Goal: Information Seeking & Learning: Learn about a topic

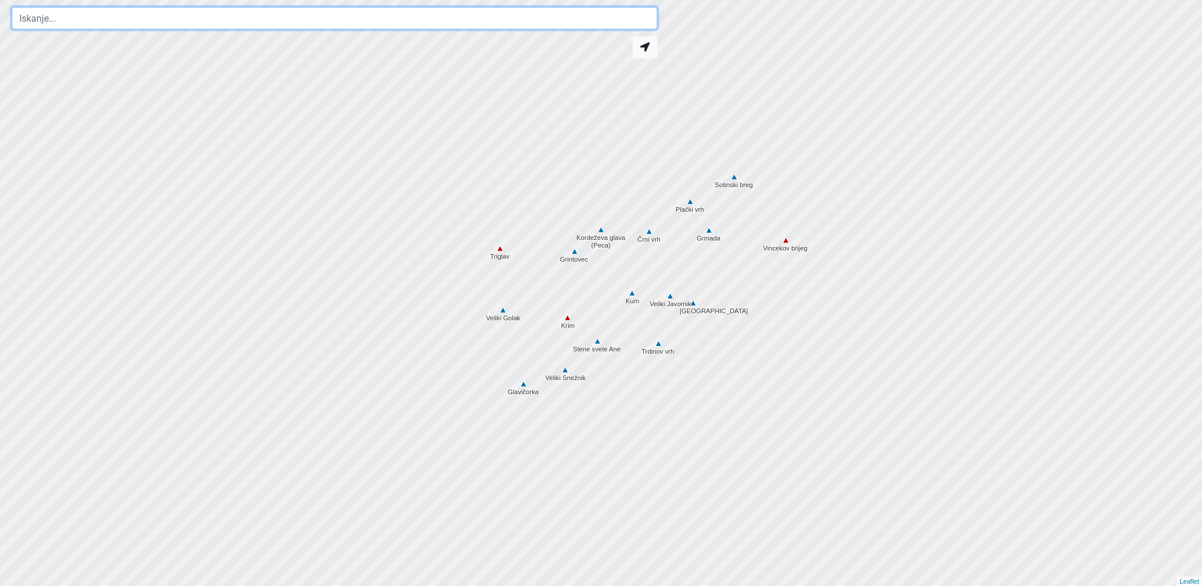
click at [62, 19] on input "text" at bounding box center [335, 18] width 646 height 22
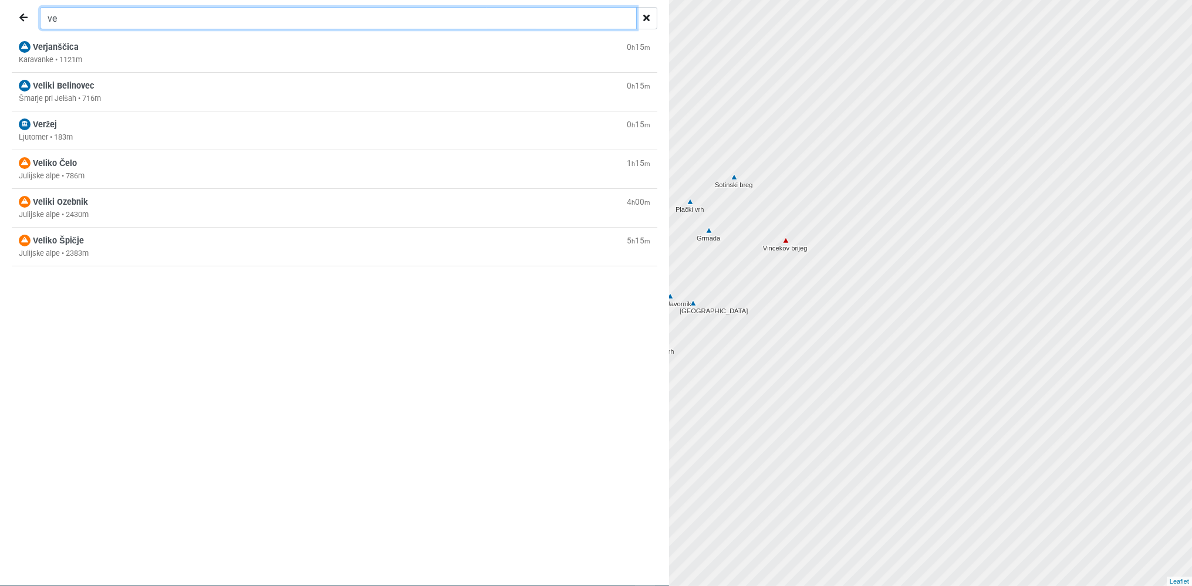
type input "v"
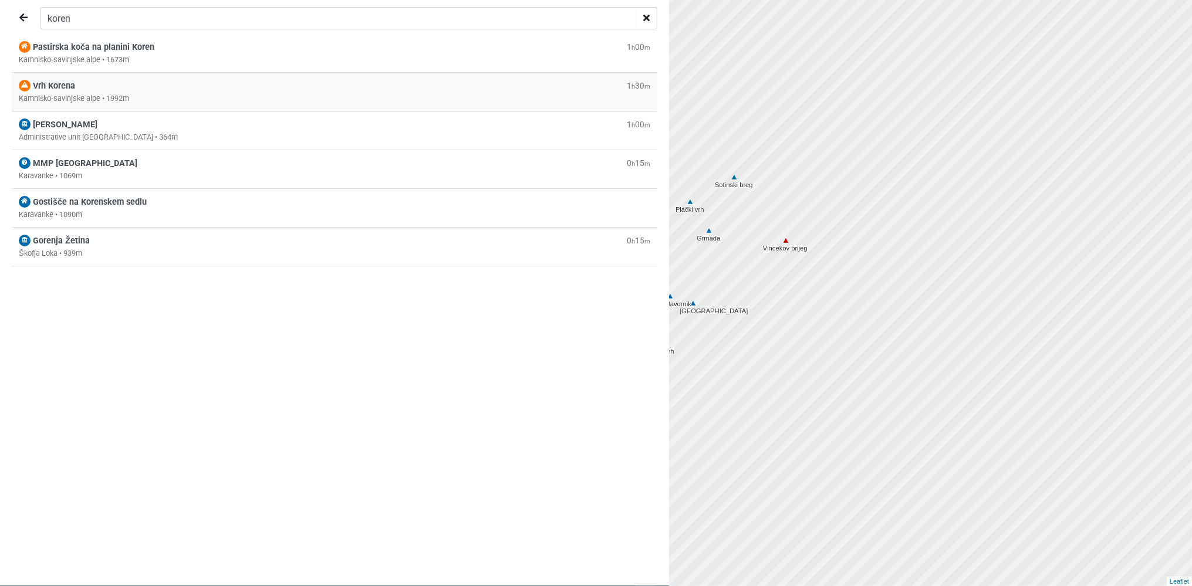
click at [83, 93] on div "Vrh Korena 1 h 30 m" at bounding box center [335, 86] width 632 height 13
type input "Vrh Korena"
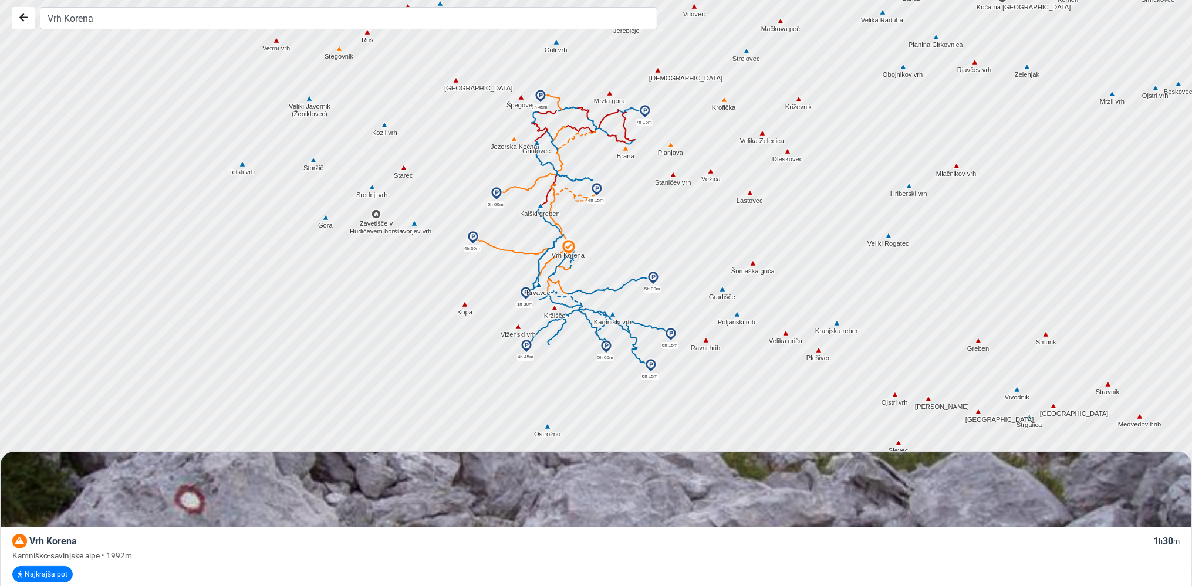
drag, startPoint x: 395, startPoint y: 296, endPoint x: 612, endPoint y: 248, distance: 221.9
click at [612, 248] on div at bounding box center [601, 293] width 1443 height 704
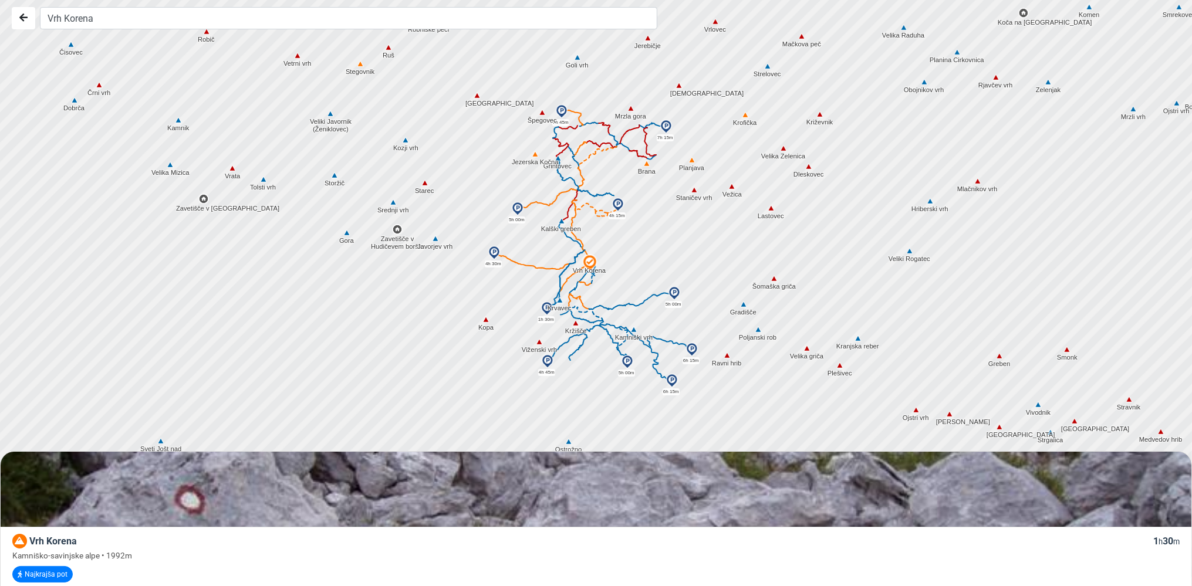
drag, startPoint x: 470, startPoint y: 305, endPoint x: 502, endPoint y: 325, distance: 38.3
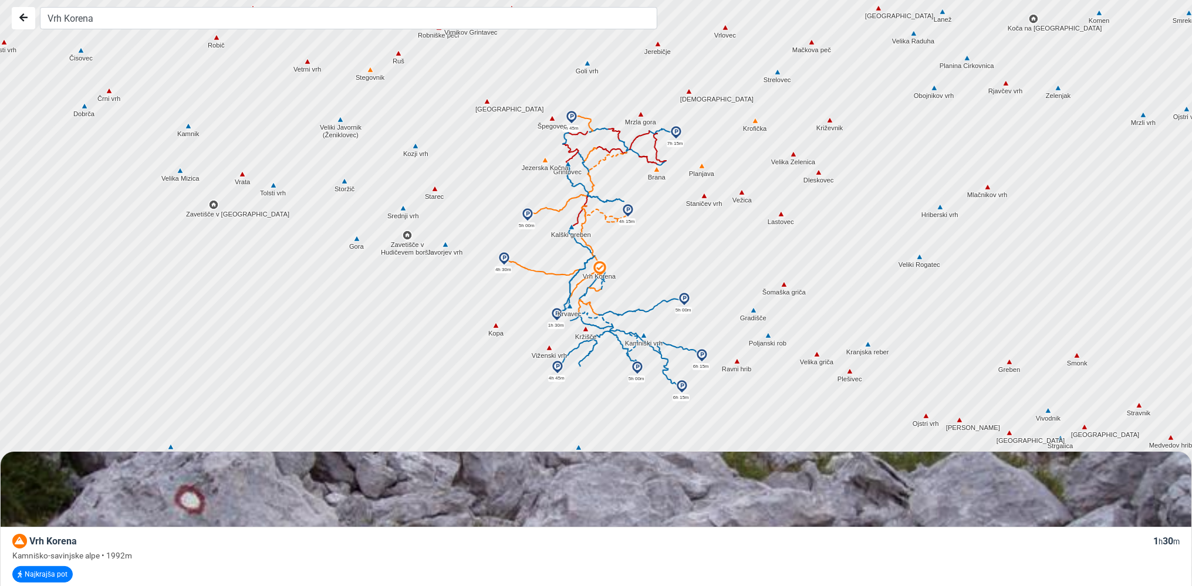
click at [571, 227] on img at bounding box center [571, 227] width 11 height 11
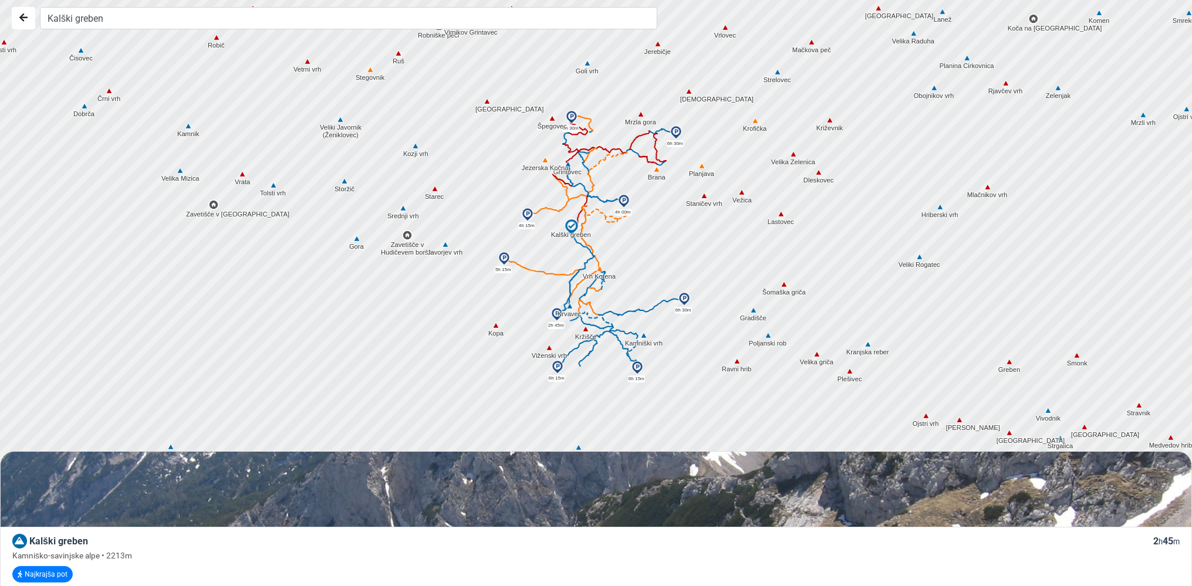
click at [600, 269] on img at bounding box center [600, 269] width 11 height 11
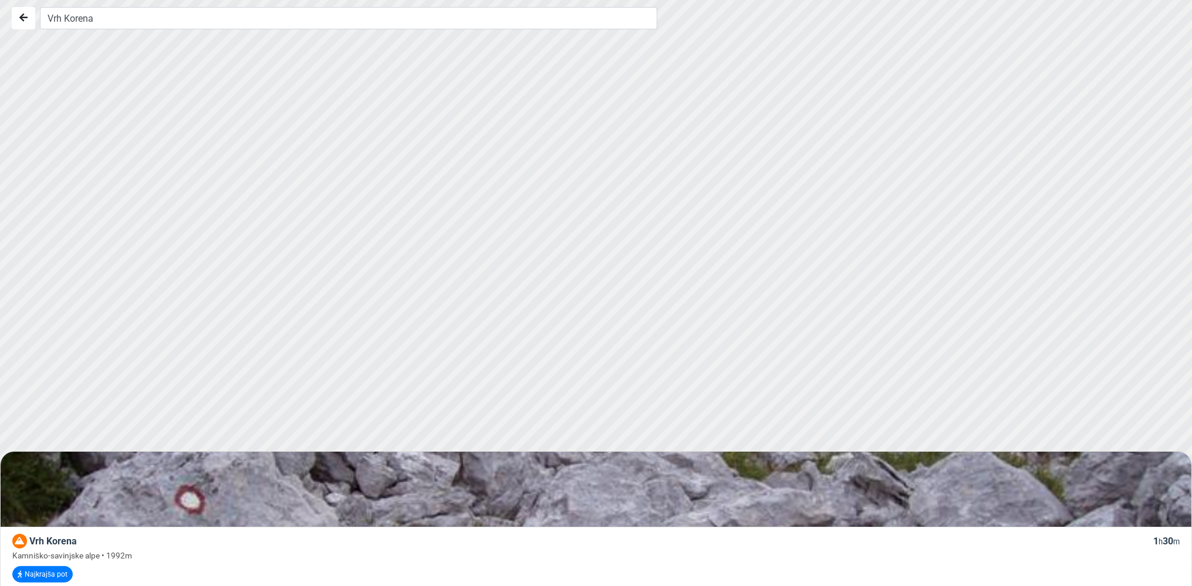
drag, startPoint x: 885, startPoint y: 178, endPoint x: 806, endPoint y: -21, distance: 213.4
click at [806, 0] on div at bounding box center [600, 298] width 1443 height 704
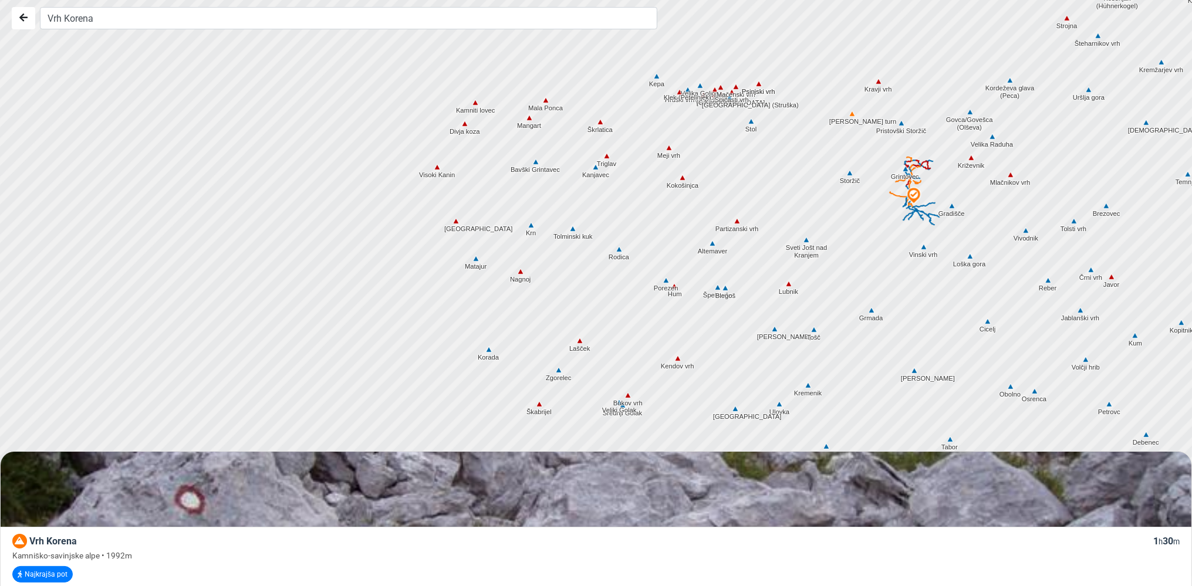
drag, startPoint x: 806, startPoint y: 199, endPoint x: 807, endPoint y: 141, distance: 57.5
click at [807, 141] on div at bounding box center [596, 158] width 1443 height 704
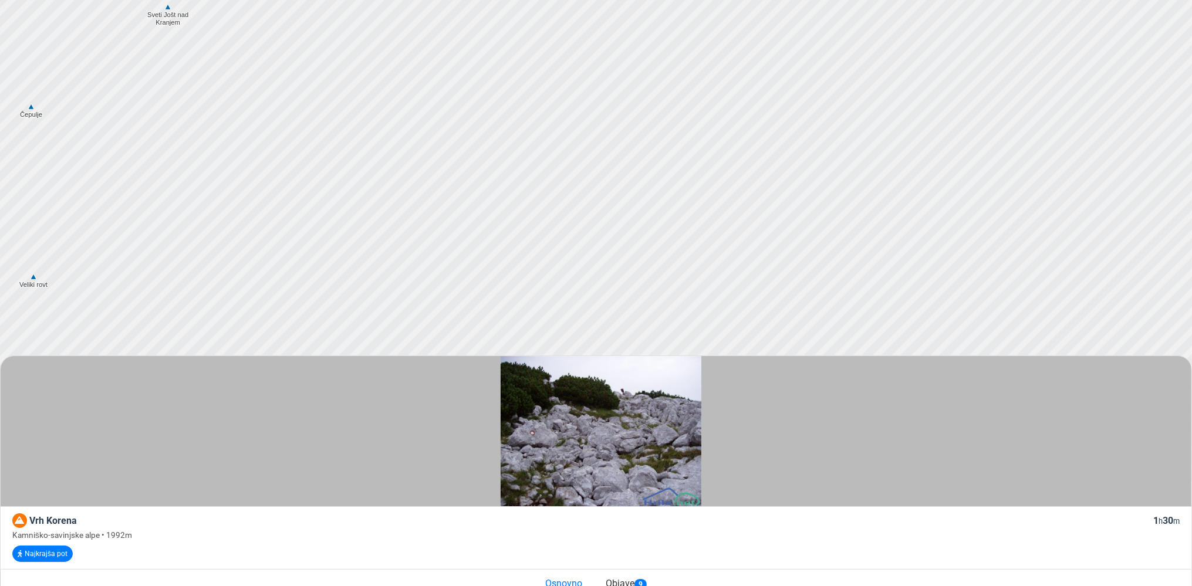
scroll to position [85, 0]
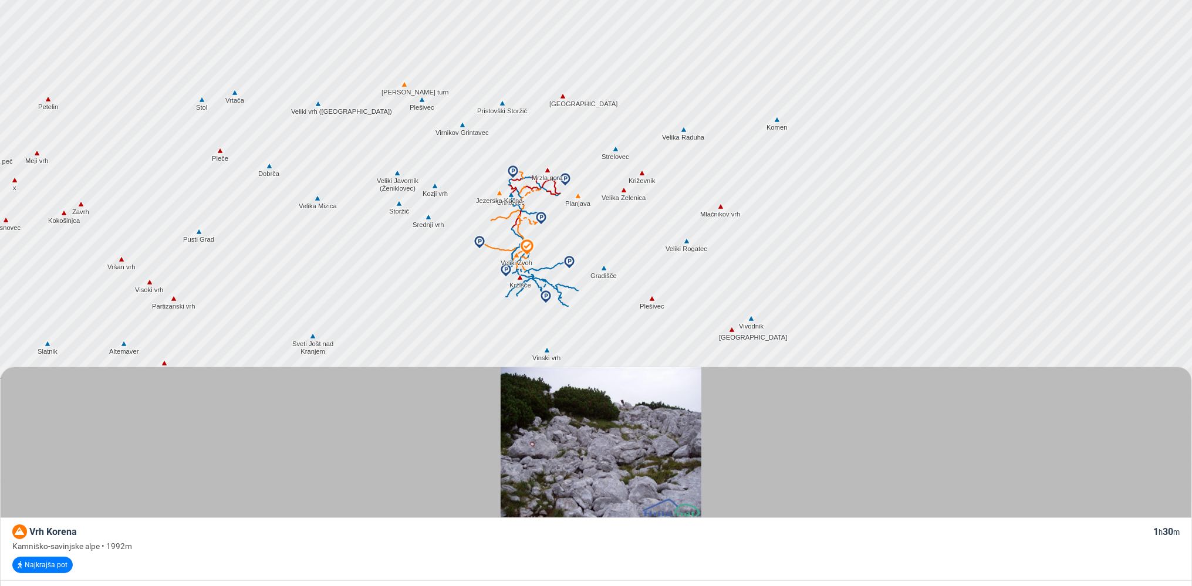
drag, startPoint x: 963, startPoint y: 56, endPoint x: 562, endPoint y: 235, distance: 438.8
click at [565, 239] on div at bounding box center [601, 209] width 1443 height 704
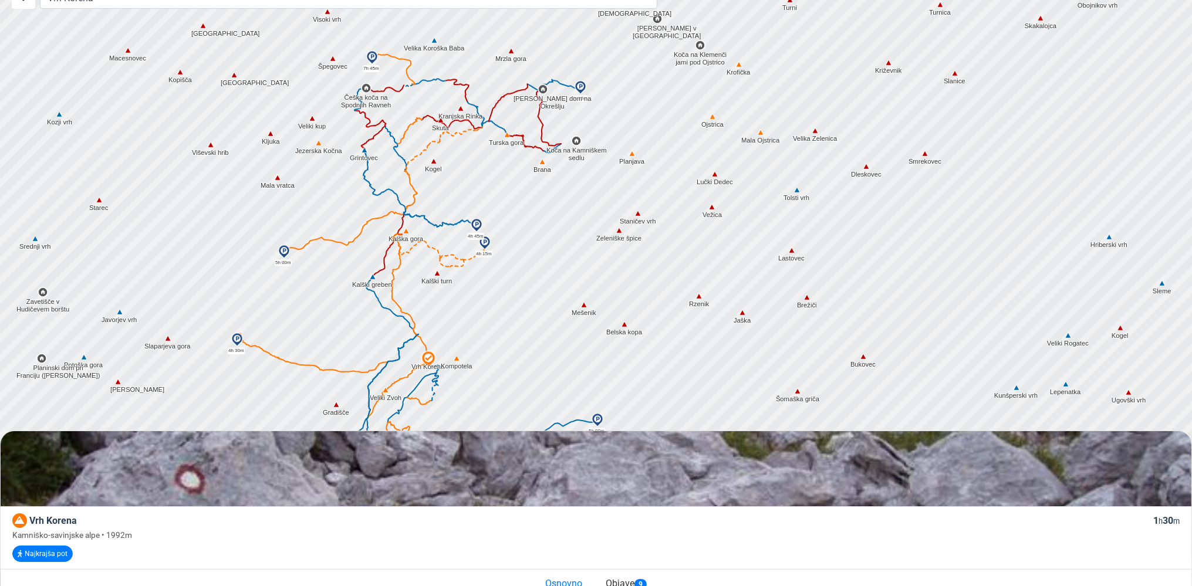
scroll to position [0, 0]
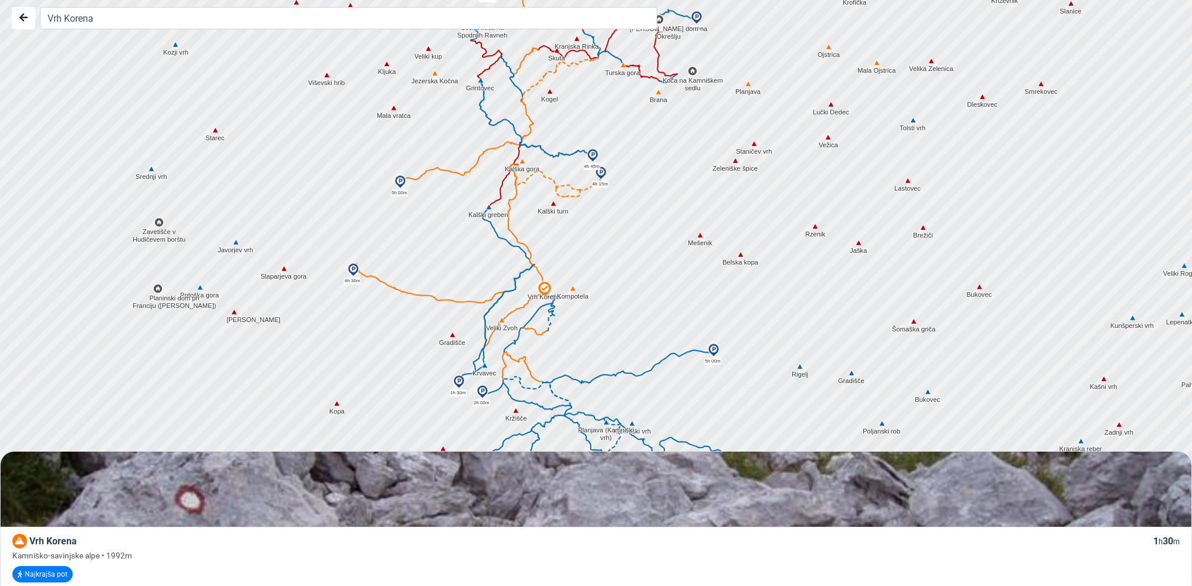
drag, startPoint x: 560, startPoint y: 250, endPoint x: 678, endPoint y: 158, distance: 149.3
click at [678, 158] on div at bounding box center [601, 293] width 1443 height 704
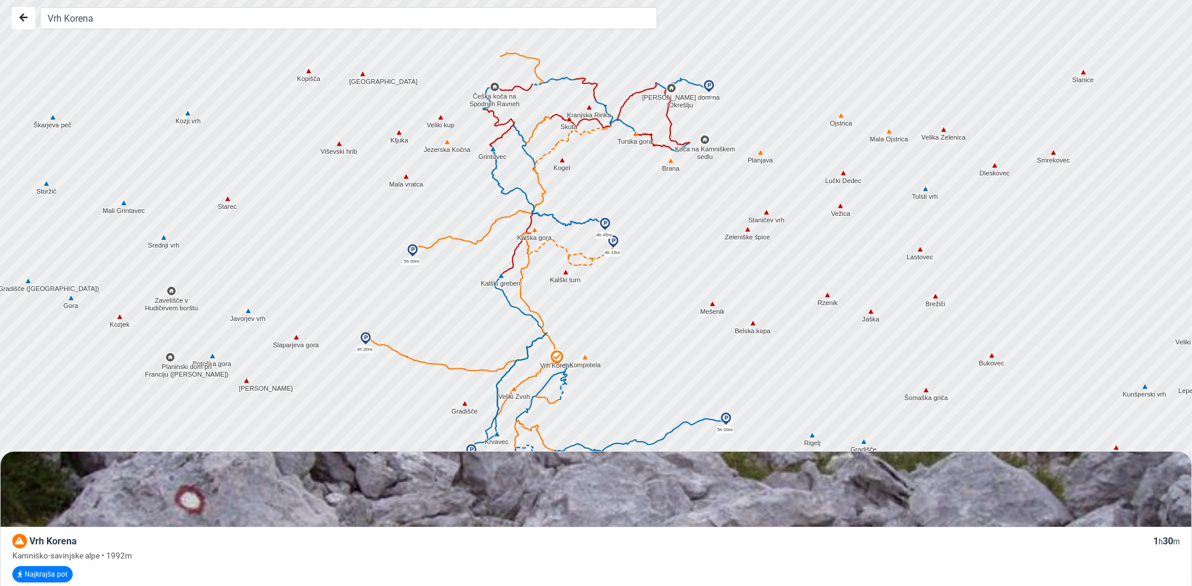
drag, startPoint x: 607, startPoint y: 291, endPoint x: 620, endPoint y: 362, distance: 72.8
click at [620, 362] on div at bounding box center [601, 293] width 1443 height 704
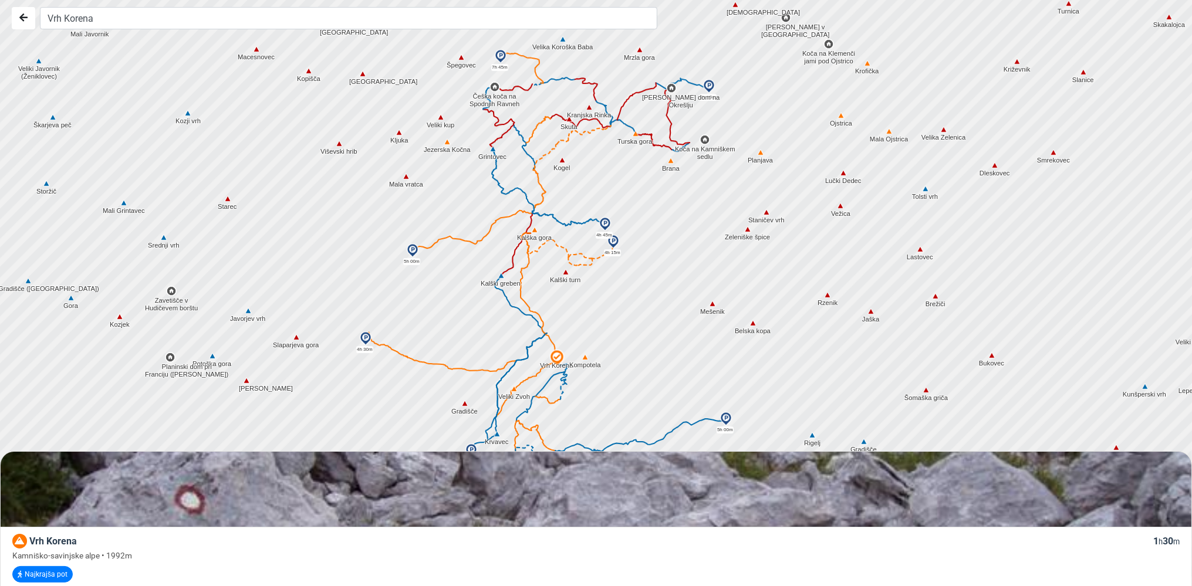
drag, startPoint x: 1074, startPoint y: 459, endPoint x: 1060, endPoint y: 524, distance: 66.7
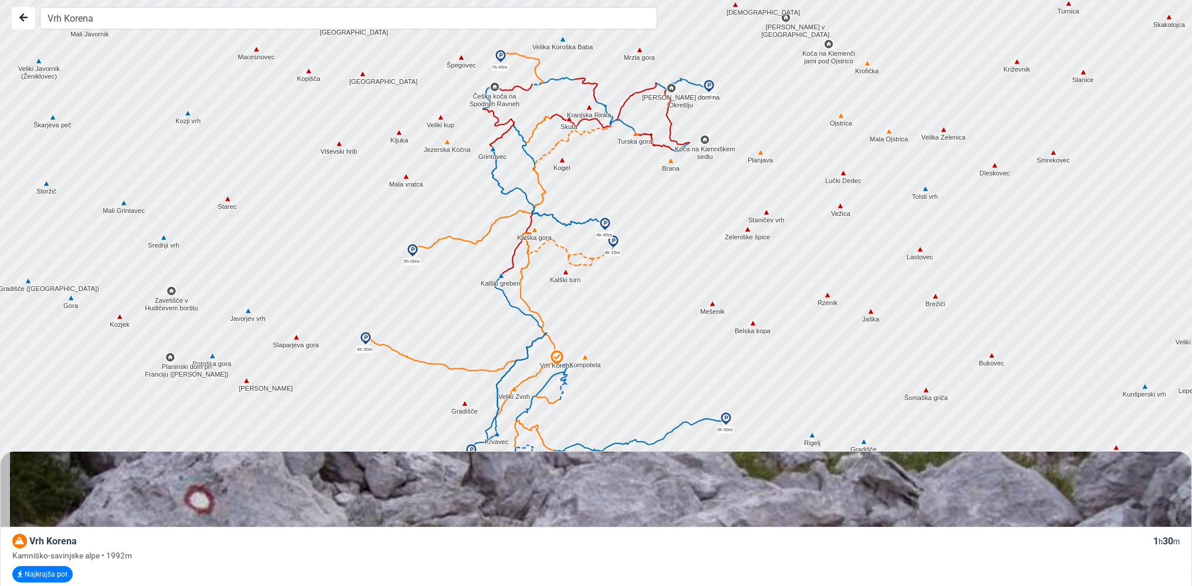
drag, startPoint x: 384, startPoint y: 501, endPoint x: 394, endPoint y: 536, distance: 36.0
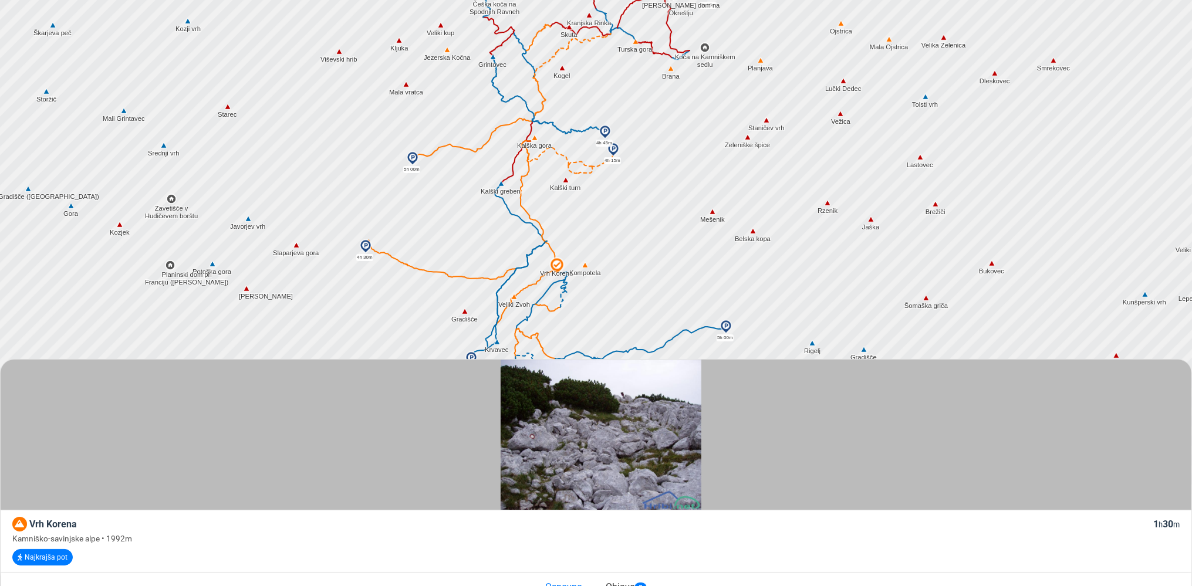
scroll to position [124, 0]
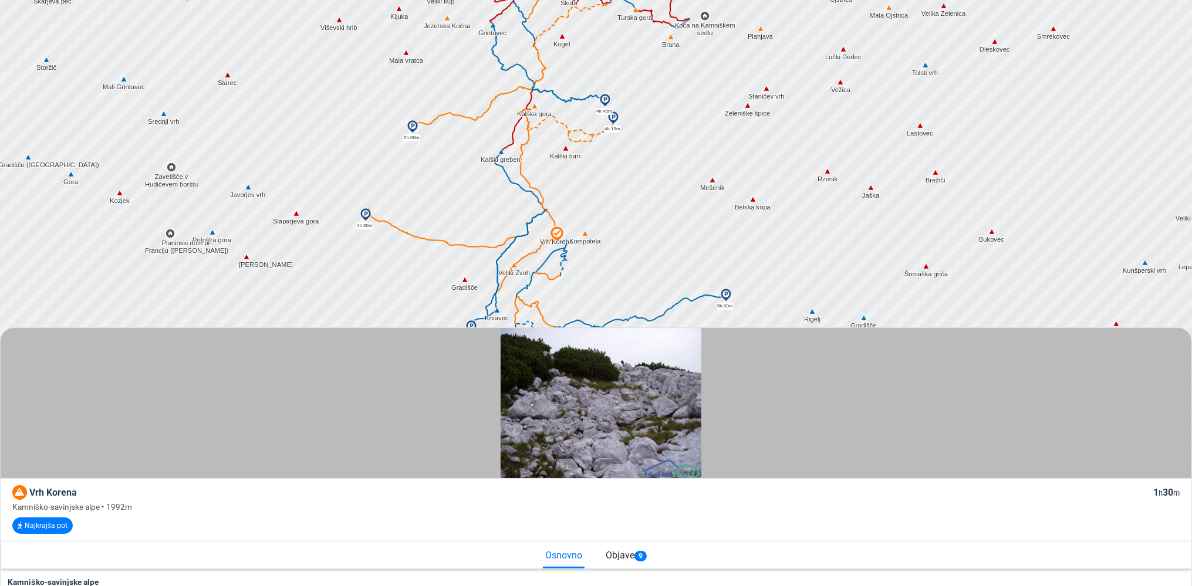
click at [613, 551] on div "Objave 9" at bounding box center [626, 554] width 46 height 25
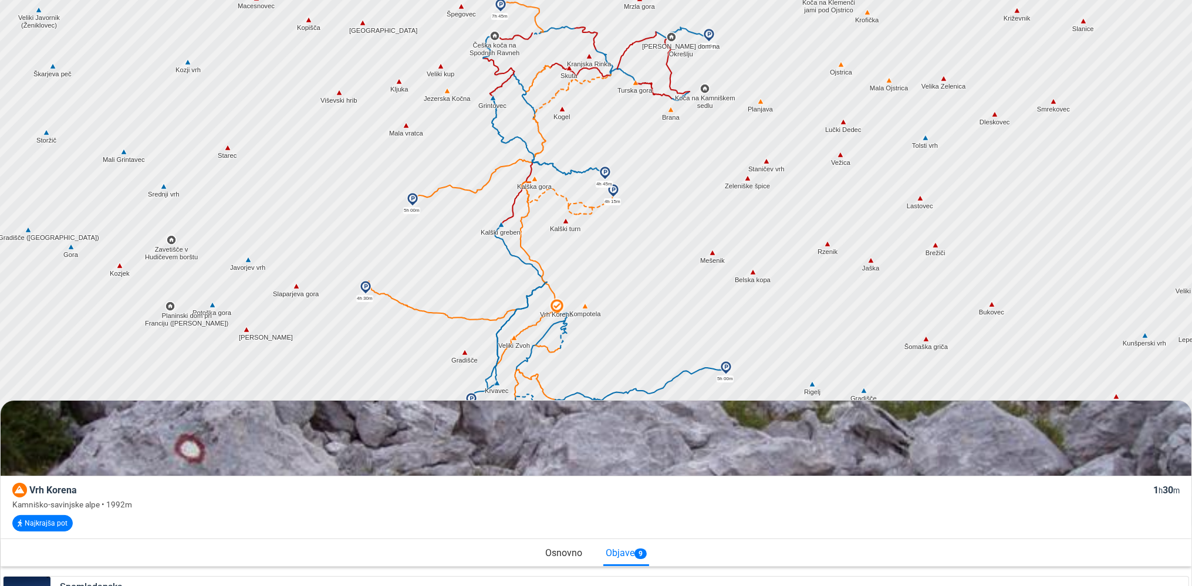
scroll to position [0, 0]
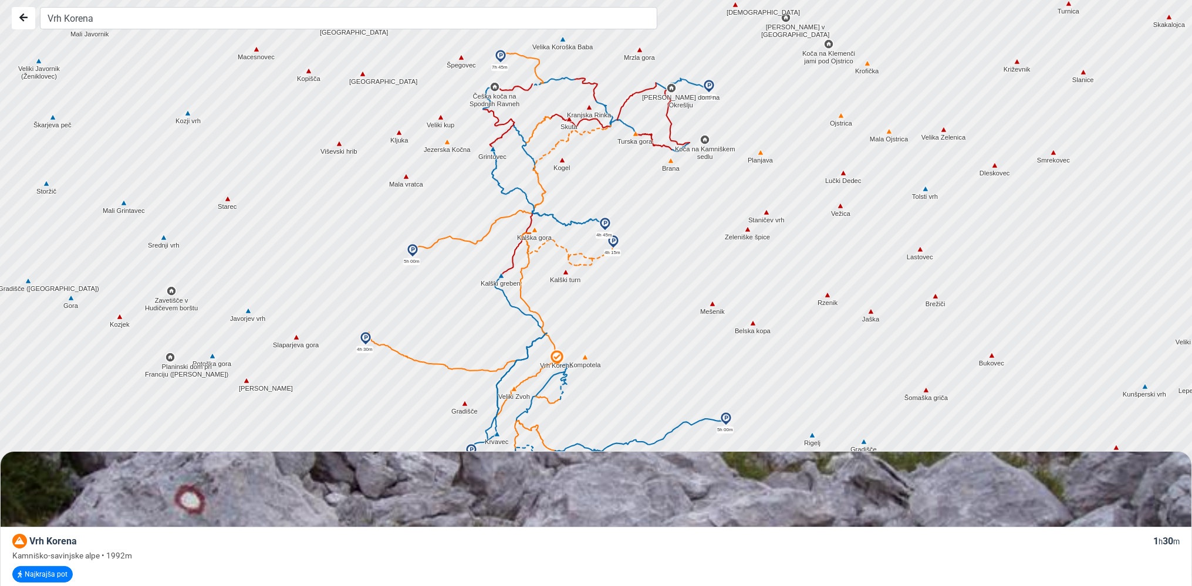
click at [542, 202] on icon at bounding box center [538, 203] width 9 height 11
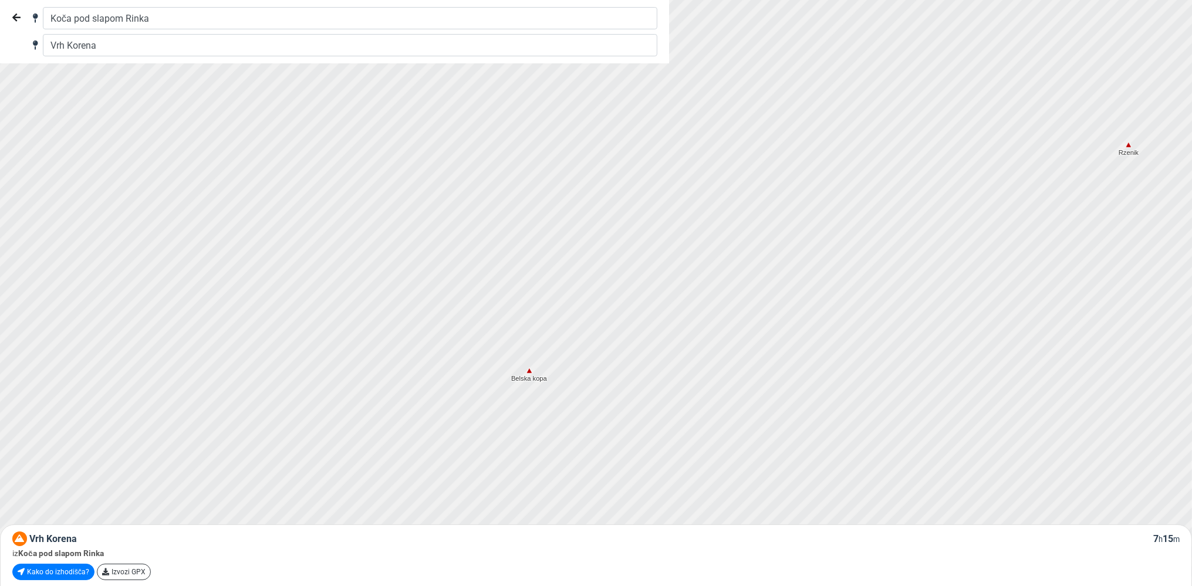
drag, startPoint x: 380, startPoint y: 310, endPoint x: 730, endPoint y: 166, distance: 377.7
click at [730, 166] on div at bounding box center [601, 293] width 1443 height 704
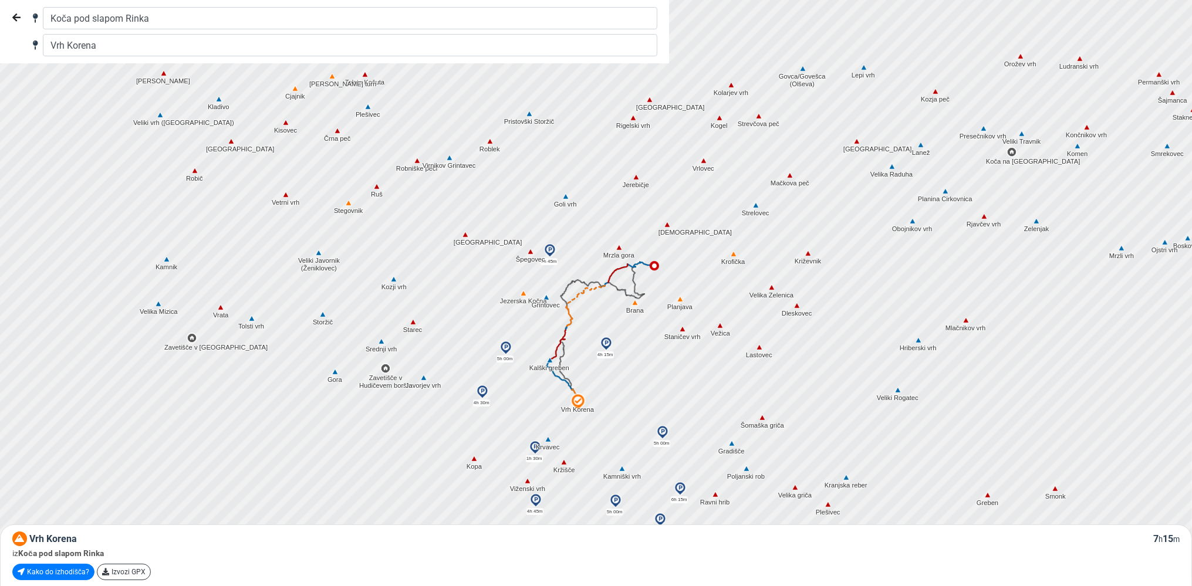
drag, startPoint x: 452, startPoint y: 287, endPoint x: 588, endPoint y: 344, distance: 147.1
click at [588, 344] on div at bounding box center [601, 293] width 1443 height 704
click at [12, 19] on button "Nazaj" at bounding box center [16, 18] width 23 height 22
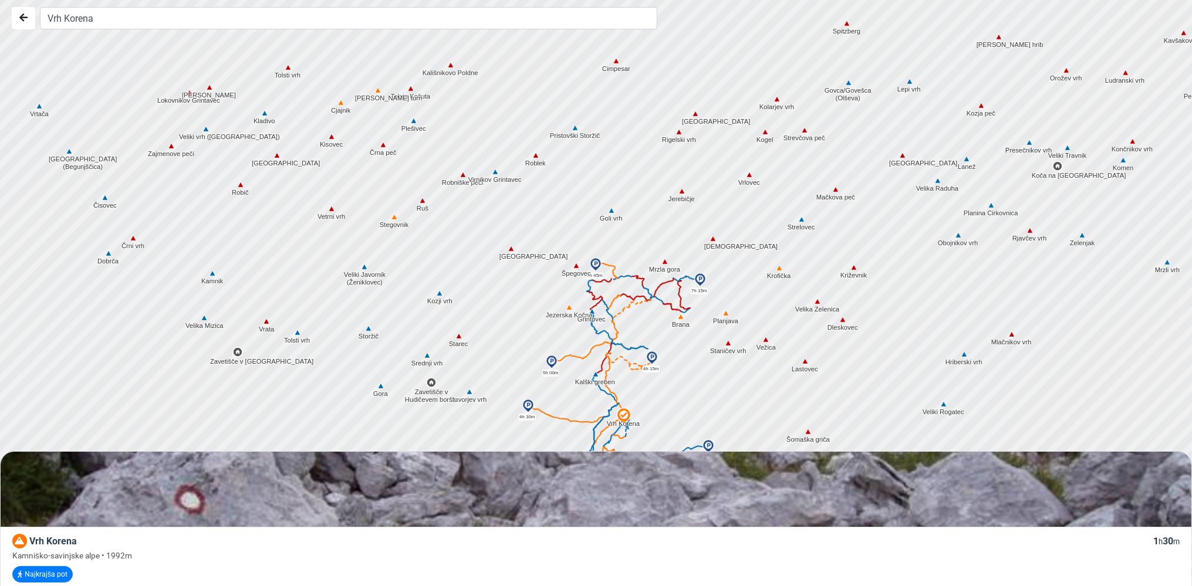
drag, startPoint x: 601, startPoint y: 420, endPoint x: 649, endPoint y: 434, distance: 49.6
click at [649, 434] on div at bounding box center [601, 293] width 1443 height 704
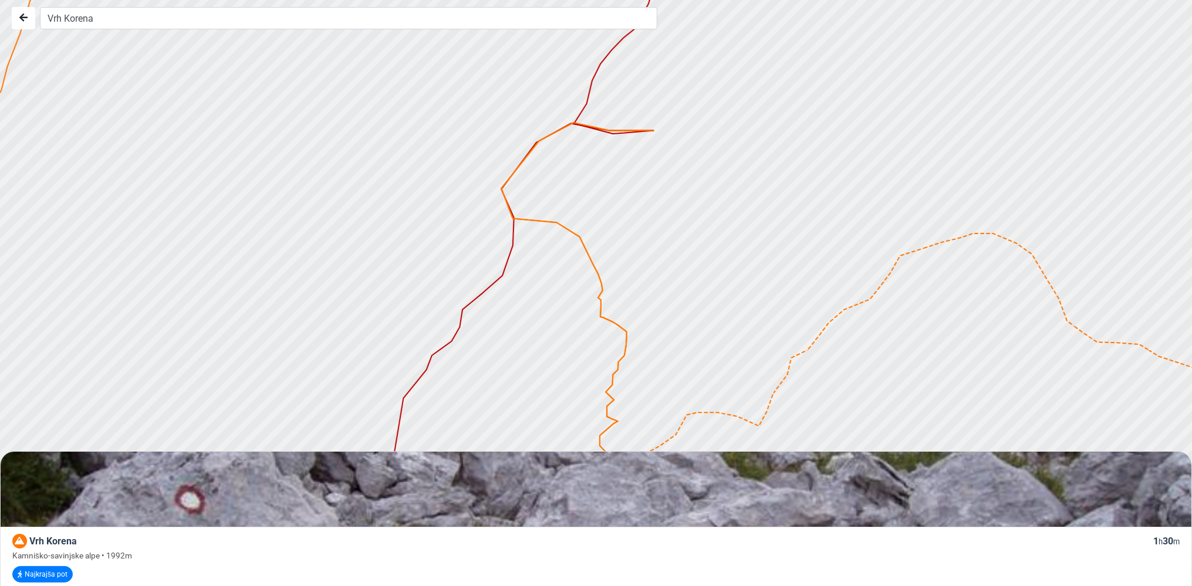
drag, startPoint x: 569, startPoint y: 199, endPoint x: 693, endPoint y: 532, distance: 355.6
click at [693, 532] on div at bounding box center [601, 293] width 1443 height 704
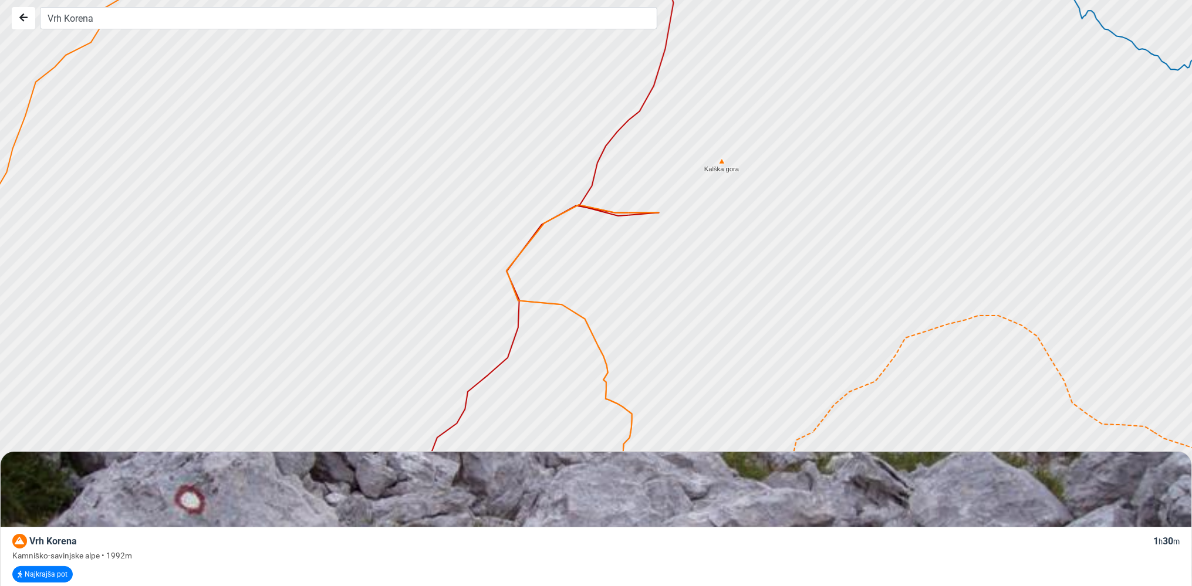
drag, startPoint x: 671, startPoint y: 231, endPoint x: 676, endPoint y: 310, distance: 79.4
click at [676, 310] on div at bounding box center [601, 293] width 1443 height 704
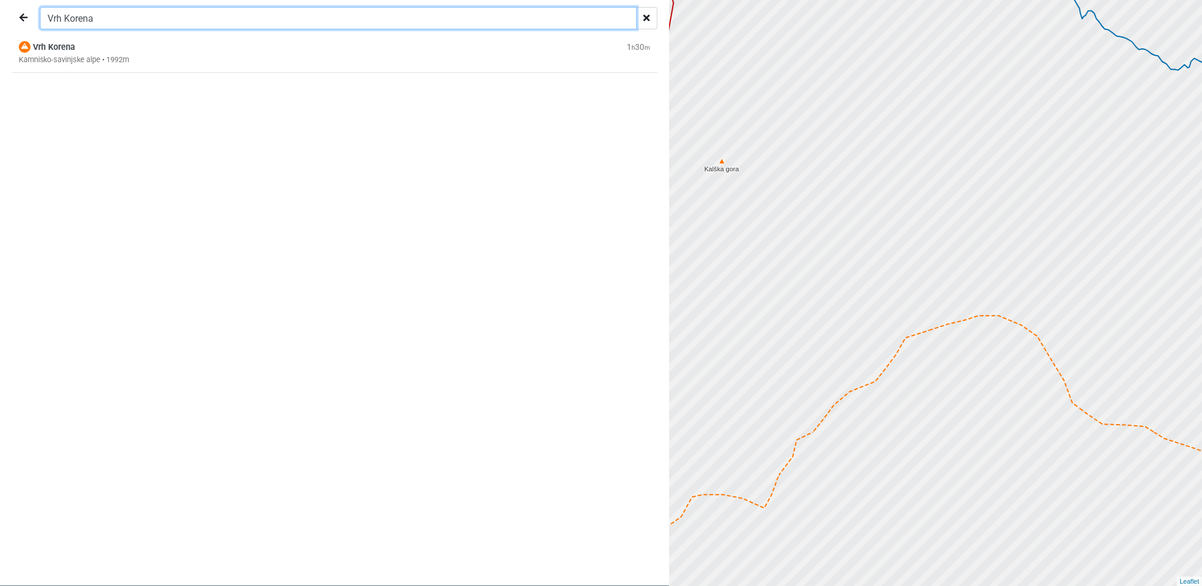
drag, startPoint x: 103, startPoint y: 18, endPoint x: 0, endPoint y: 1, distance: 104.2
click at [40, 7] on input "Vrh Korena" at bounding box center [338, 18] width 597 height 22
type input "kalška"
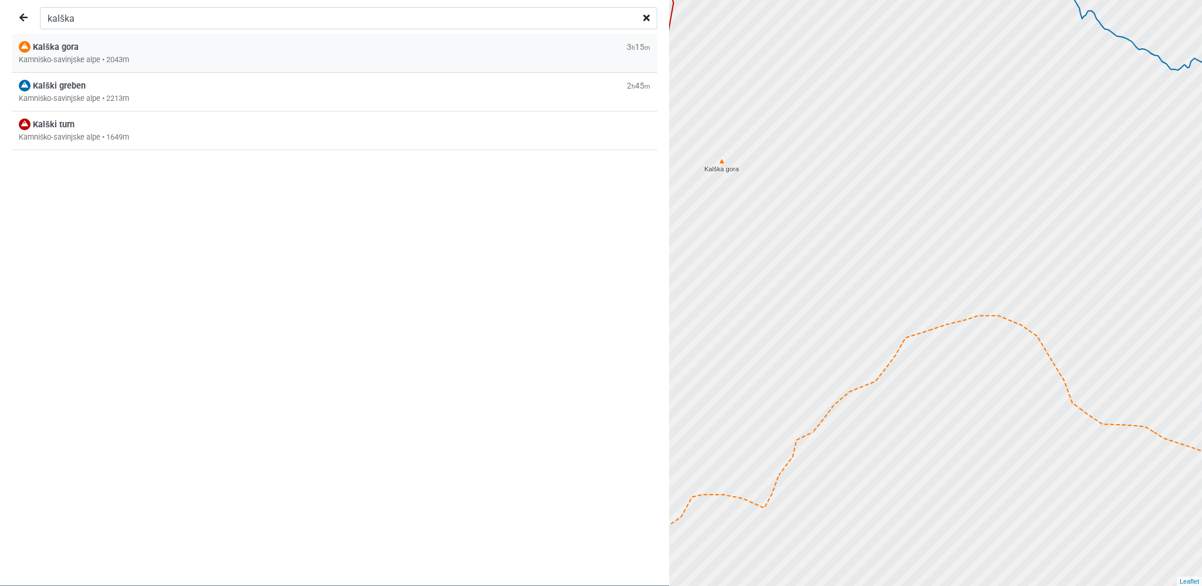
click at [66, 43] on span "Kalška gora" at bounding box center [56, 47] width 46 height 10
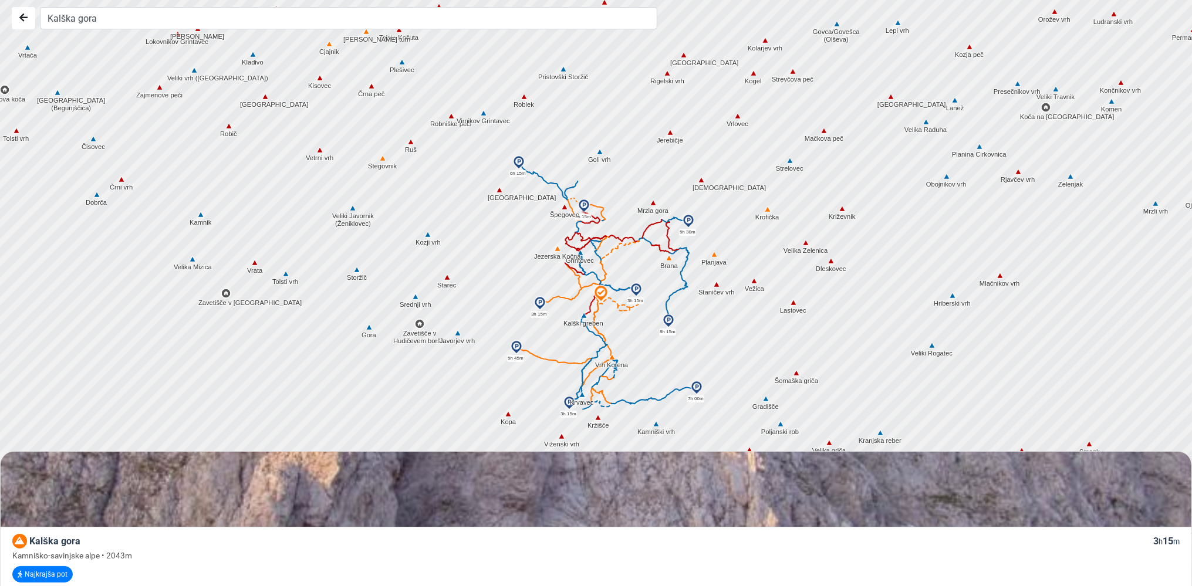
click at [583, 317] on img at bounding box center [584, 315] width 11 height 11
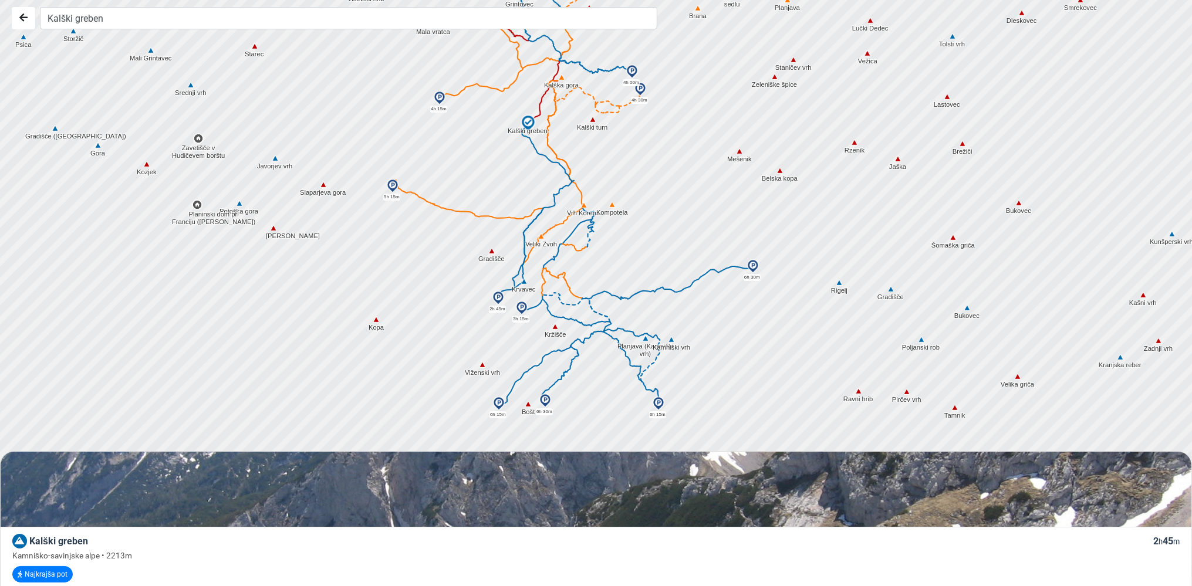
drag, startPoint x: 634, startPoint y: 405, endPoint x: 642, endPoint y: 234, distance: 170.9
click at [642, 234] on div at bounding box center [601, 293] width 1443 height 704
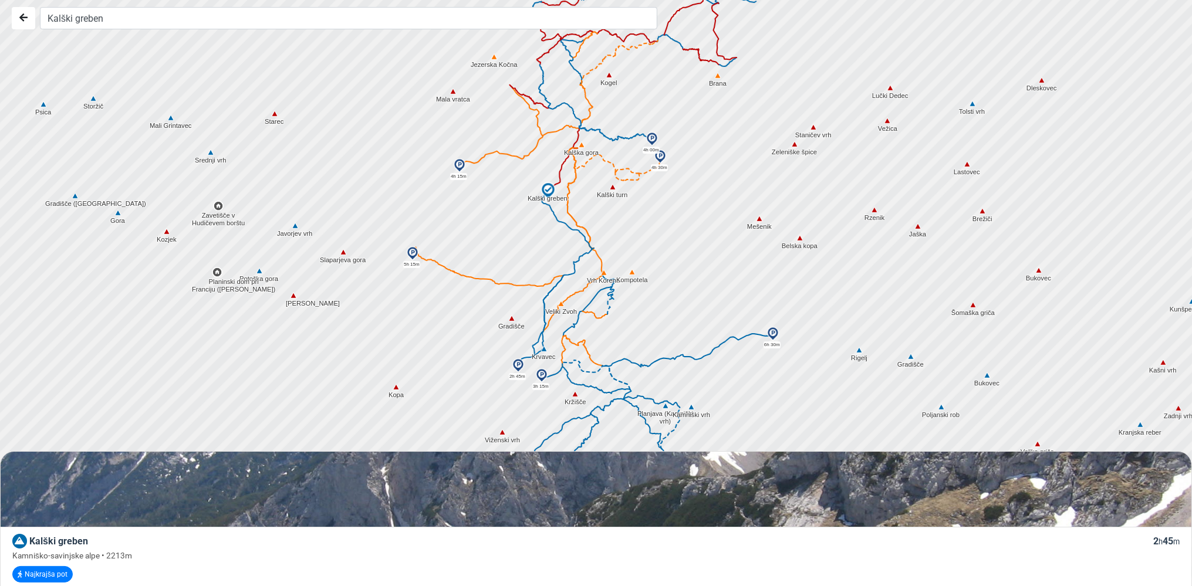
drag, startPoint x: 611, startPoint y: 258, endPoint x: 633, endPoint y: 329, distance: 75.0
click at [633, 329] on div at bounding box center [601, 293] width 1443 height 704
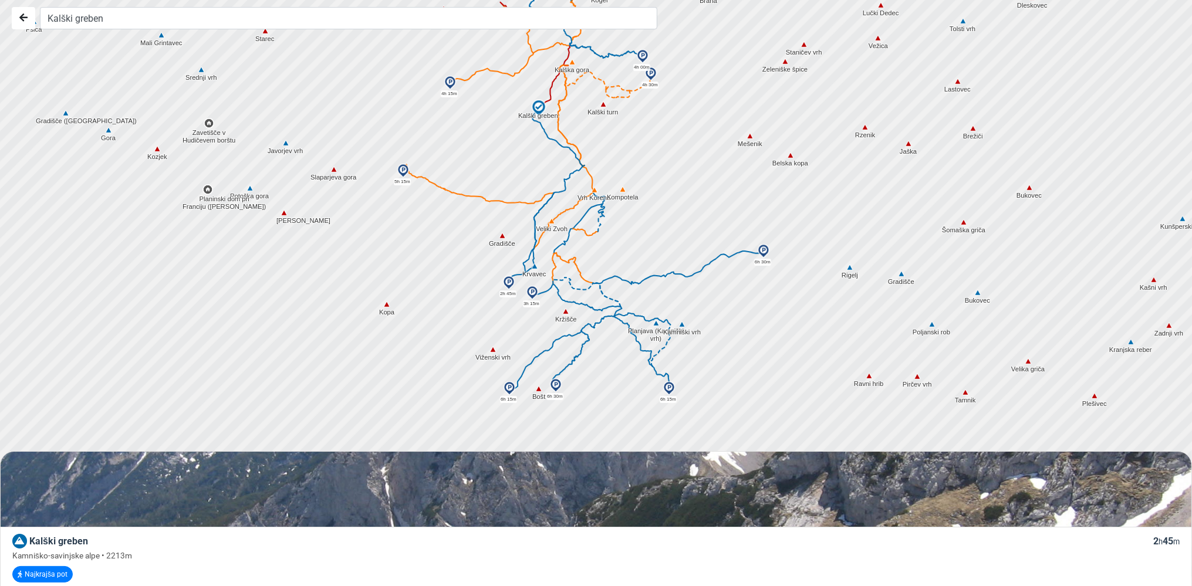
drag, startPoint x: 687, startPoint y: 289, endPoint x: 677, endPoint y: 205, distance: 85.1
click at [677, 205] on div at bounding box center [601, 293] width 1443 height 704
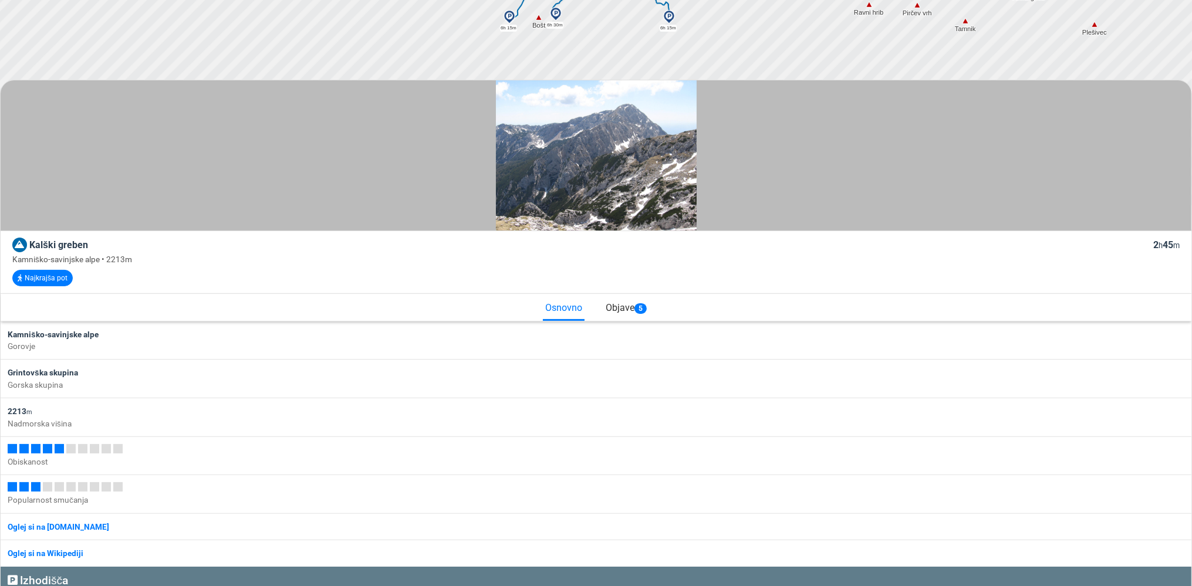
scroll to position [185, 0]
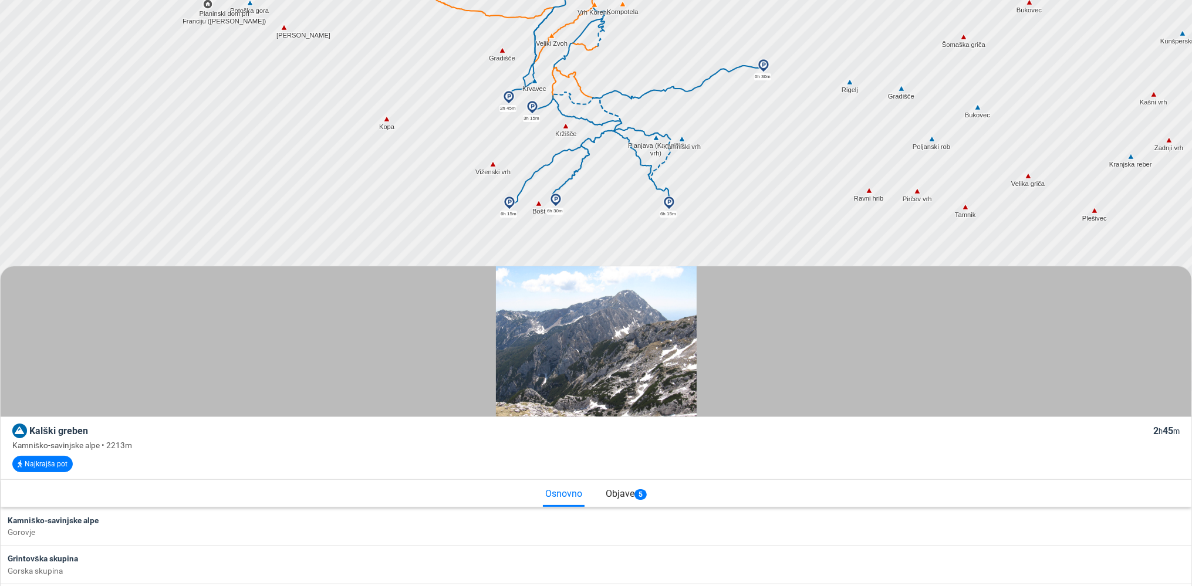
click at [507, 96] on img at bounding box center [509, 97] width 14 height 14
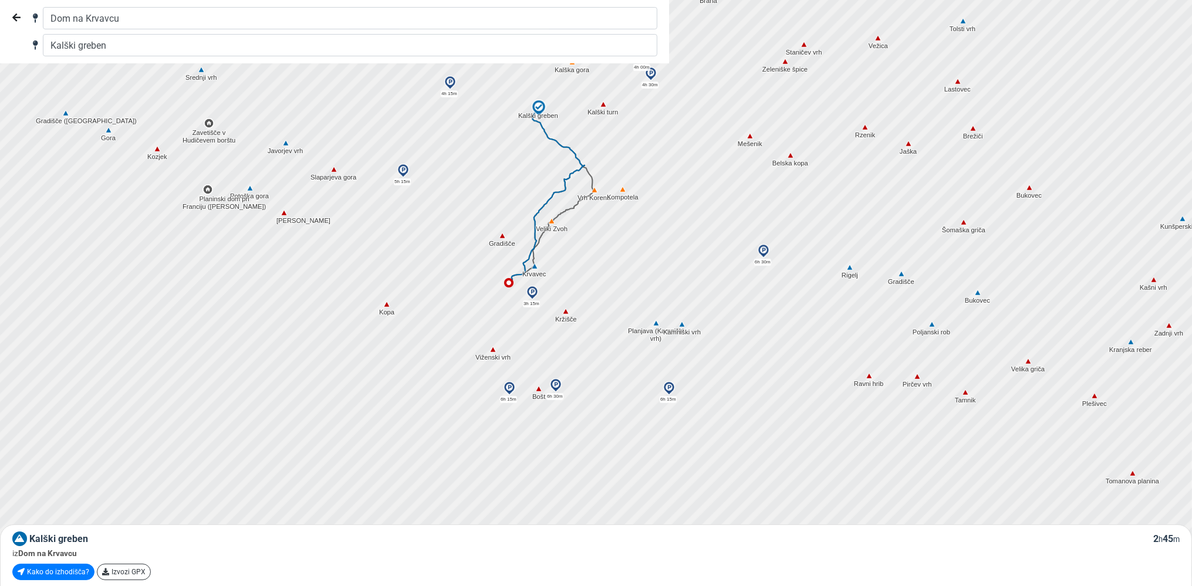
click at [571, 205] on icon at bounding box center [579, 201] width 31 height 22
click at [534, 292] on img at bounding box center [532, 293] width 14 height 14
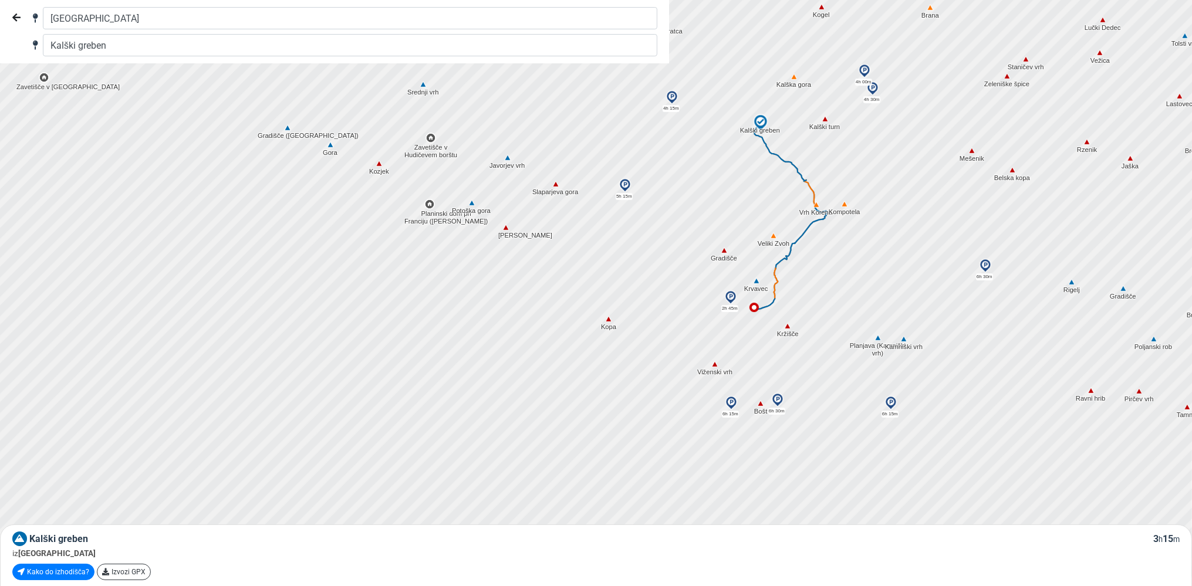
click at [818, 208] on img at bounding box center [816, 205] width 11 height 11
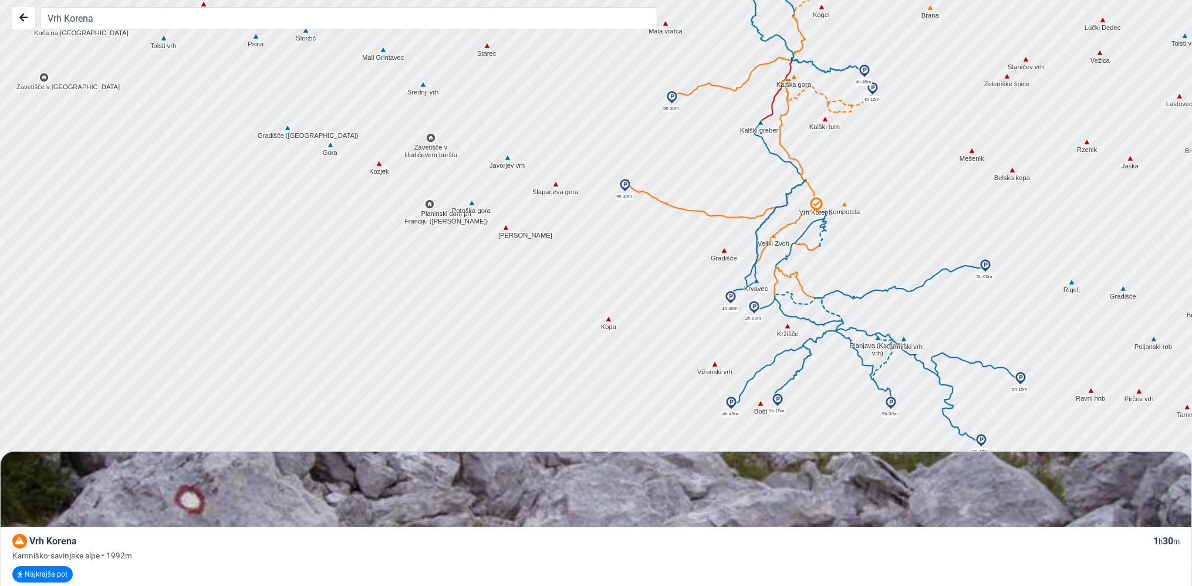
click at [754, 306] on img at bounding box center [754, 308] width 14 height 14
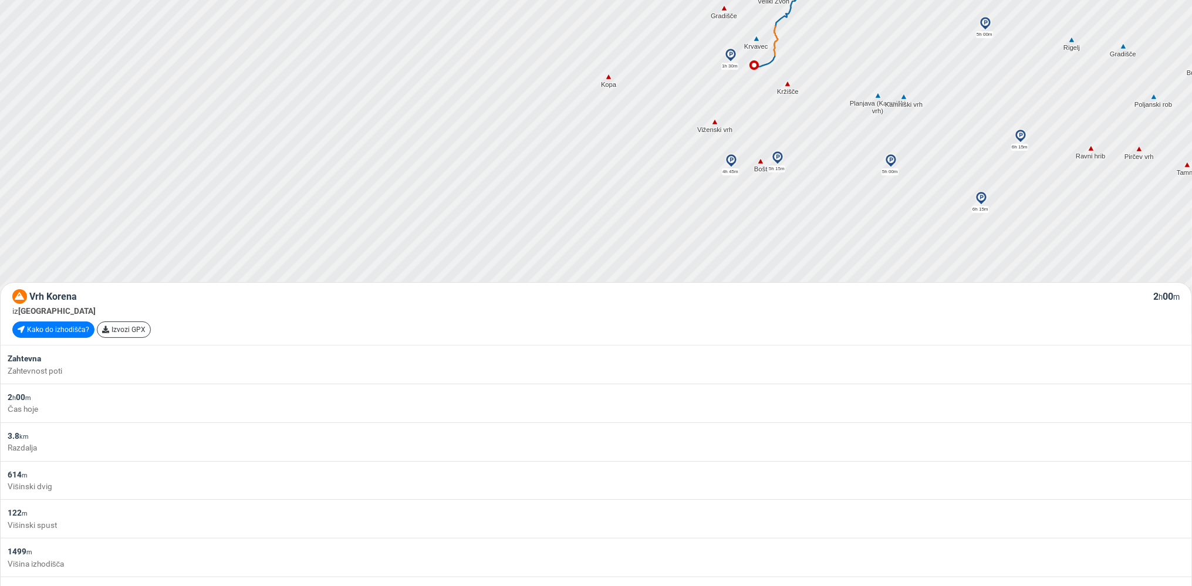
scroll to position [248, 0]
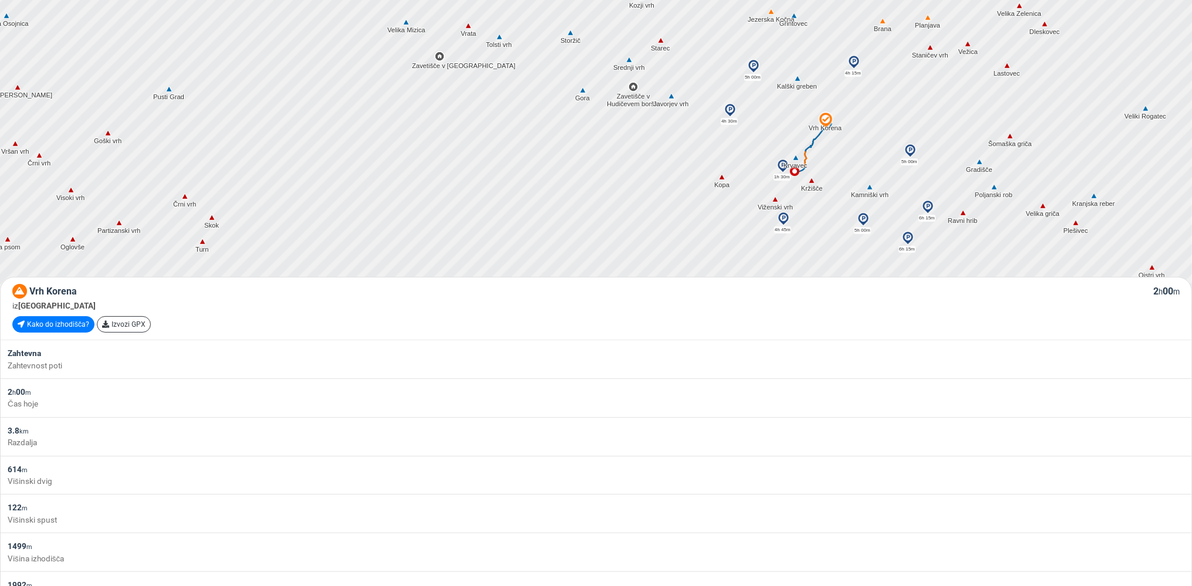
drag, startPoint x: 880, startPoint y: 46, endPoint x: 838, endPoint y: 198, distance: 158.5
click at [838, 198] on div at bounding box center [601, 49] width 1443 height 704
click at [799, 75] on img at bounding box center [797, 75] width 11 height 11
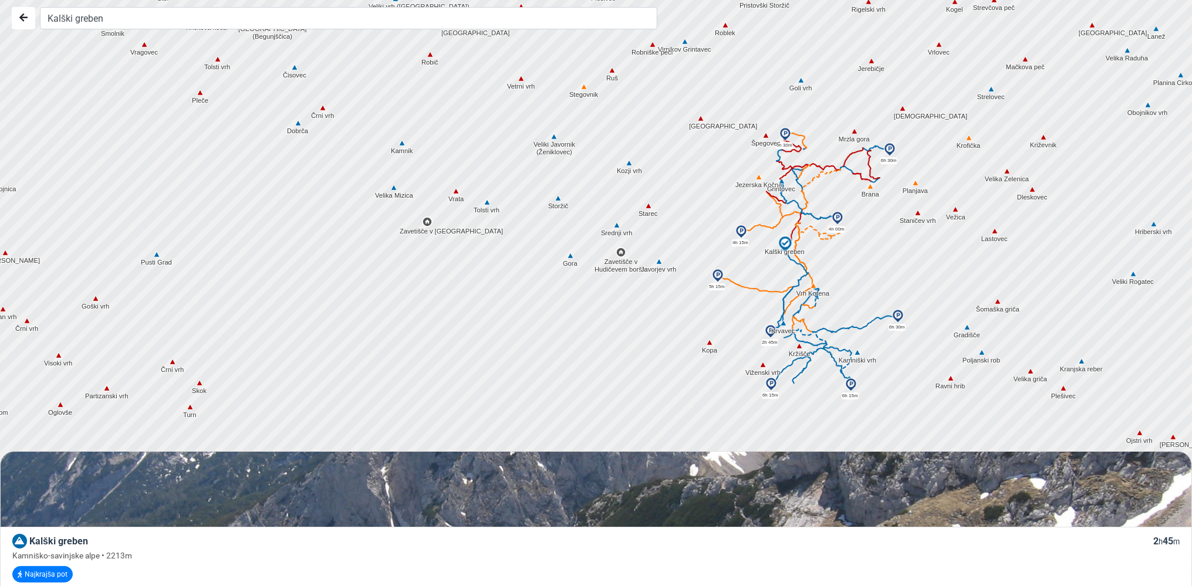
drag, startPoint x: 845, startPoint y: 327, endPoint x: 832, endPoint y: 245, distance: 83.1
click at [832, 245] on div at bounding box center [601, 293] width 1443 height 704
click at [771, 383] on img at bounding box center [771, 384] width 14 height 14
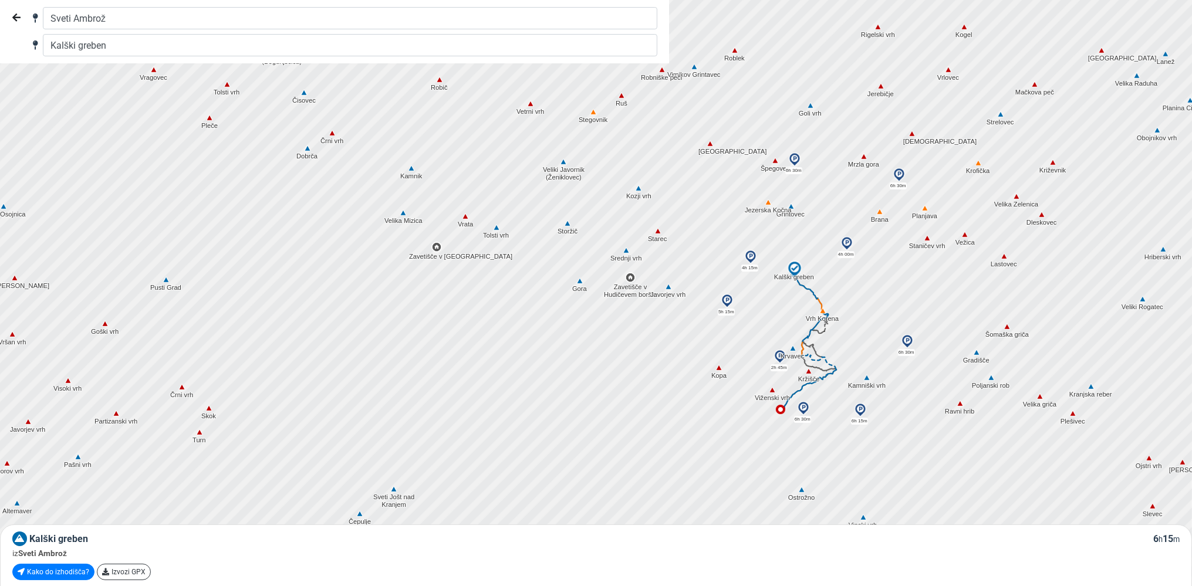
drag, startPoint x: 645, startPoint y: 396, endPoint x: 653, endPoint y: 421, distance: 25.8
click at [653, 421] on div at bounding box center [601, 293] width 1443 height 704
click at [779, 355] on img at bounding box center [780, 357] width 14 height 14
click at [794, 359] on img at bounding box center [792, 362] width 14 height 14
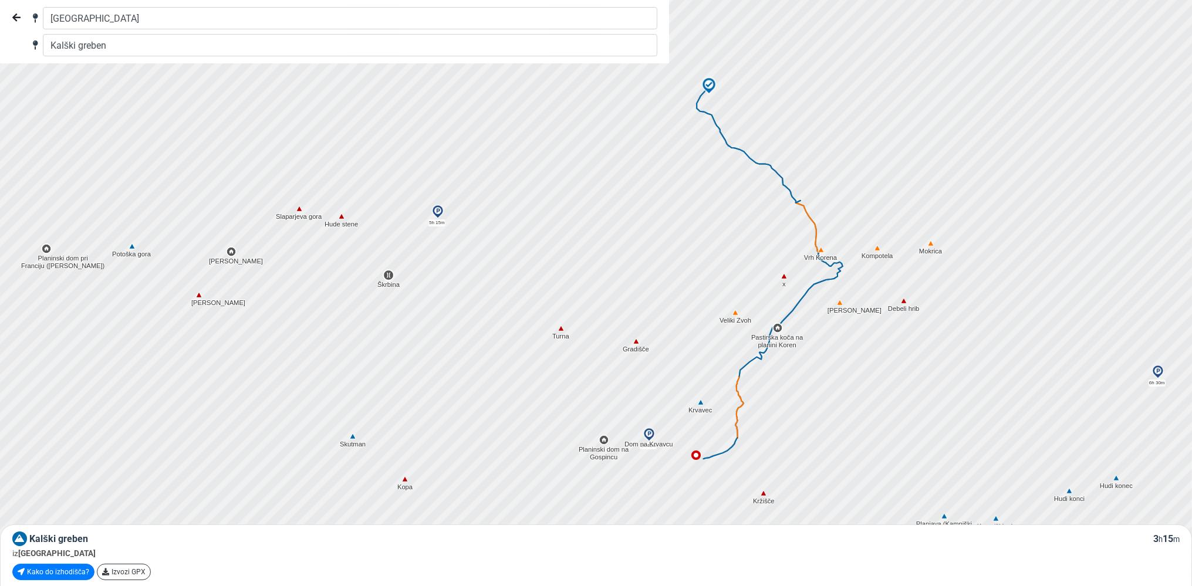
drag, startPoint x: 731, startPoint y: 164, endPoint x: 704, endPoint y: 325, distance: 162.5
click at [704, 325] on div at bounding box center [601, 293] width 1443 height 704
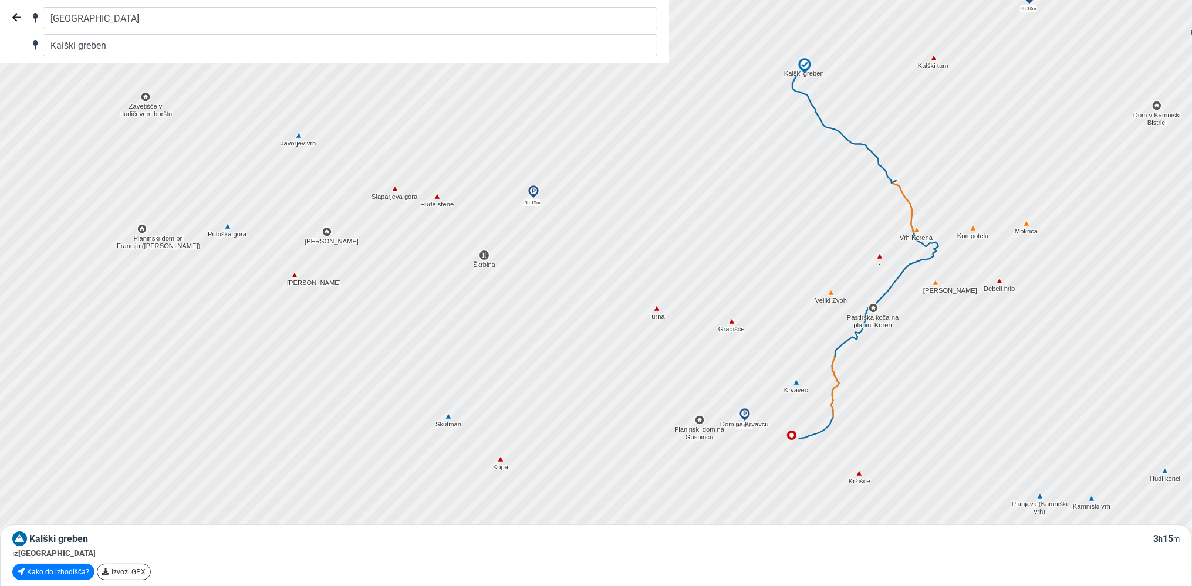
drag, startPoint x: 646, startPoint y: 201, endPoint x: 742, endPoint y: 185, distance: 98.2
click at [742, 185] on div at bounding box center [601, 293] width 1443 height 704
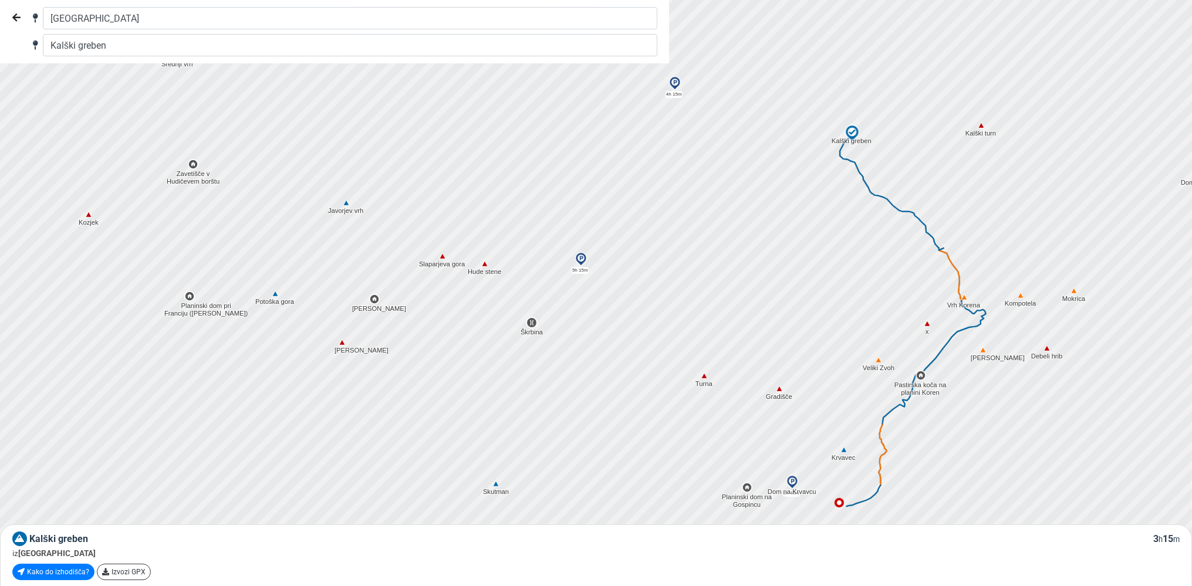
drag, startPoint x: 566, startPoint y: 438, endPoint x: 613, endPoint y: 494, distance: 73.3
click at [613, 499] on div at bounding box center [601, 293] width 1443 height 704
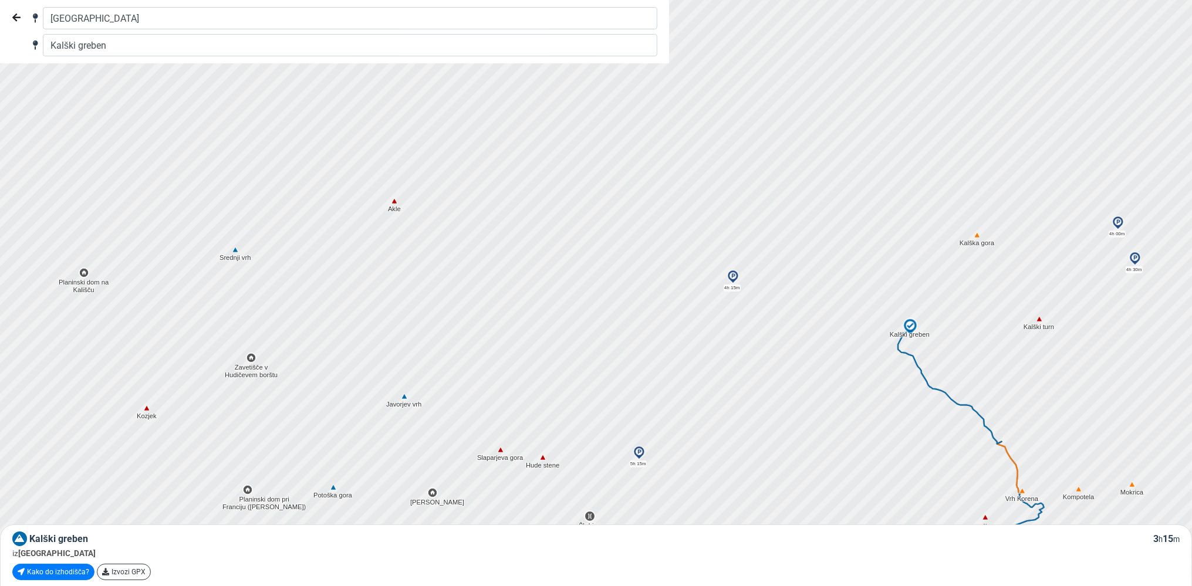
drag, startPoint x: 376, startPoint y: 187, endPoint x: 434, endPoint y: 383, distance: 204.5
click at [434, 383] on div at bounding box center [601, 293] width 1443 height 704
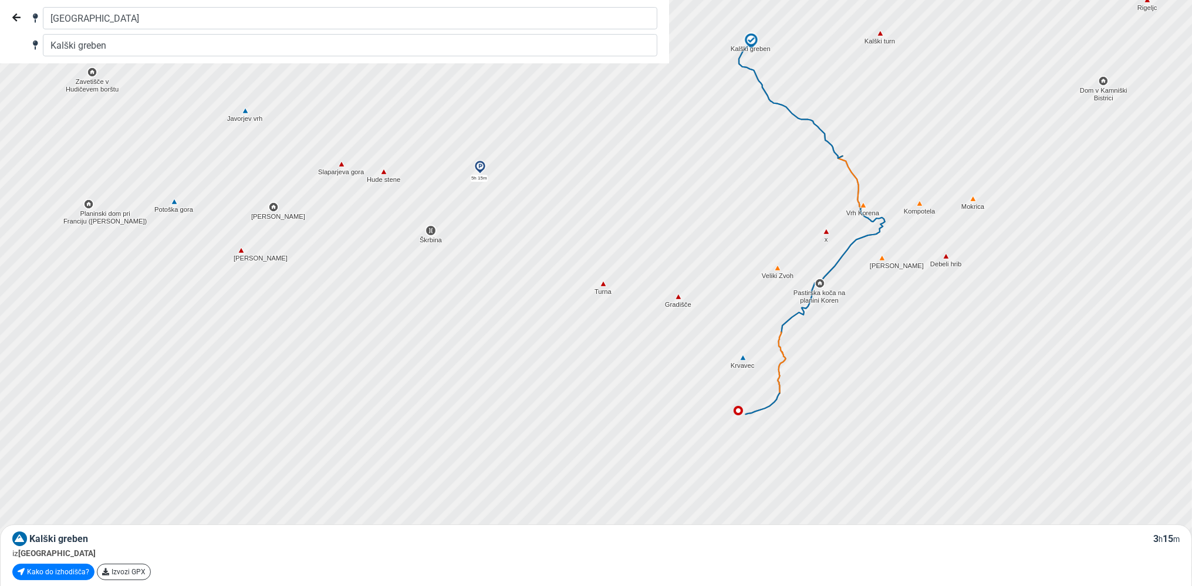
drag, startPoint x: 664, startPoint y: 326, endPoint x: 609, endPoint y: 83, distance: 248.6
click at [609, 83] on div at bounding box center [601, 293] width 1443 height 704
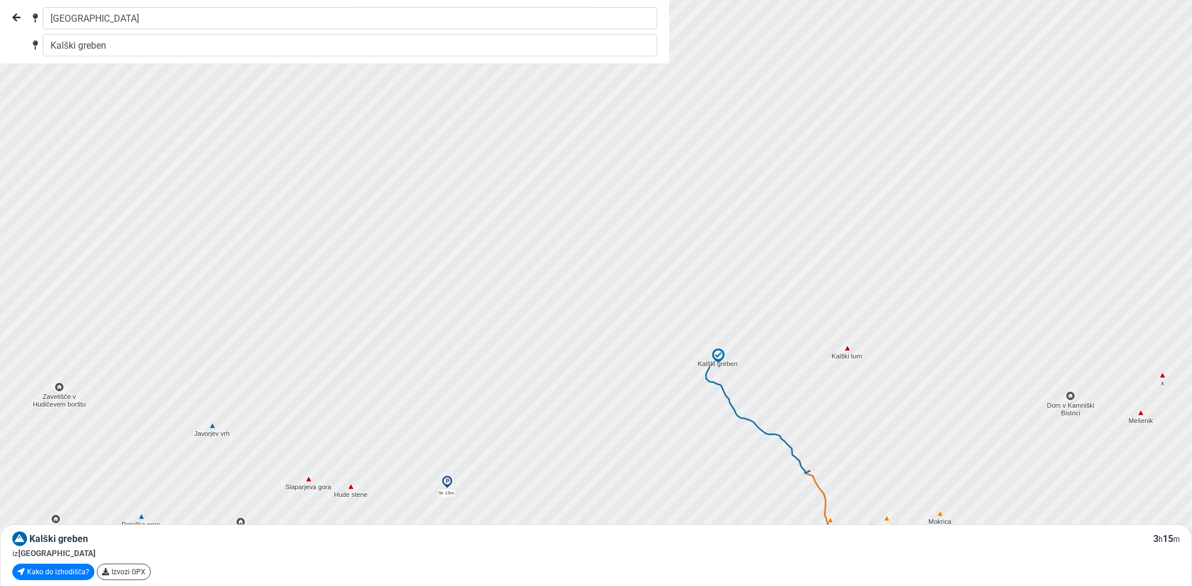
drag, startPoint x: 691, startPoint y: 146, endPoint x: 681, endPoint y: 454, distance: 308.3
click at [660, 465] on div at bounding box center [601, 293] width 1443 height 704
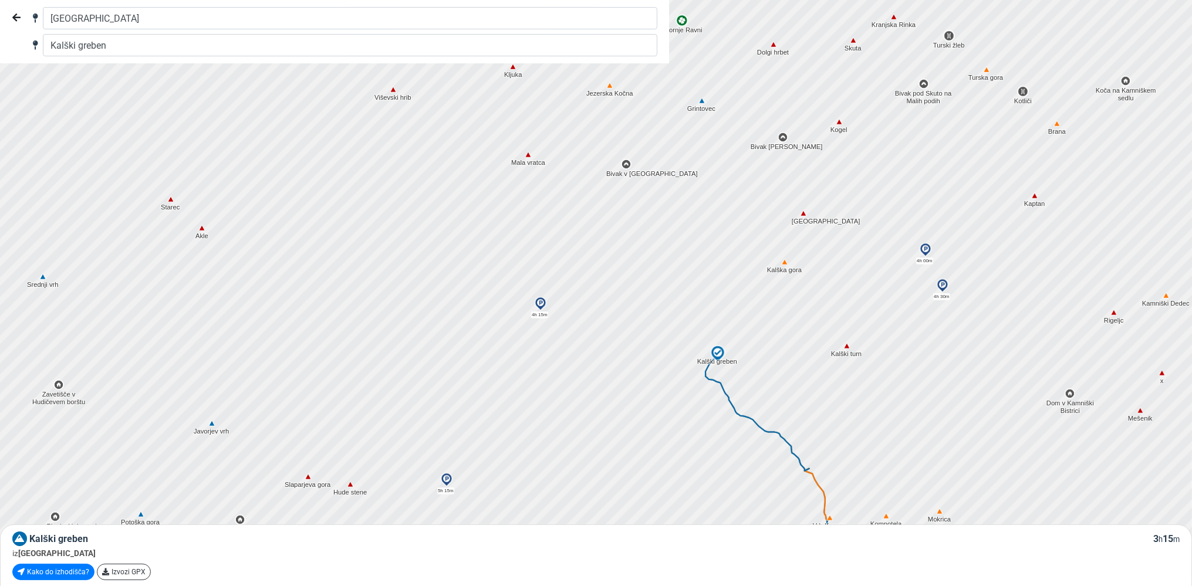
click at [784, 263] on img at bounding box center [784, 262] width 11 height 11
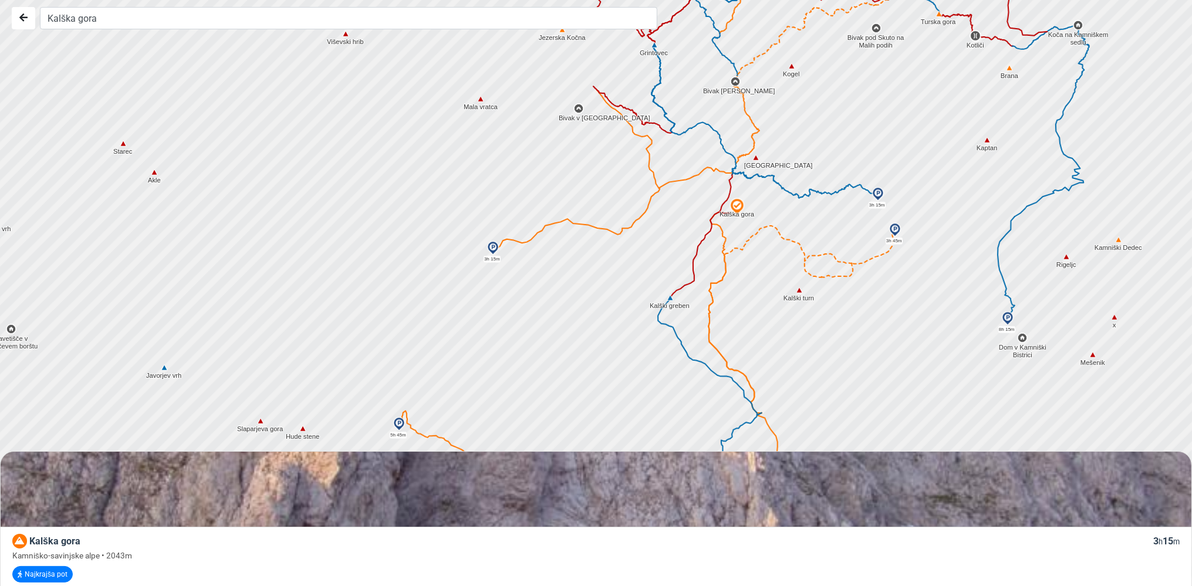
drag, startPoint x: 743, startPoint y: 374, endPoint x: 693, endPoint y: 318, distance: 74.8
click at [693, 318] on div at bounding box center [601, 293] width 1443 height 704
click at [670, 297] on img at bounding box center [670, 298] width 11 height 11
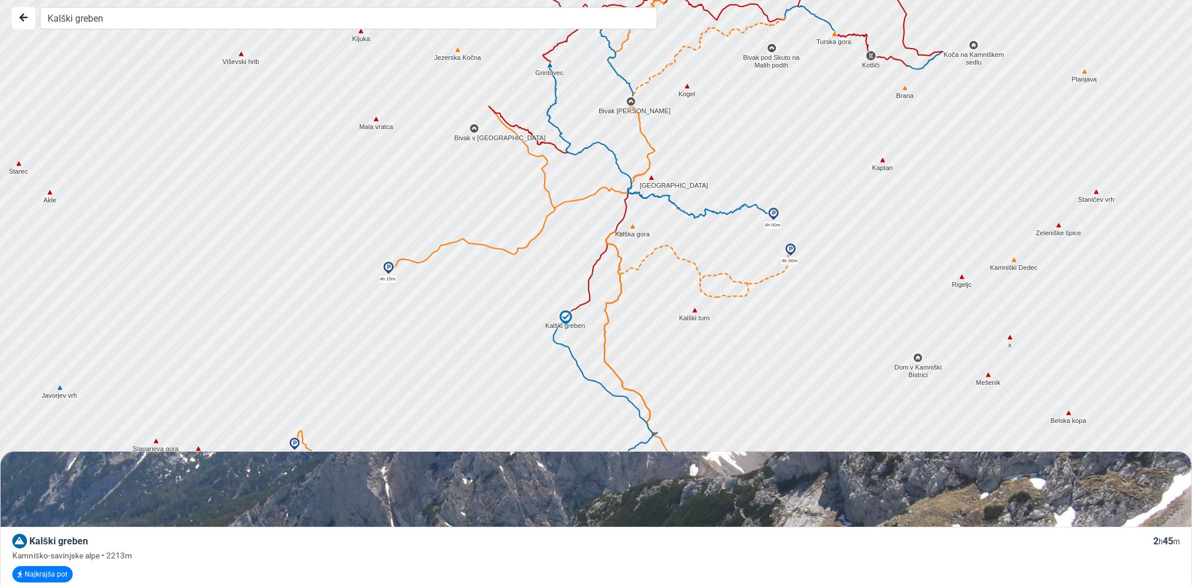
drag, startPoint x: 780, startPoint y: 362, endPoint x: 674, endPoint y: 382, distance: 107.4
click at [674, 382] on div at bounding box center [601, 293] width 1443 height 704
click at [650, 177] on img at bounding box center [651, 178] width 11 height 11
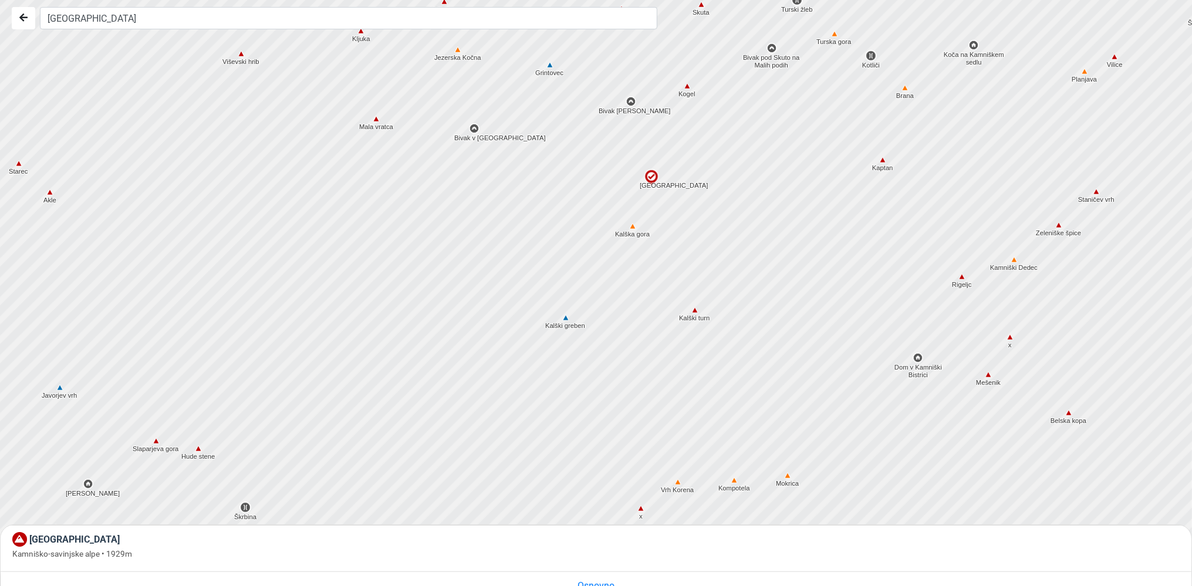
click at [566, 318] on img at bounding box center [566, 318] width 11 height 11
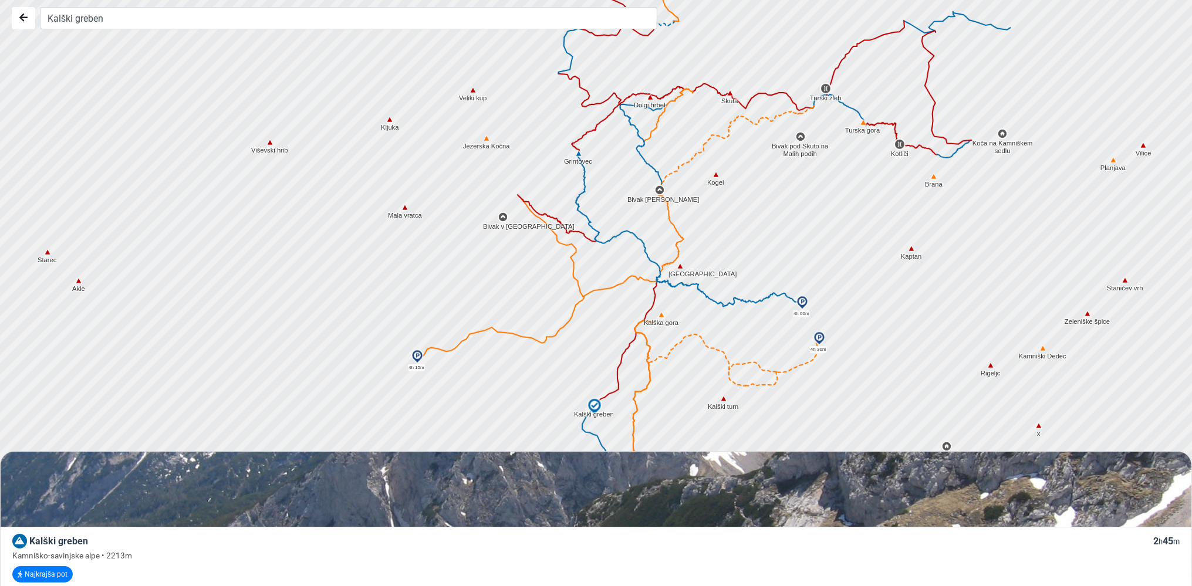
drag, startPoint x: 694, startPoint y: 135, endPoint x: 724, endPoint y: 226, distance: 96.0
click at [724, 226] on div at bounding box center [601, 293] width 1443 height 704
click at [660, 189] on img at bounding box center [659, 190] width 11 height 11
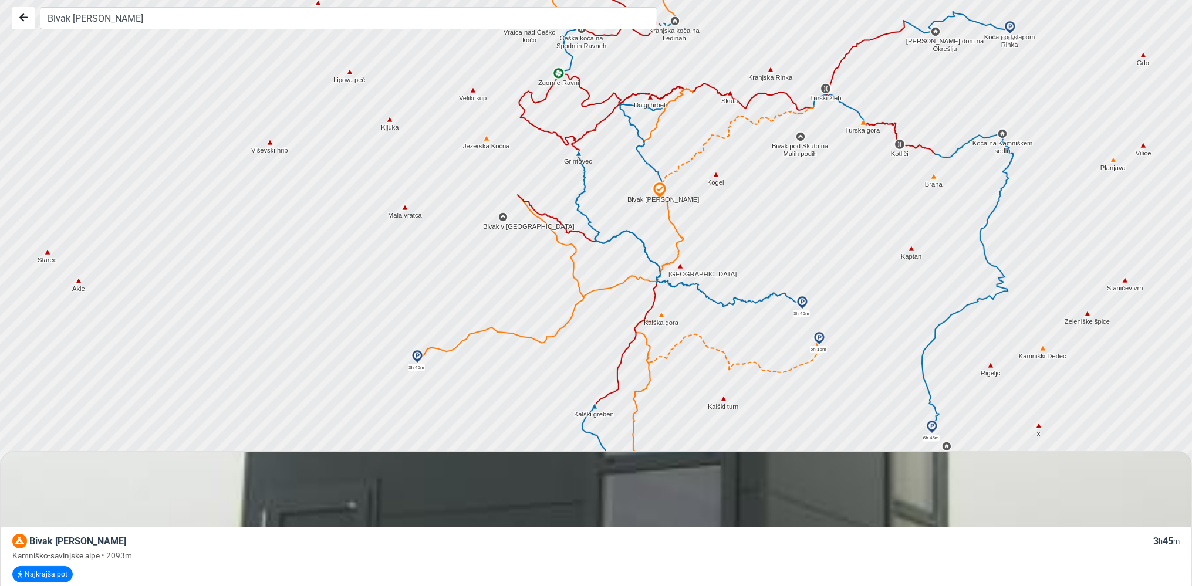
click at [800, 136] on img at bounding box center [800, 136] width 11 height 11
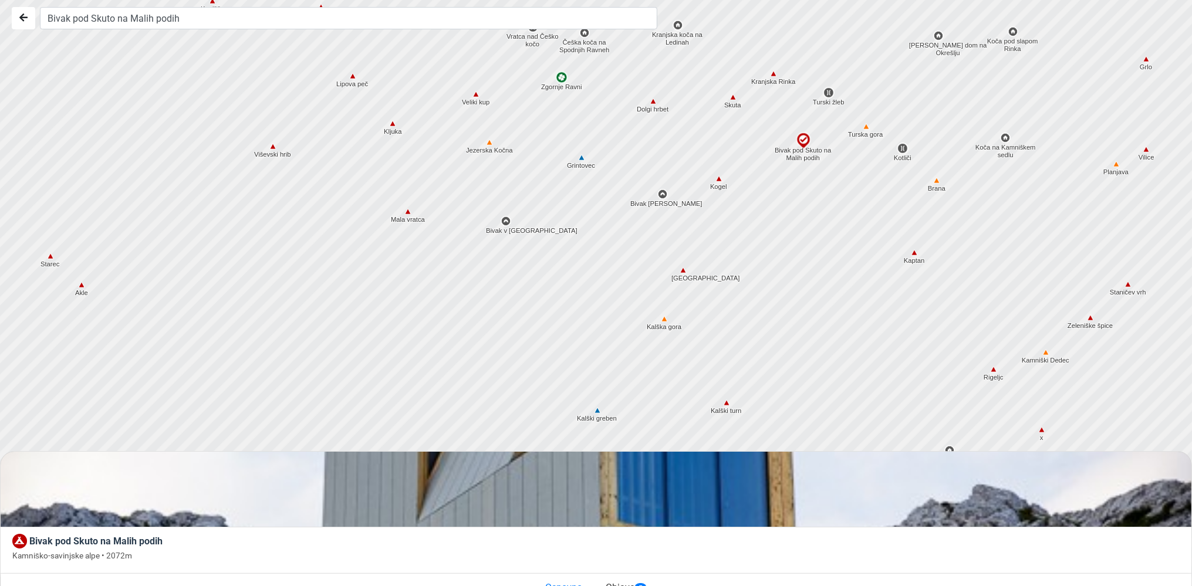
click at [663, 320] on img at bounding box center [664, 319] width 11 height 11
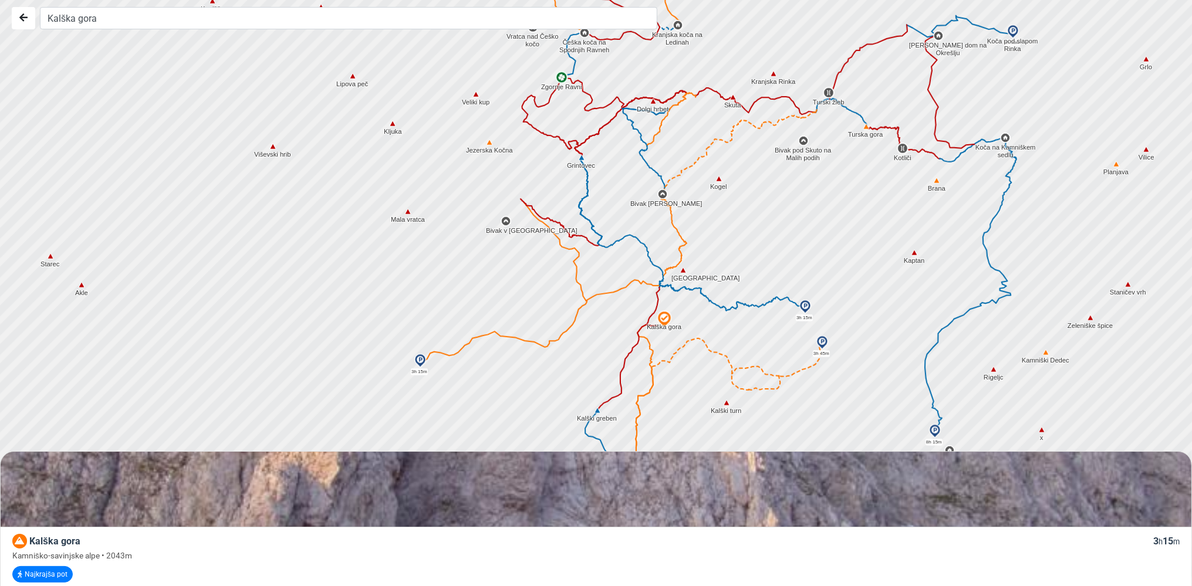
click at [598, 410] on img at bounding box center [597, 411] width 11 height 11
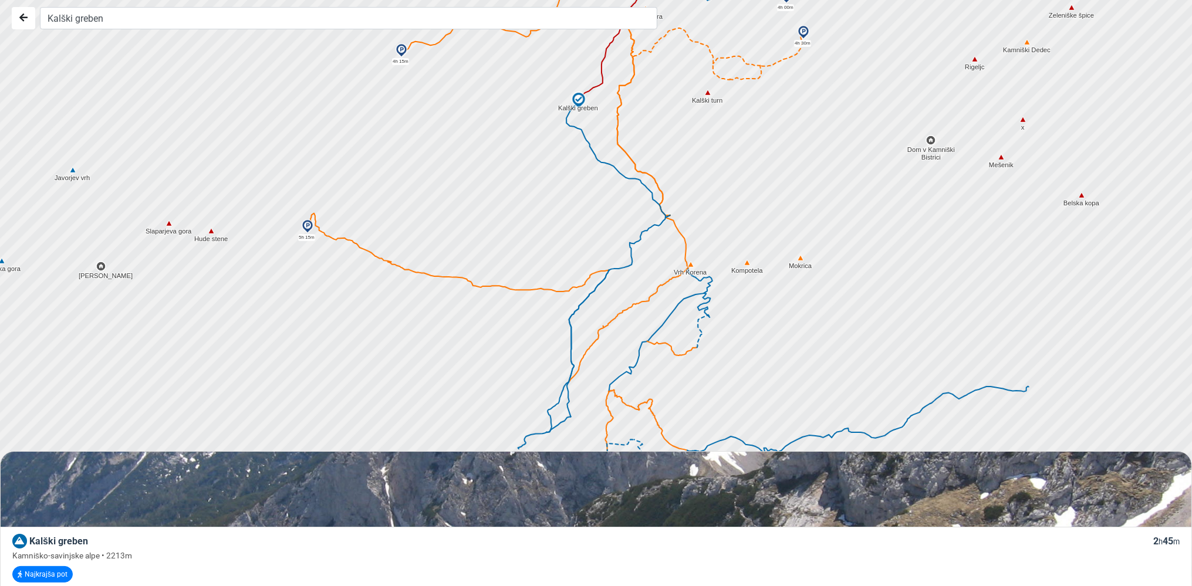
drag, startPoint x: 386, startPoint y: 265, endPoint x: 367, endPoint y: -46, distance: 311.1
click at [367, 0] on div at bounding box center [601, 293] width 1443 height 704
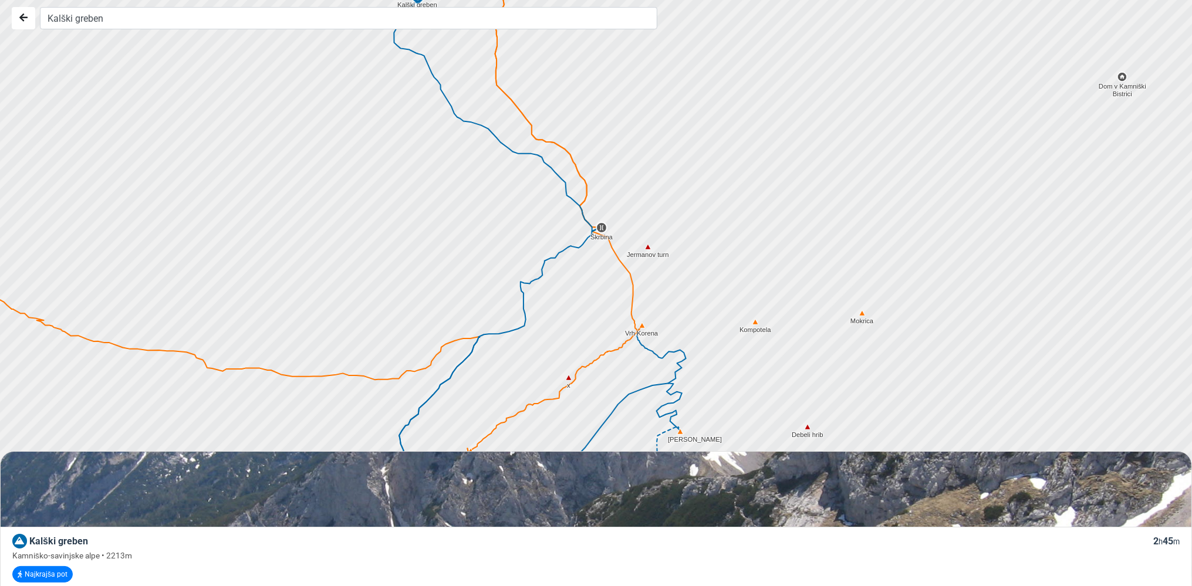
drag, startPoint x: 646, startPoint y: 421, endPoint x: 632, endPoint y: 363, distance: 60.4
click at [632, 363] on div at bounding box center [601, 293] width 1443 height 704
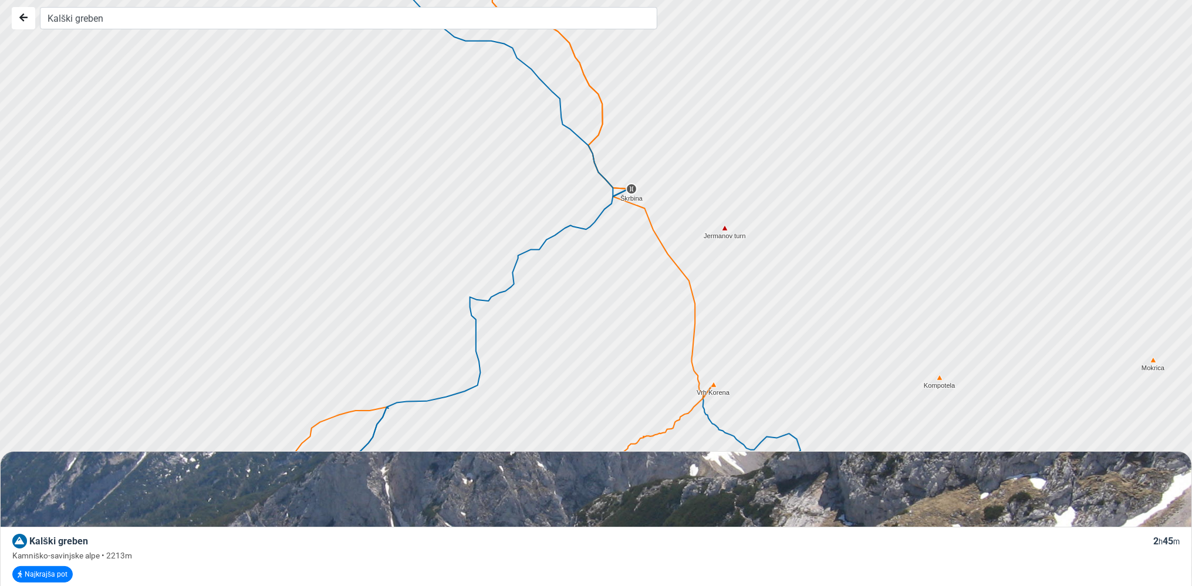
drag, startPoint x: 619, startPoint y: 309, endPoint x: 670, endPoint y: 370, distance: 80.0
click at [670, 370] on div at bounding box center [601, 293] width 1443 height 704
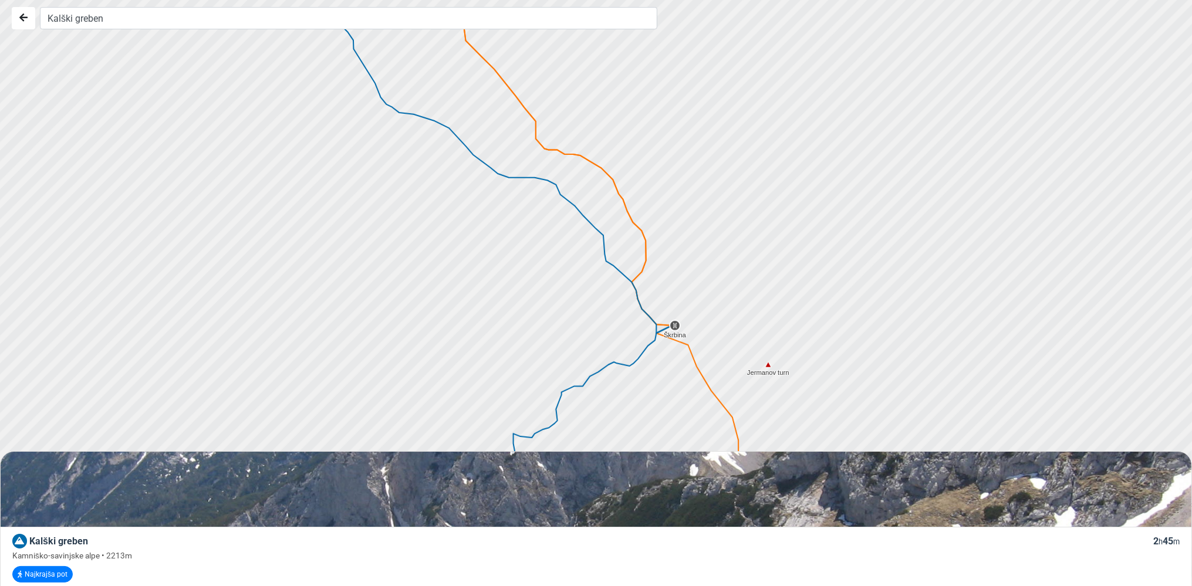
drag, startPoint x: 625, startPoint y: 234, endPoint x: 667, endPoint y: 373, distance: 145.6
click at [667, 373] on div at bounding box center [601, 293] width 1443 height 704
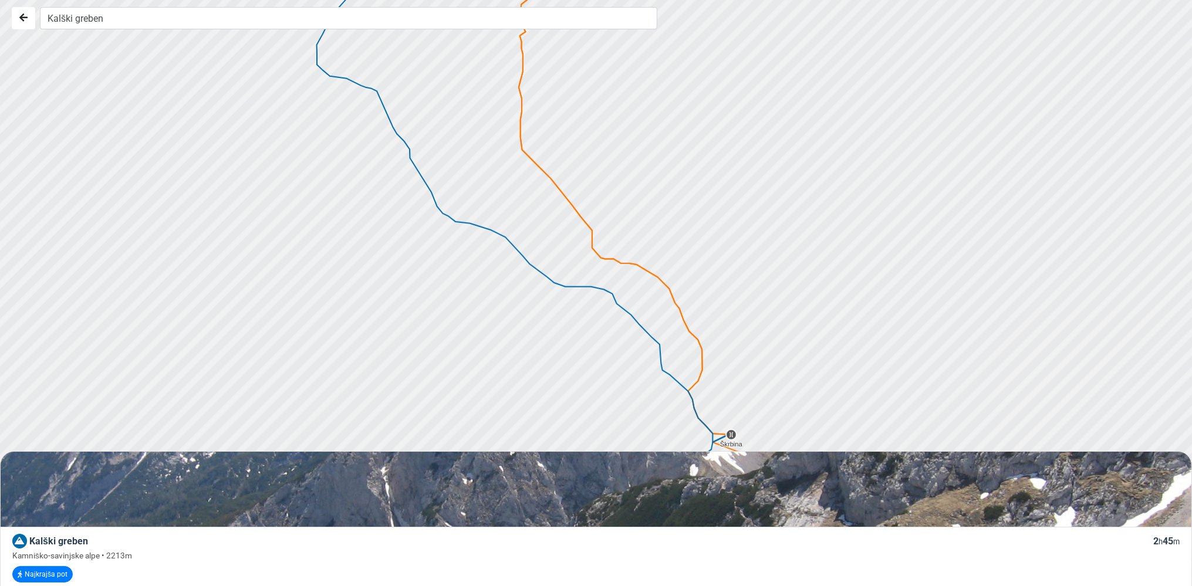
drag, startPoint x: 567, startPoint y: 261, endPoint x: 623, endPoint y: 373, distance: 125.5
click at [623, 373] on div at bounding box center [602, 294] width 1443 height 704
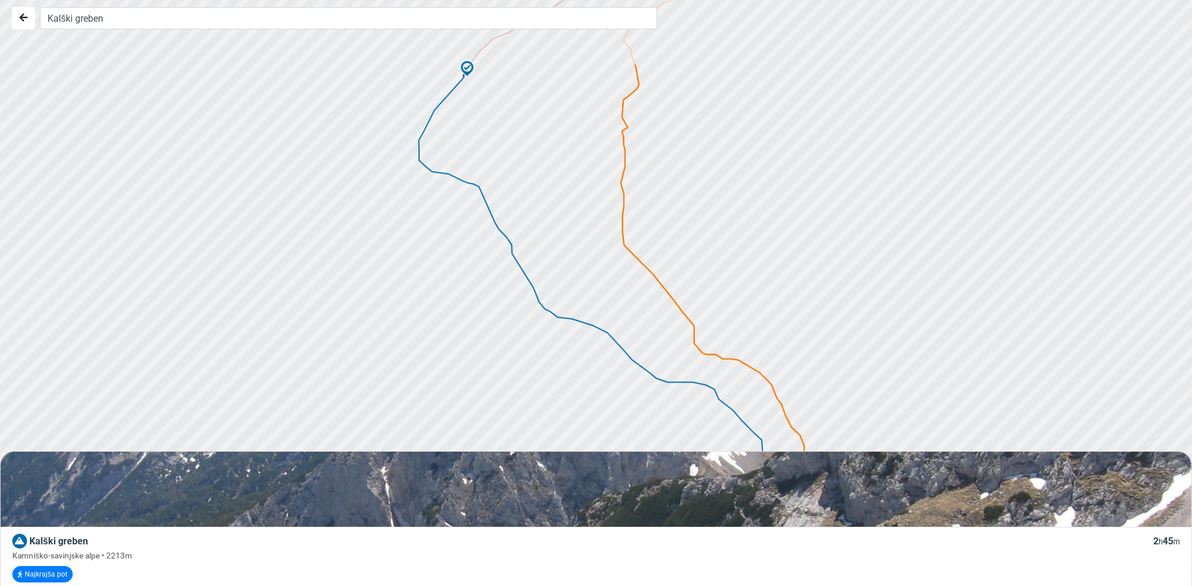
drag, startPoint x: 464, startPoint y: 248, endPoint x: 569, endPoint y: 346, distance: 144.1
click at [569, 346] on div at bounding box center [602, 294] width 1443 height 704
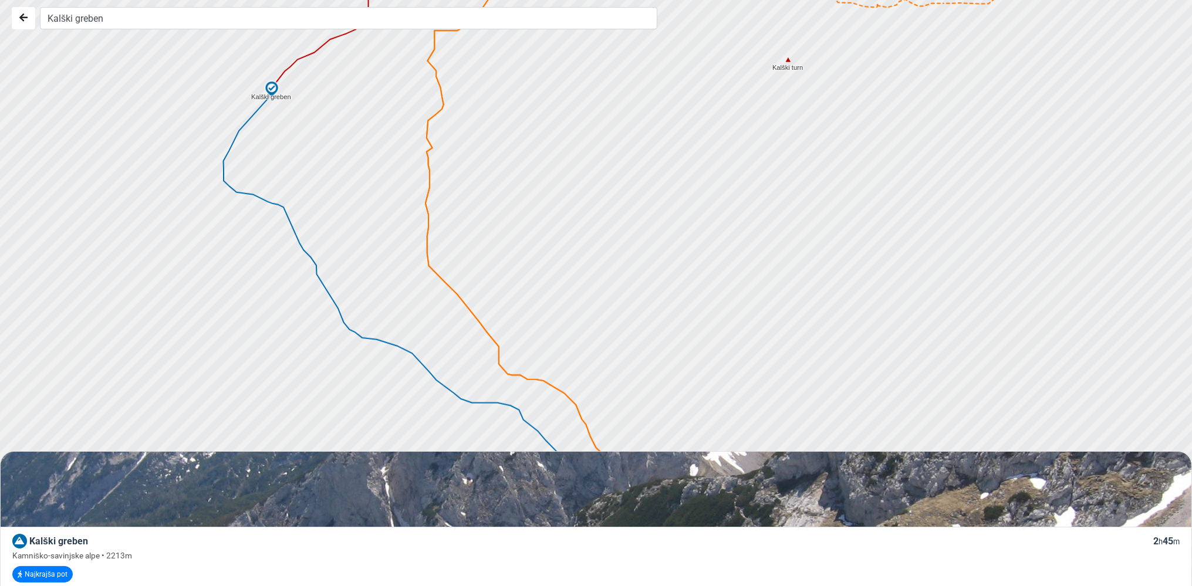
drag, startPoint x: 454, startPoint y: 239, endPoint x: 256, endPoint y: 259, distance: 198.8
click at [256, 259] on div at bounding box center [601, 293] width 1443 height 704
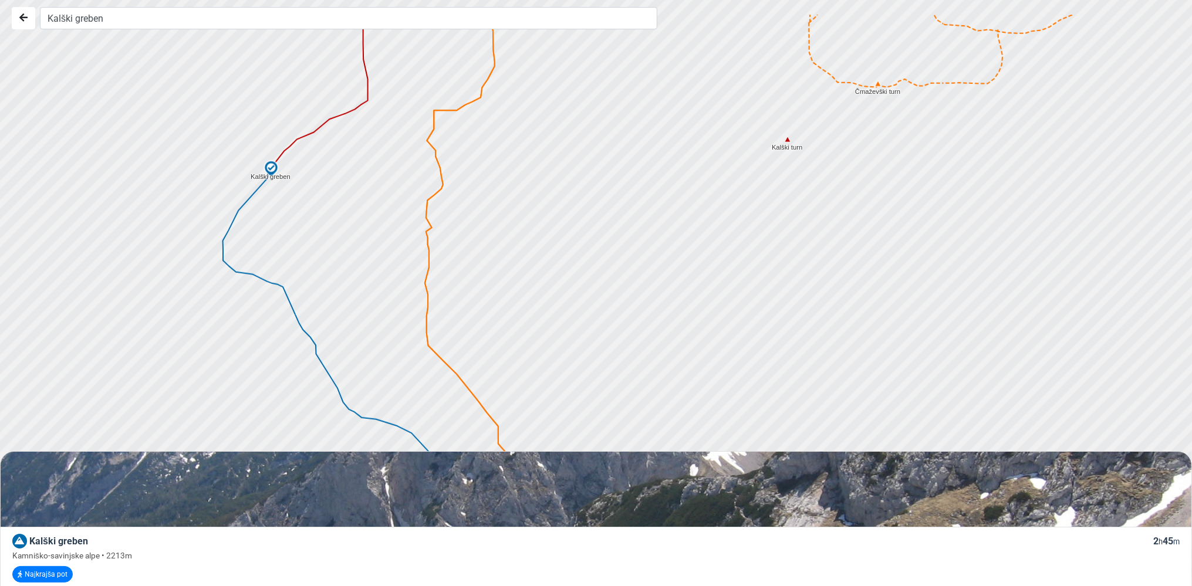
drag, startPoint x: 461, startPoint y: 192, endPoint x: 460, endPoint y: 283, distance: 91.0
click at [460, 283] on div at bounding box center [601, 293] width 1443 height 704
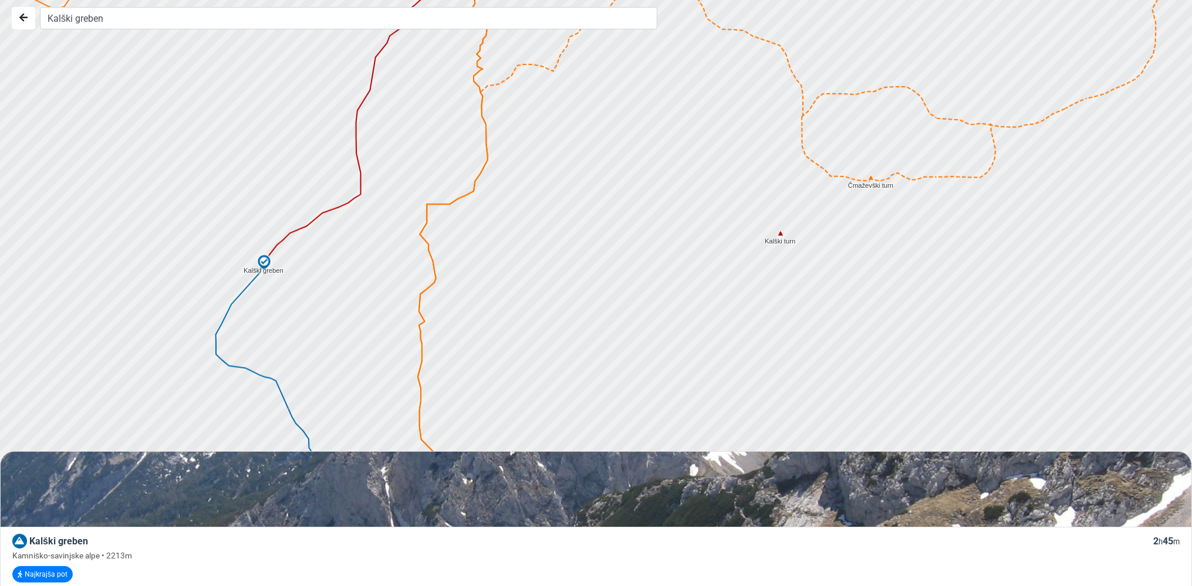
drag, startPoint x: 471, startPoint y: 168, endPoint x: 465, endPoint y: 250, distance: 81.8
click at [465, 250] on div at bounding box center [601, 293] width 1443 height 704
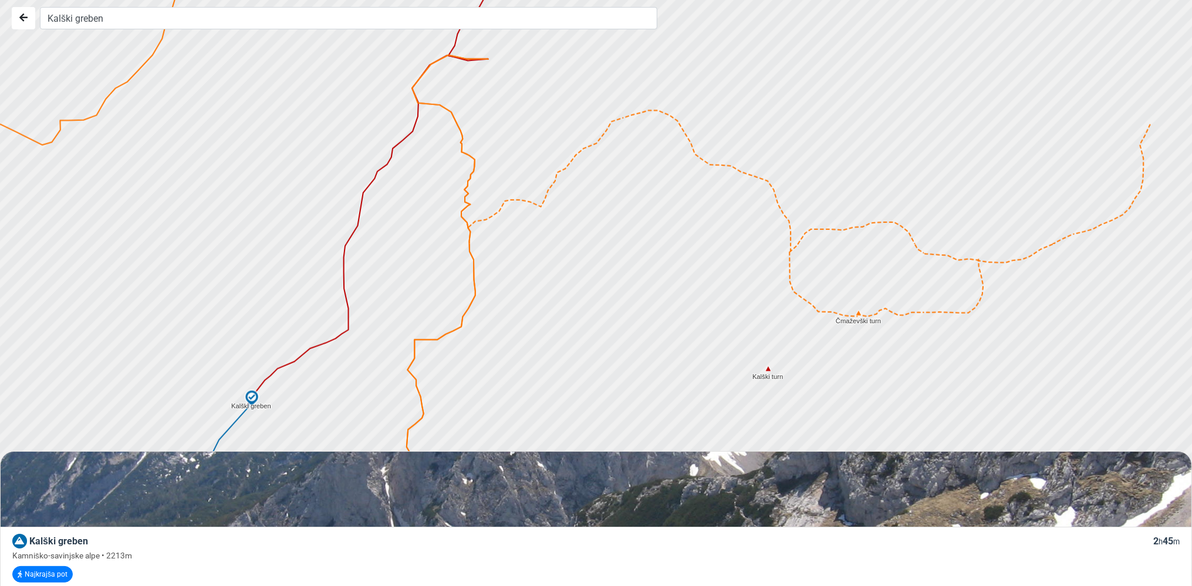
drag, startPoint x: 431, startPoint y: 132, endPoint x: 421, endPoint y: 244, distance: 112.5
click at [421, 244] on div at bounding box center [601, 296] width 1443 height 704
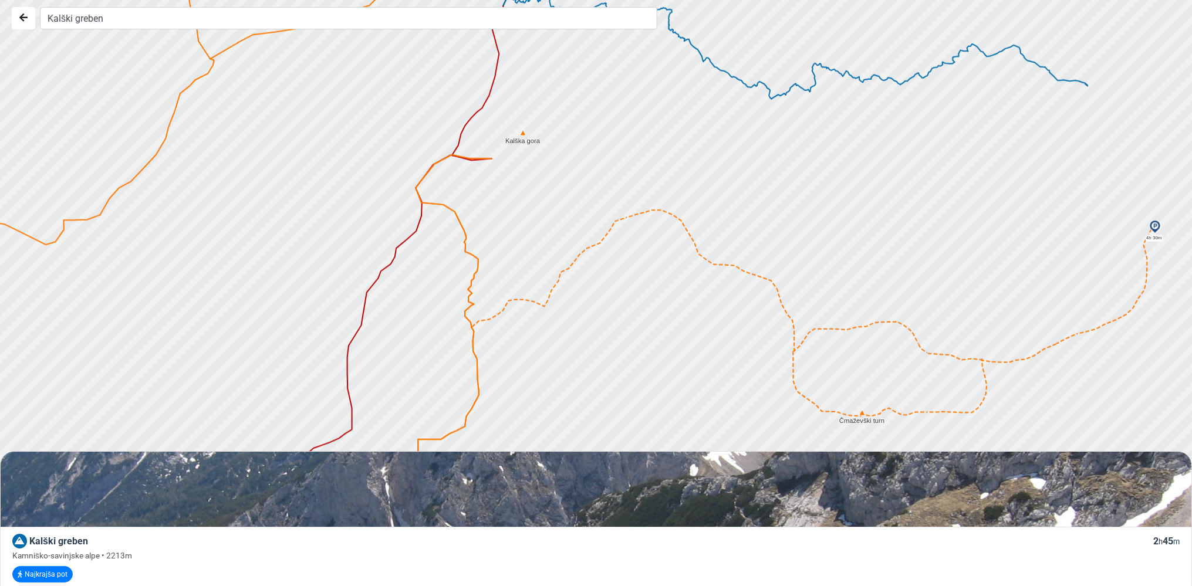
drag, startPoint x: 423, startPoint y: 112, endPoint x: 426, endPoint y: 208, distance: 96.9
click at [426, 208] on div at bounding box center [601, 293] width 1443 height 704
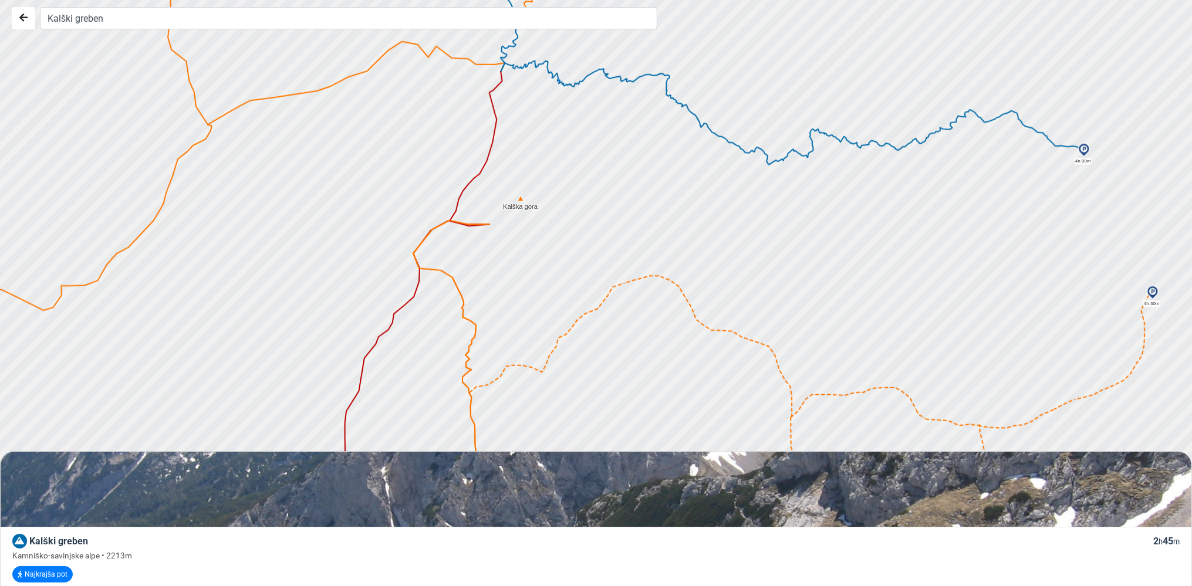
drag, startPoint x: 427, startPoint y: 136, endPoint x: 424, endPoint y: 210, distance: 74.6
click at [424, 210] on div at bounding box center [601, 293] width 1443 height 704
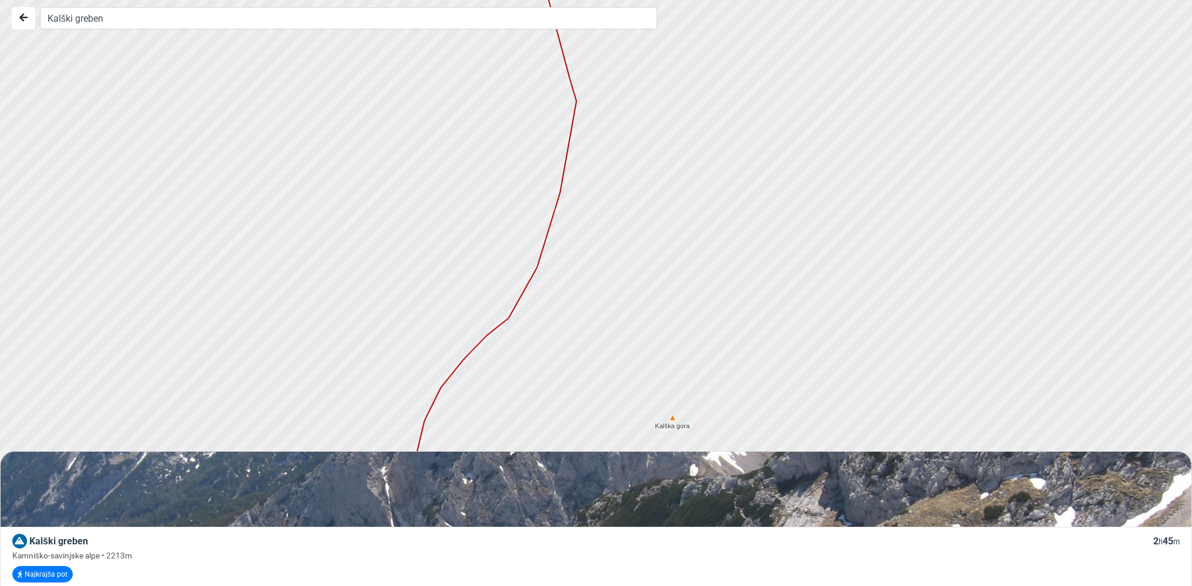
drag, startPoint x: 515, startPoint y: 158, endPoint x: 411, endPoint y: 344, distance: 212.9
click at [411, 344] on div at bounding box center [601, 293] width 1443 height 704
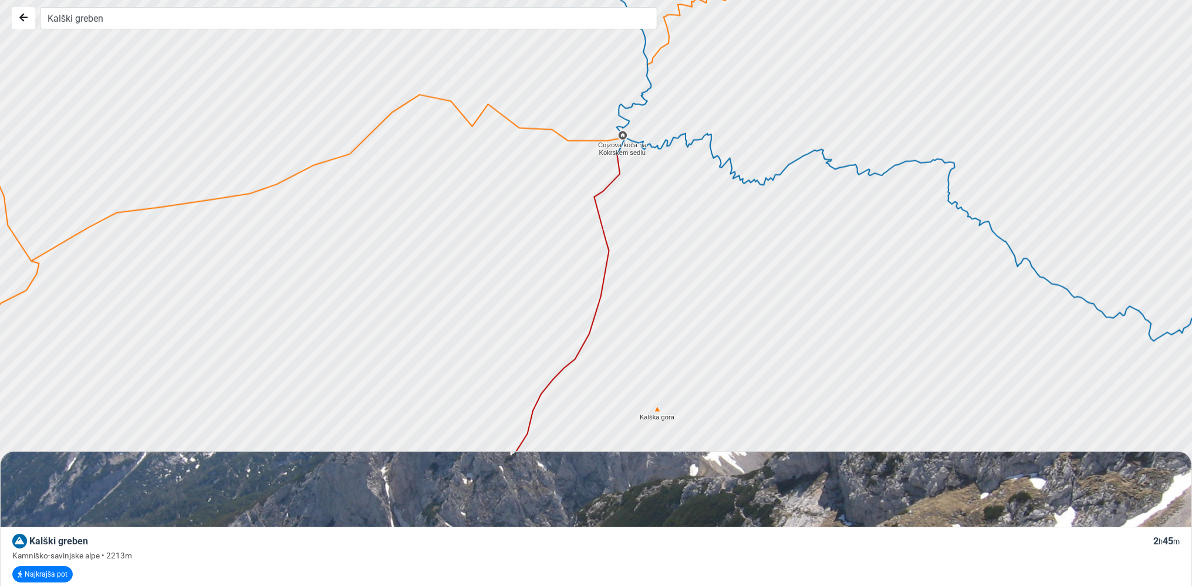
drag, startPoint x: 453, startPoint y: 148, endPoint x: 541, endPoint y: 254, distance: 137.5
click at [541, 254] on div at bounding box center [601, 293] width 1443 height 704
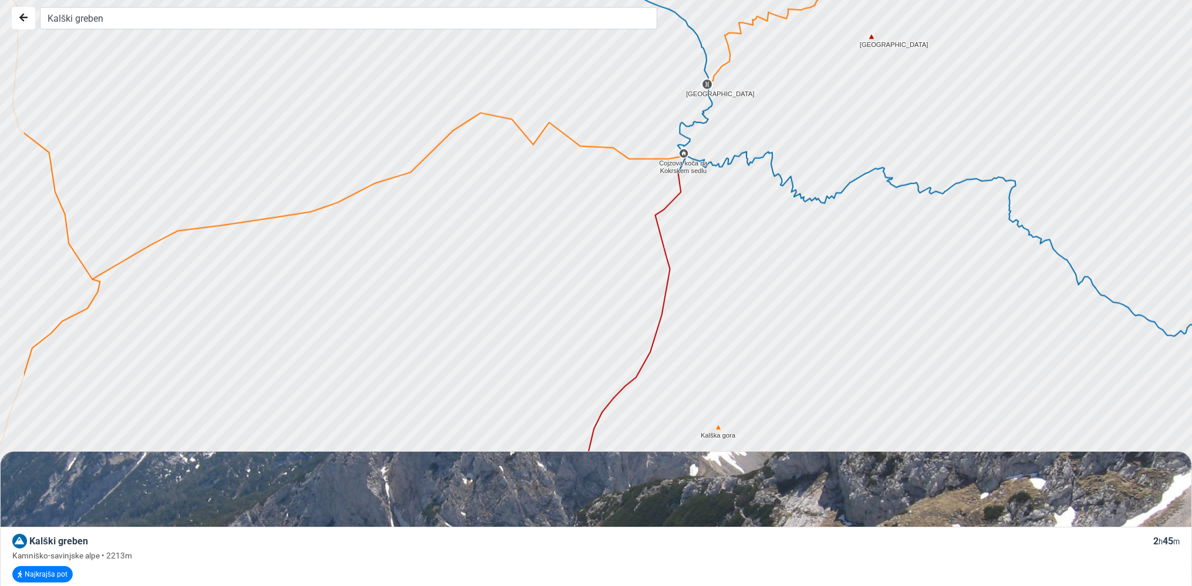
drag, startPoint x: 372, startPoint y: 212, endPoint x: 435, endPoint y: 231, distance: 65.4
click at [435, 231] on div at bounding box center [602, 294] width 1443 height 704
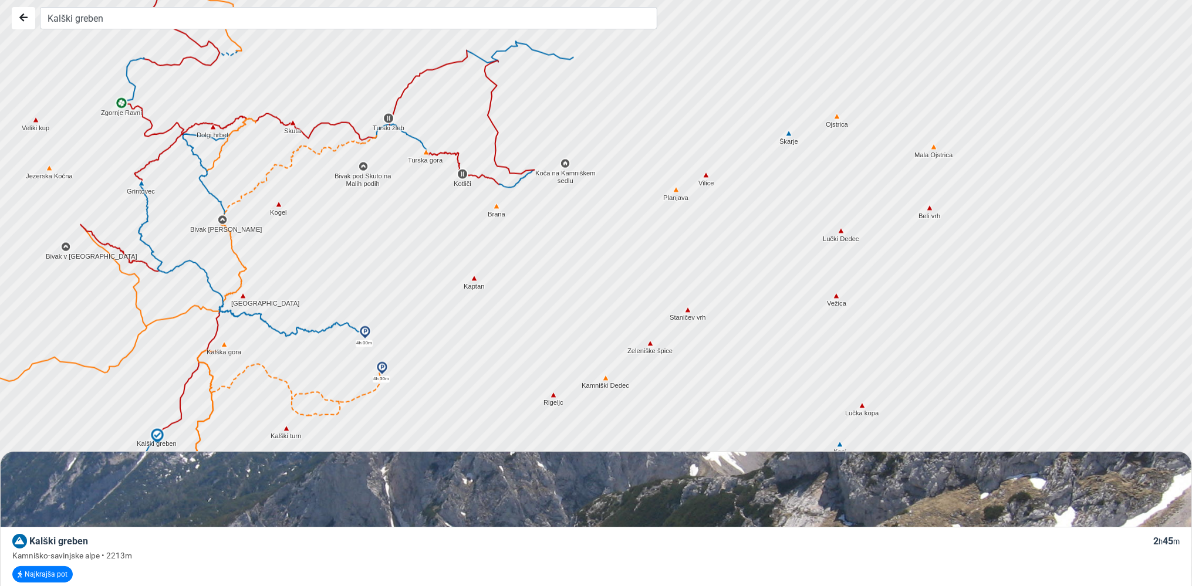
drag, startPoint x: 640, startPoint y: 163, endPoint x: 393, endPoint y: 257, distance: 264.0
click at [393, 257] on div at bounding box center [601, 293] width 1443 height 704
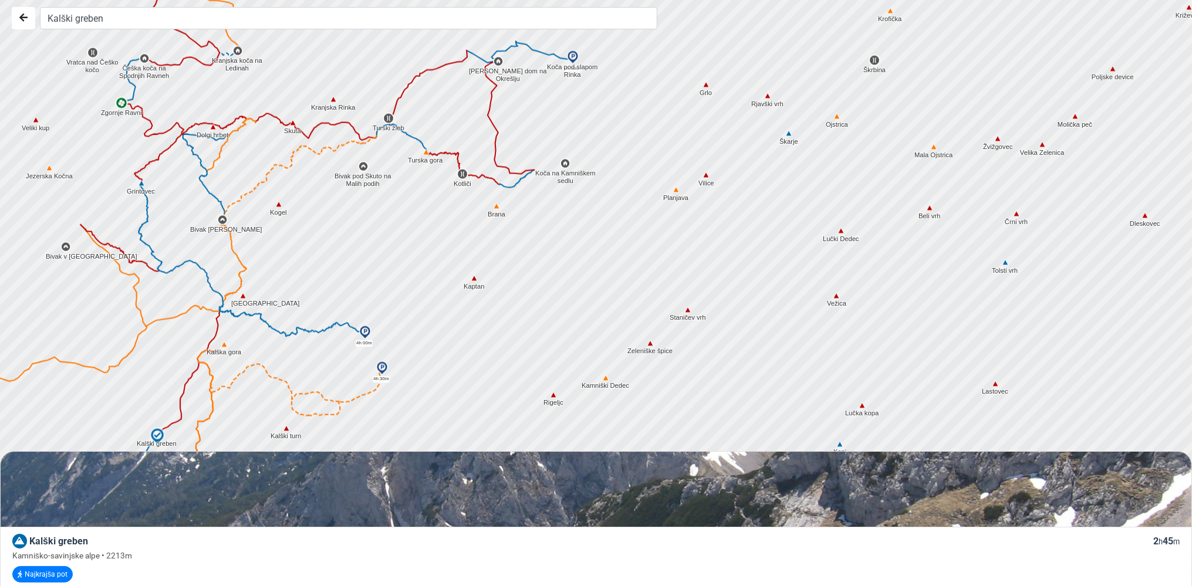
click at [837, 117] on img at bounding box center [837, 117] width 11 height 11
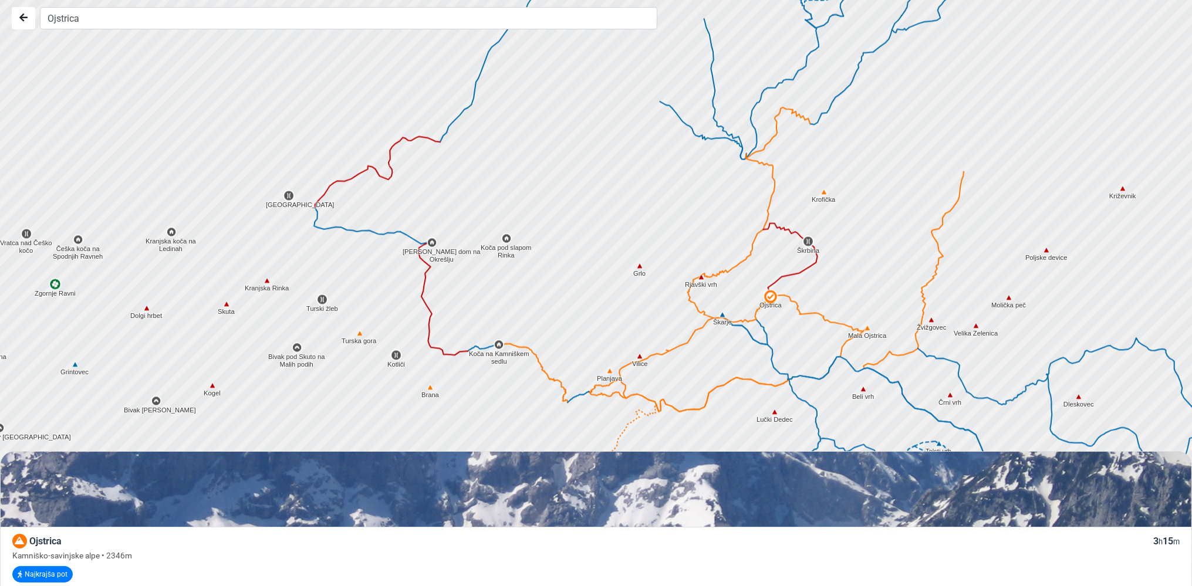
drag, startPoint x: 825, startPoint y: 309, endPoint x: 757, endPoint y: 488, distance: 191.7
click at [757, 488] on div at bounding box center [601, 293] width 1443 height 704
click at [722, 313] on img at bounding box center [722, 314] width 11 height 11
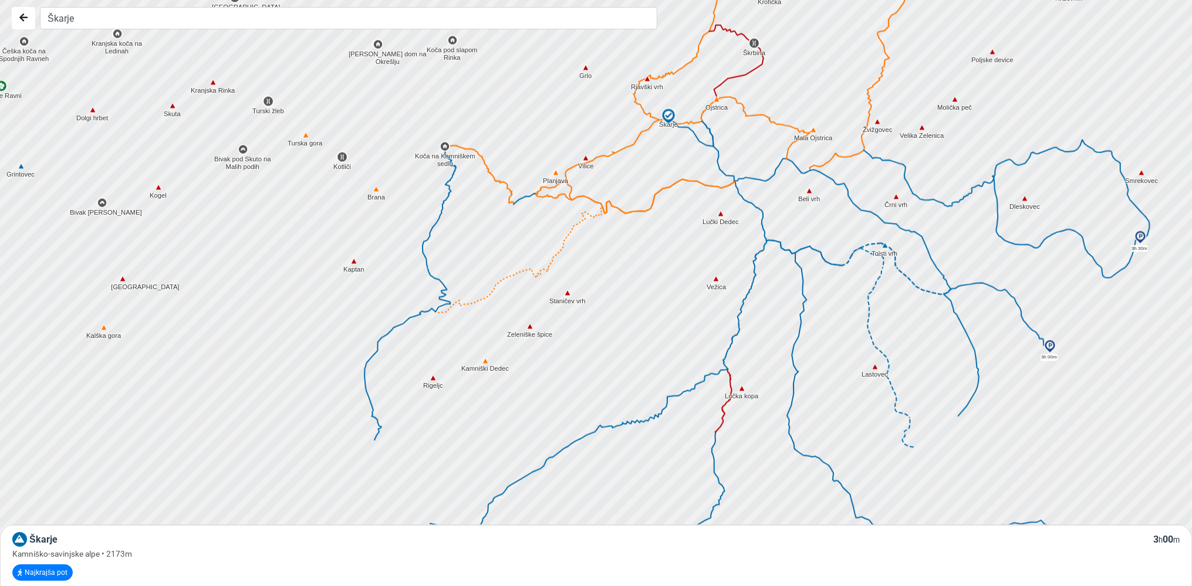
drag, startPoint x: 720, startPoint y: 379, endPoint x: 666, endPoint y: 179, distance: 207.3
click at [666, 179] on div at bounding box center [601, 293] width 1443 height 704
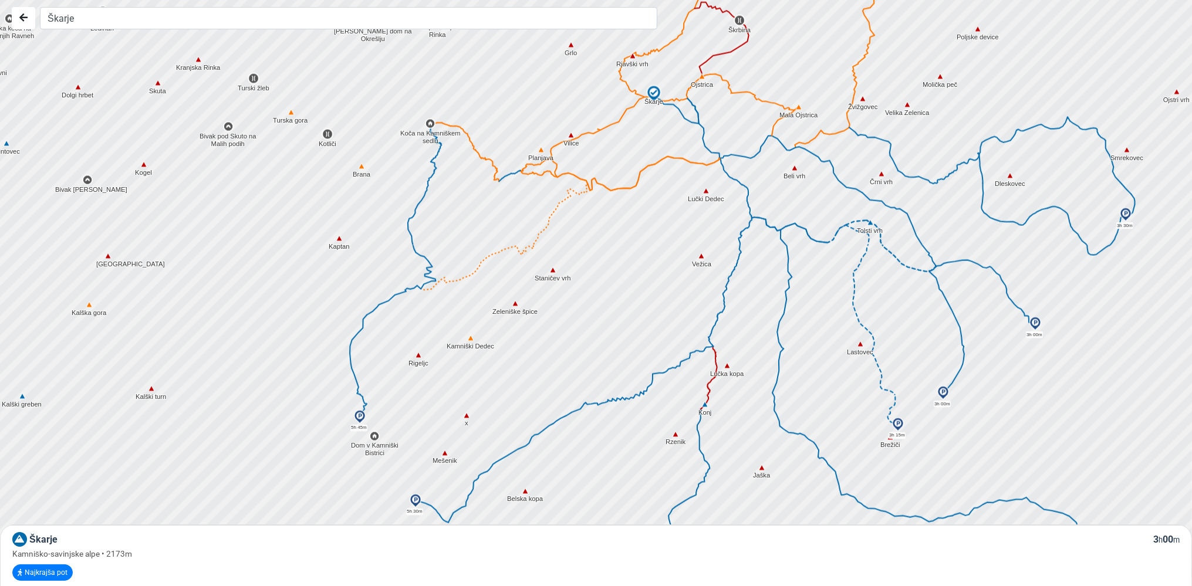
drag, startPoint x: 670, startPoint y: 315, endPoint x: 659, endPoint y: 337, distance: 24.9
click at [659, 337] on div at bounding box center [601, 293] width 1443 height 704
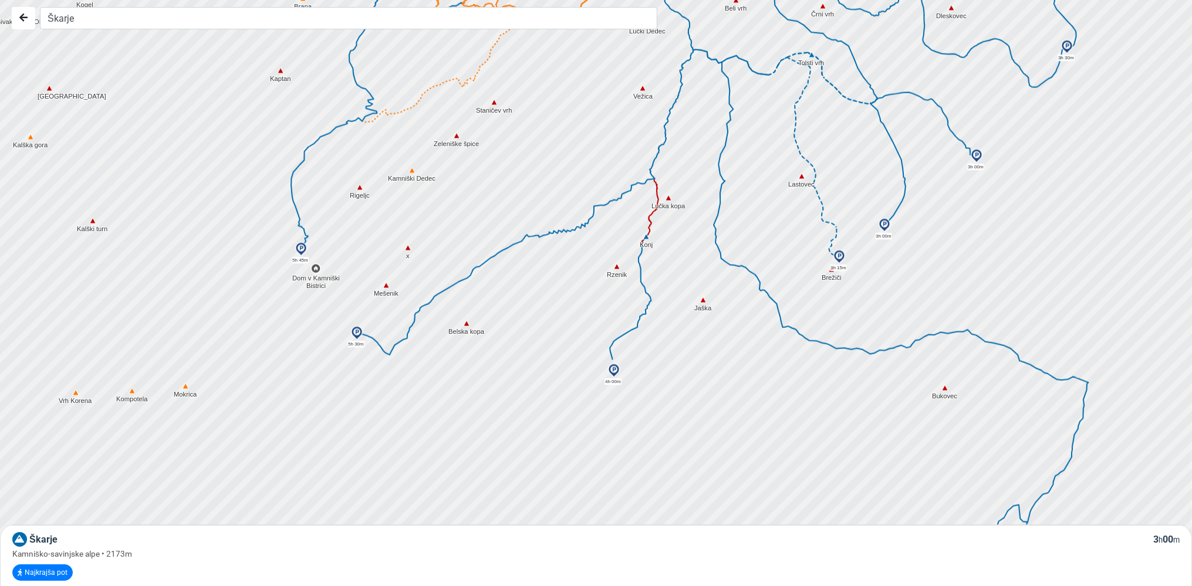
drag, startPoint x: 928, startPoint y: 433, endPoint x: 867, endPoint y: 265, distance: 178.4
click at [867, 265] on div at bounding box center [601, 293] width 1443 height 704
click at [881, 222] on img at bounding box center [884, 225] width 14 height 14
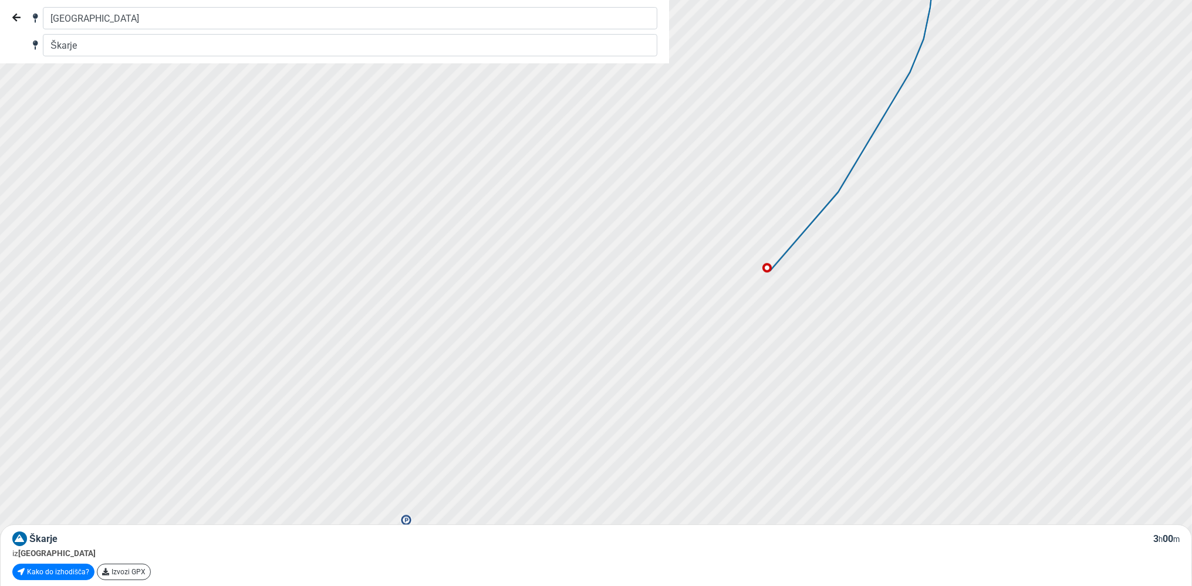
drag, startPoint x: 870, startPoint y: 218, endPoint x: 789, endPoint y: 498, distance: 290.7
click at [789, 498] on div at bounding box center [580, 291] width 1443 height 704
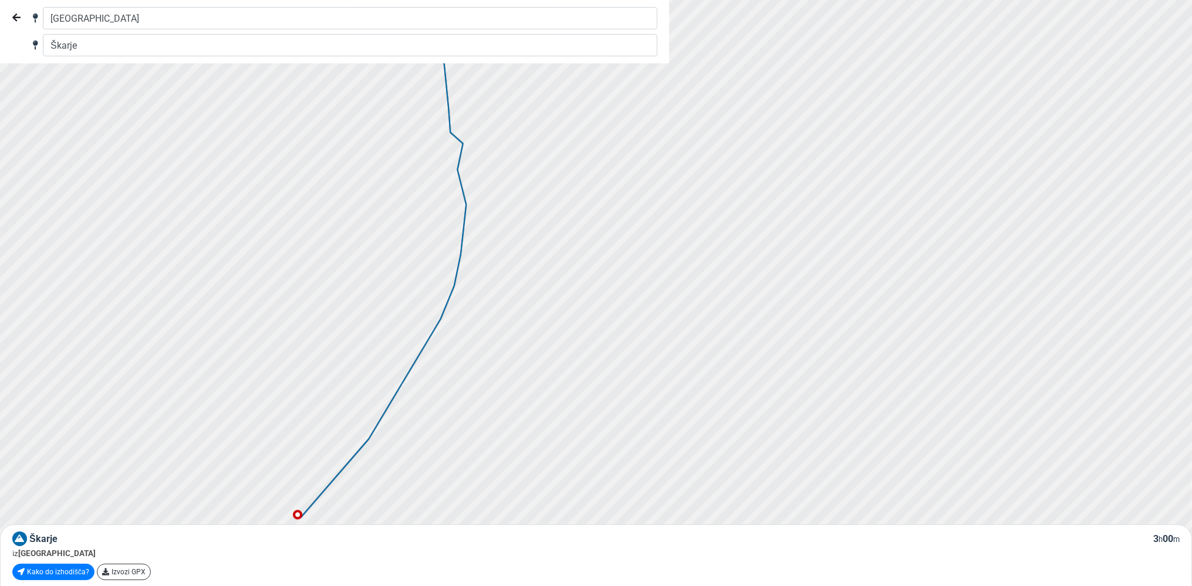
drag, startPoint x: 929, startPoint y: 252, endPoint x: 591, endPoint y: 491, distance: 414.0
click at [592, 494] on div at bounding box center [601, 293] width 1443 height 704
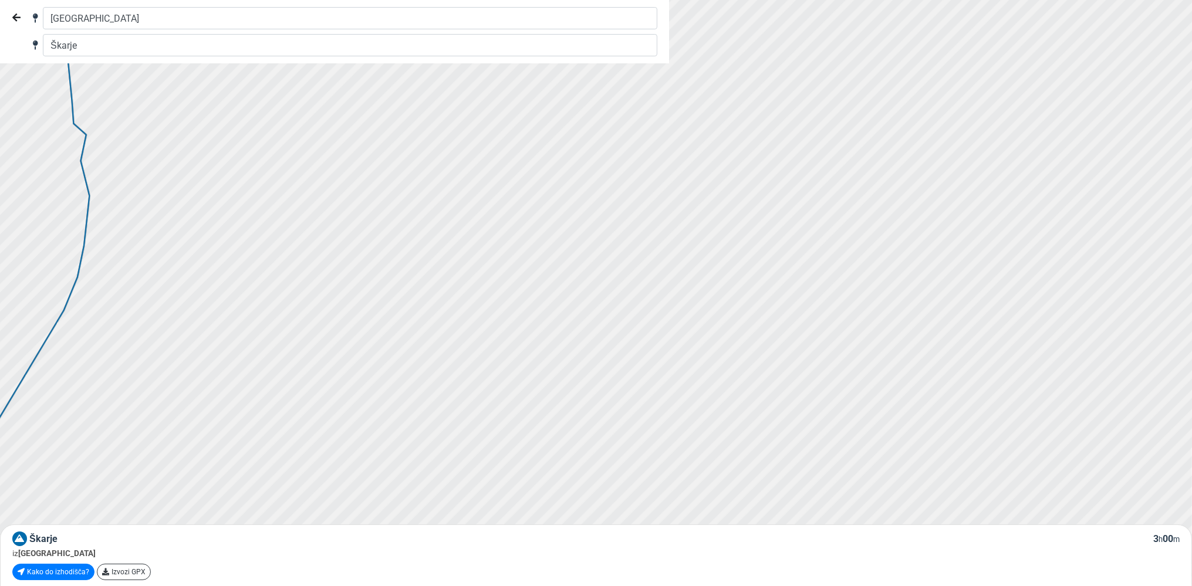
drag, startPoint x: 943, startPoint y: 387, endPoint x: 583, endPoint y: 397, distance: 360.5
click at [583, 398] on div at bounding box center [587, 294] width 1443 height 704
drag, startPoint x: 985, startPoint y: 326, endPoint x: 518, endPoint y: 326, distance: 467.2
click at [518, 326] on div at bounding box center [601, 293] width 1443 height 704
drag, startPoint x: 762, startPoint y: 464, endPoint x: 870, endPoint y: 238, distance: 250.5
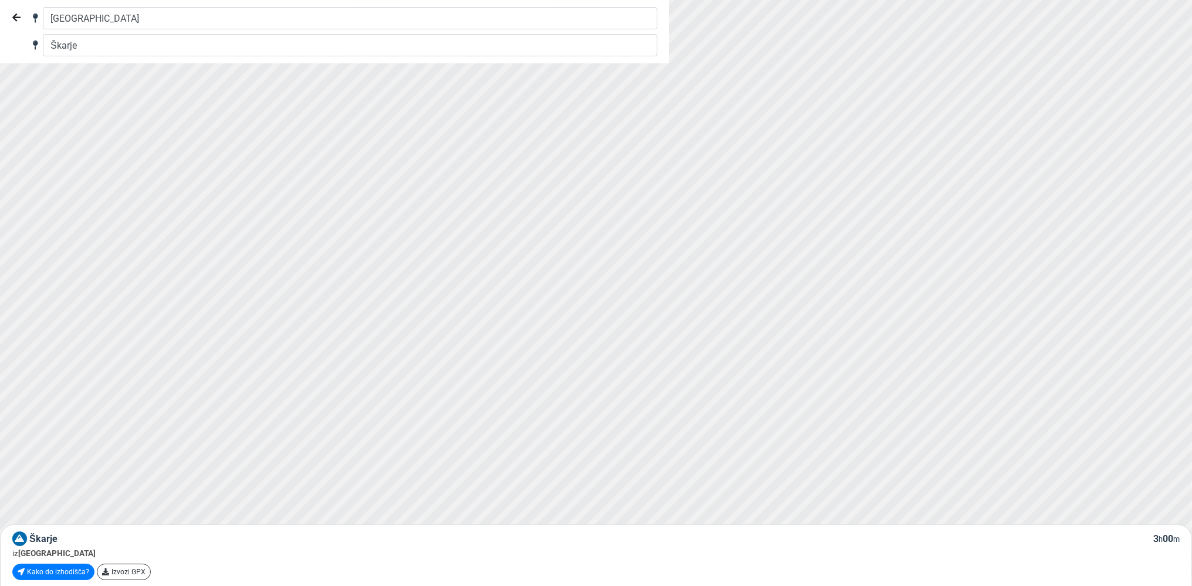
click at [870, 238] on div at bounding box center [625, 250] width 1443 height 704
drag, startPoint x: 794, startPoint y: 448, endPoint x: 863, endPoint y: 305, distance: 159.1
click at [860, 309] on div at bounding box center [601, 293] width 1443 height 704
drag, startPoint x: 802, startPoint y: 426, endPoint x: 869, endPoint y: 302, distance: 141.3
click at [855, 317] on div at bounding box center [601, 293] width 1443 height 704
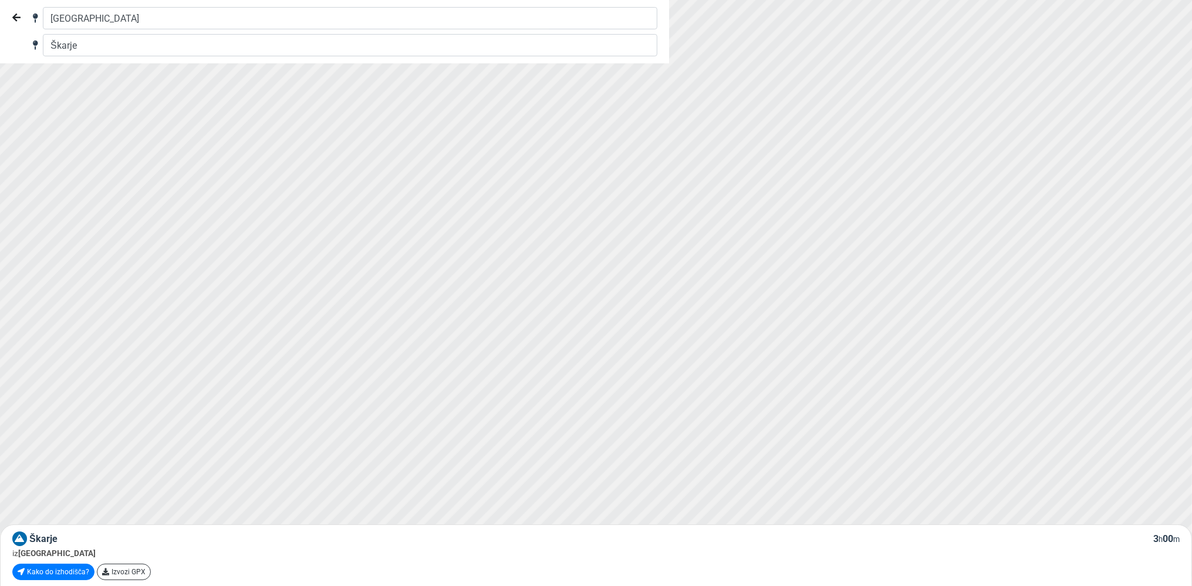
drag, startPoint x: 825, startPoint y: 458, endPoint x: 855, endPoint y: 372, distance: 90.6
click at [855, 372] on div at bounding box center [609, 270] width 1443 height 704
drag, startPoint x: 870, startPoint y: 473, endPoint x: 102, endPoint y: 588, distance: 776.2
click at [102, 586] on div at bounding box center [592, 296] width 1443 height 704
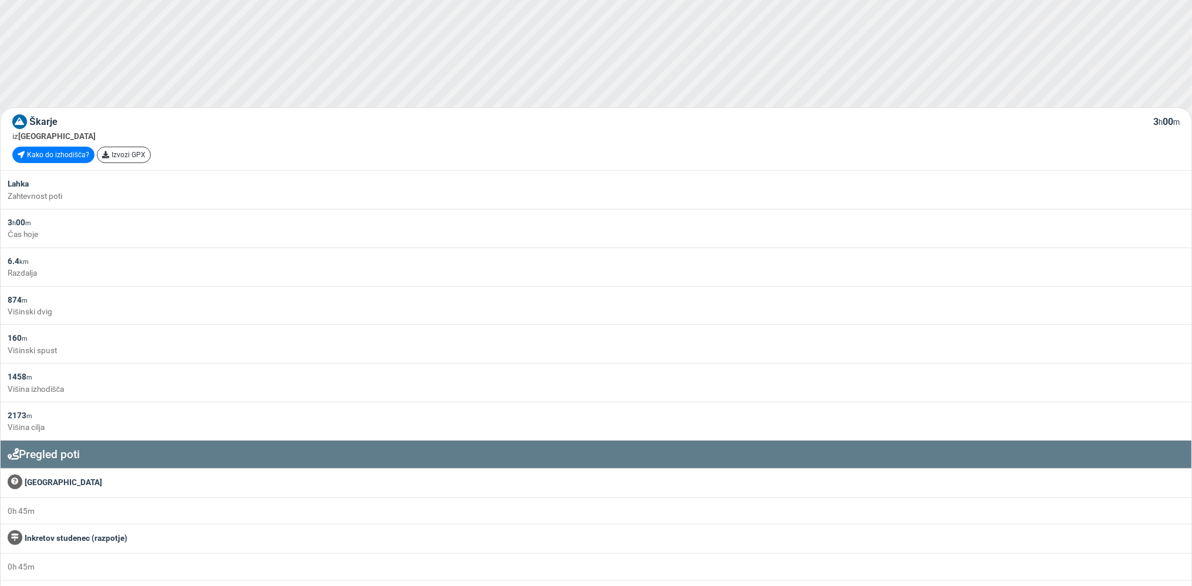
scroll to position [417, 0]
drag, startPoint x: 706, startPoint y: 450, endPoint x: 377, endPoint y: 533, distance: 339.7
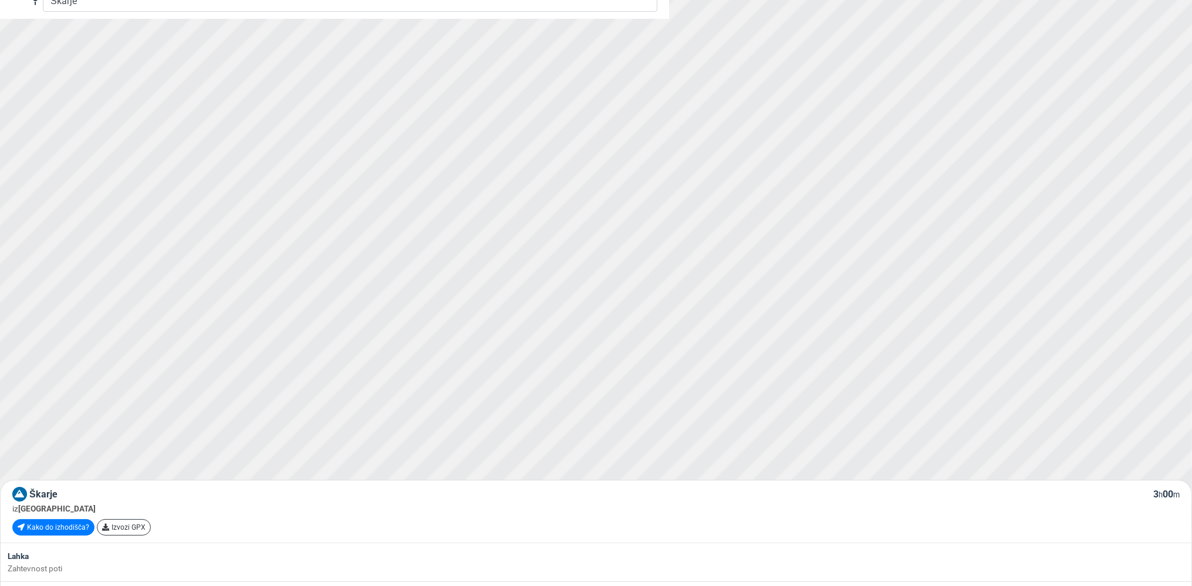
scroll to position [0, 0]
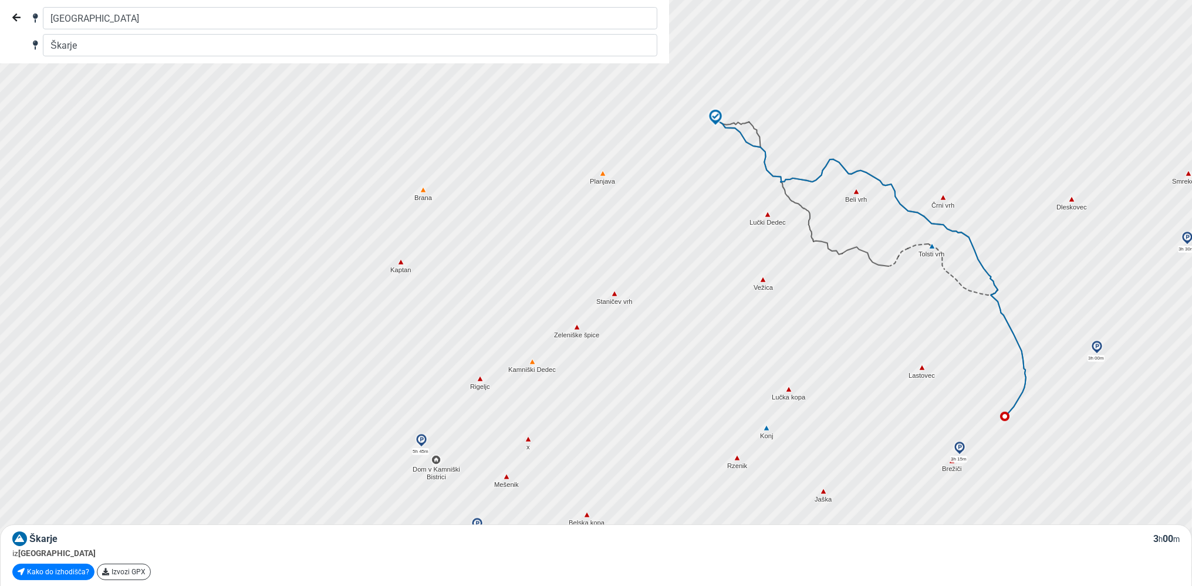
drag, startPoint x: 528, startPoint y: 222, endPoint x: 884, endPoint y: 394, distance: 395.3
click at [884, 394] on div at bounding box center [601, 293] width 1443 height 704
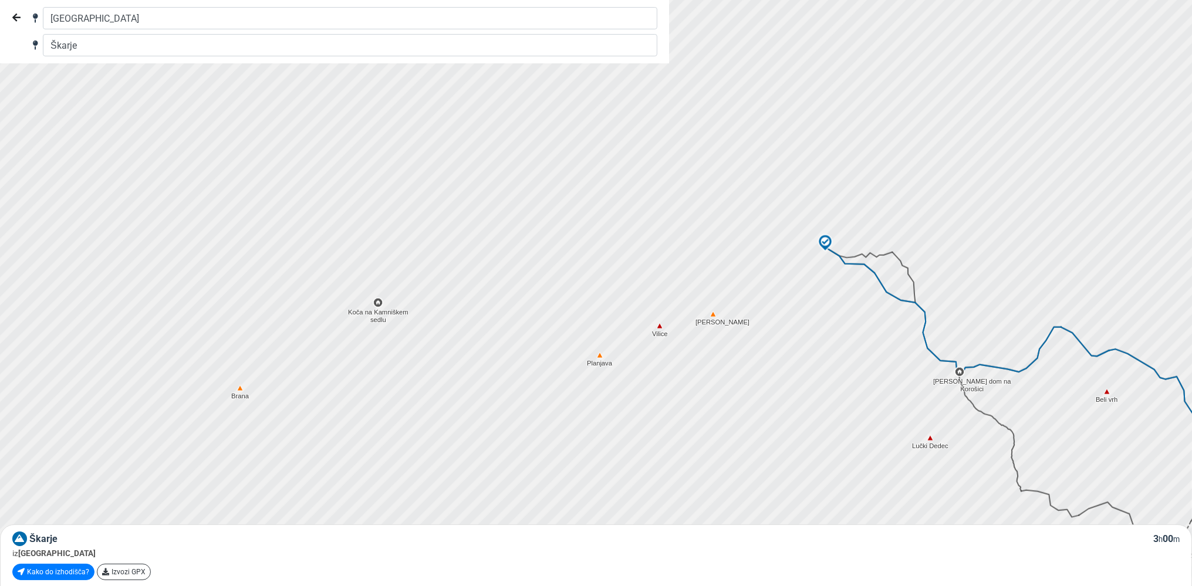
drag, startPoint x: 670, startPoint y: 275, endPoint x: 813, endPoint y: 490, distance: 258.3
click at [813, 494] on div at bounding box center [601, 293] width 1443 height 704
drag, startPoint x: 725, startPoint y: 395, endPoint x: 751, endPoint y: 363, distance: 41.3
click at [751, 363] on div at bounding box center [601, 293] width 1443 height 704
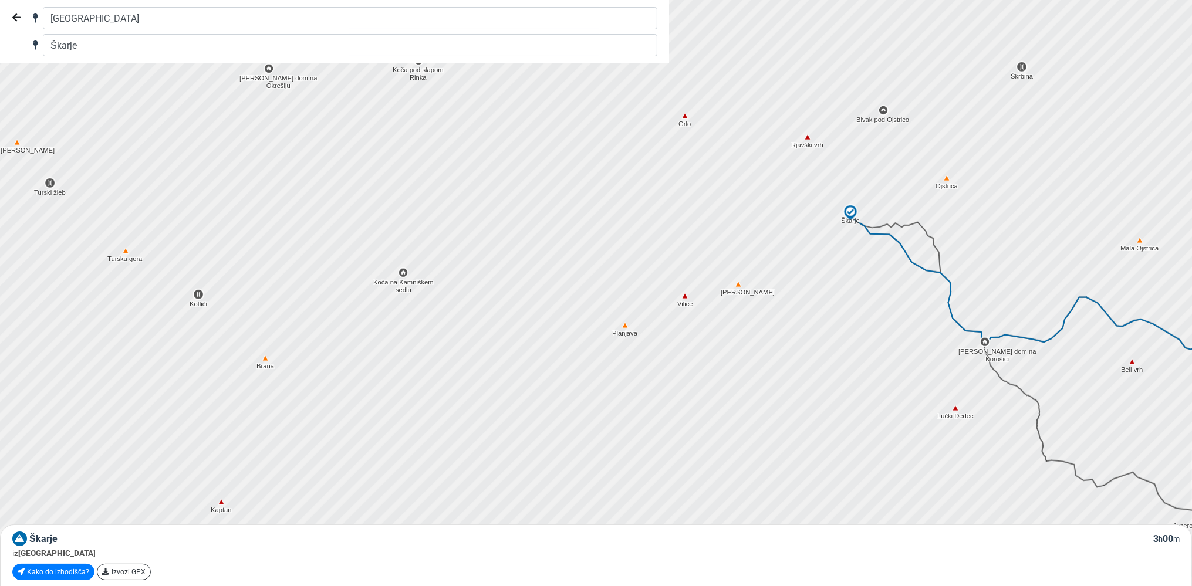
click at [738, 283] on img at bounding box center [738, 284] width 11 height 11
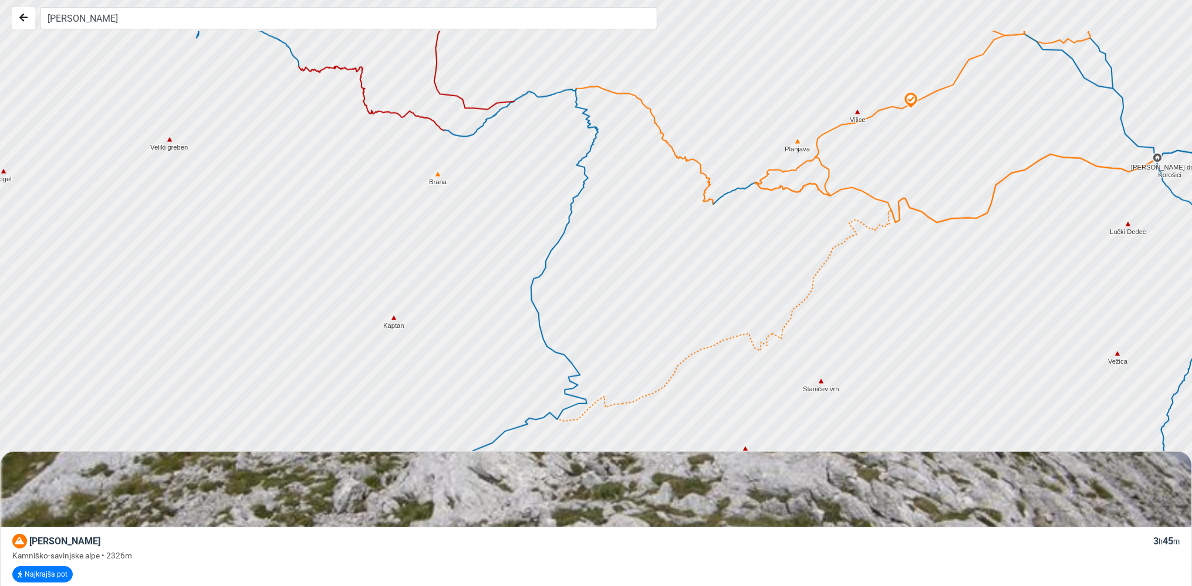
drag, startPoint x: 569, startPoint y: 234, endPoint x: 565, endPoint y: 352, distance: 118.0
click at [567, 352] on div at bounding box center [601, 293] width 1443 height 704
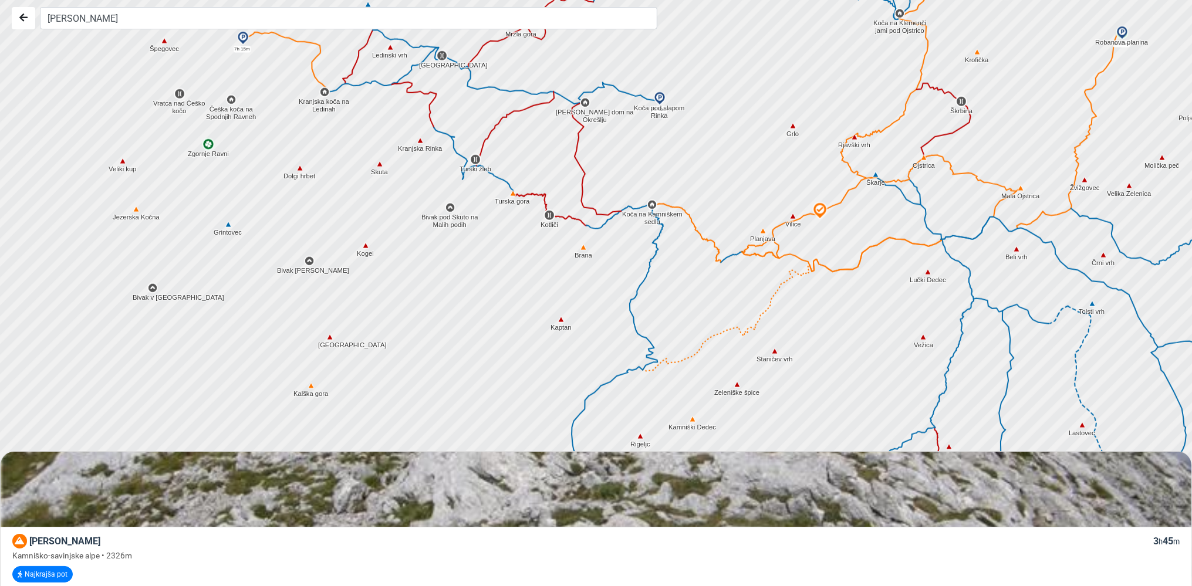
drag, startPoint x: 714, startPoint y: 262, endPoint x: 798, endPoint y: 244, distance: 85.9
click at [798, 244] on div at bounding box center [601, 293] width 1443 height 704
click at [586, 251] on img at bounding box center [583, 247] width 11 height 11
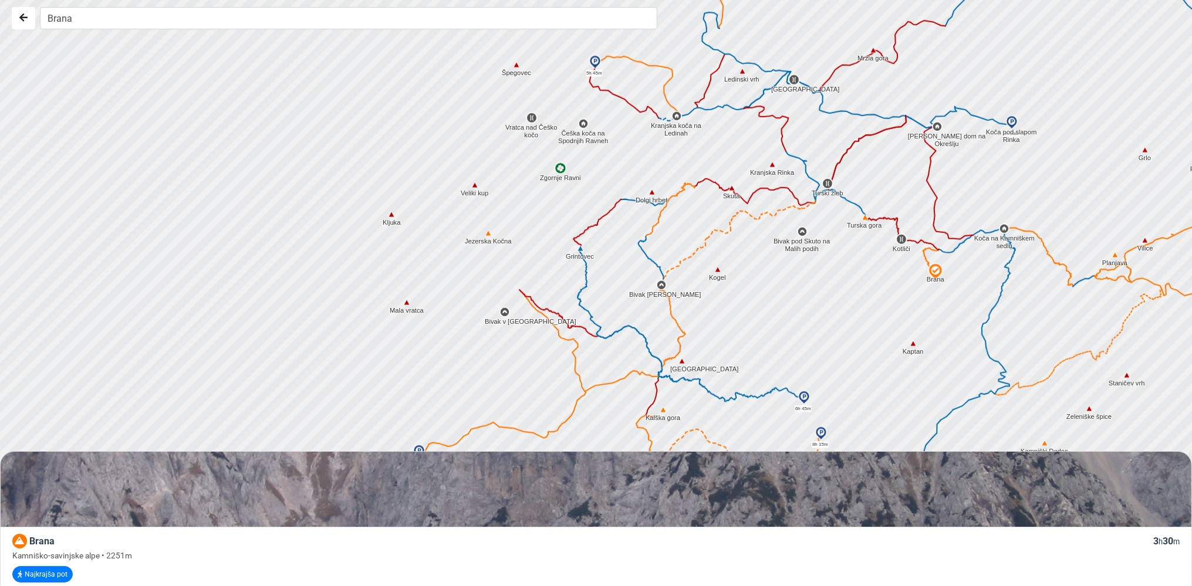
drag, startPoint x: 397, startPoint y: 307, endPoint x: 750, endPoint y: 330, distance: 353.5
click at [750, 330] on div at bounding box center [601, 293] width 1443 height 704
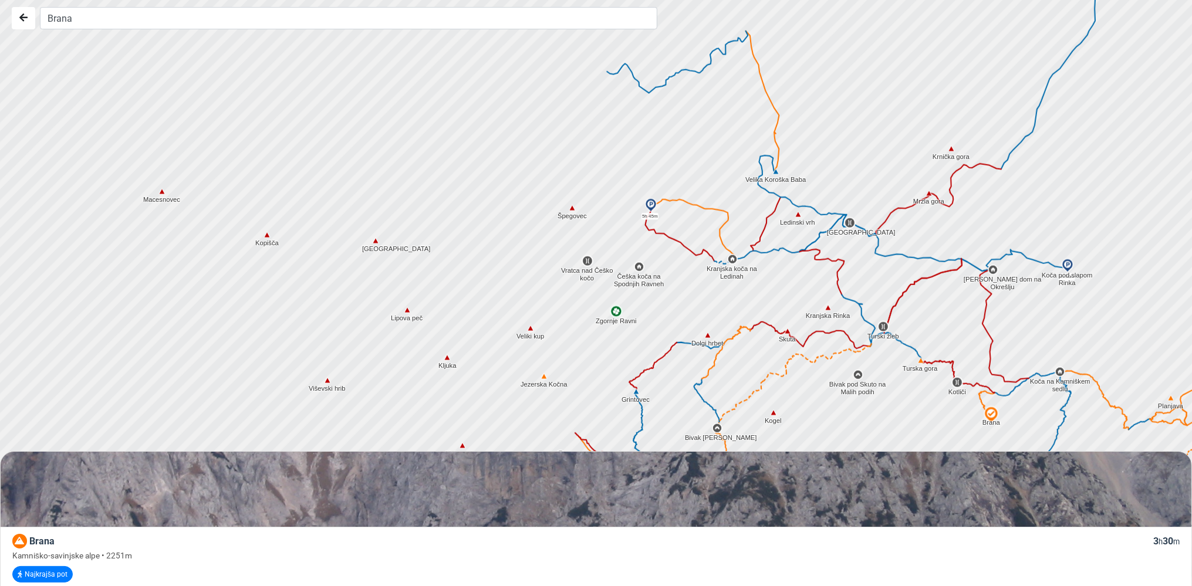
drag, startPoint x: 508, startPoint y: 228, endPoint x: 564, endPoint y: 374, distance: 156.1
click at [564, 374] on div at bounding box center [601, 293] width 1443 height 704
click at [542, 378] on img at bounding box center [544, 377] width 11 height 11
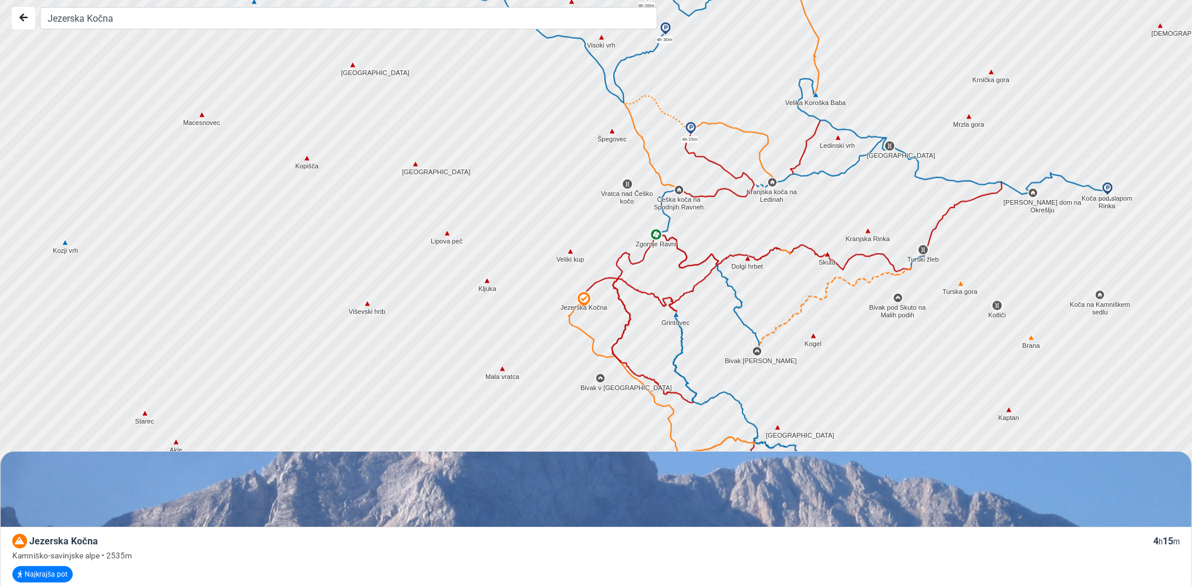
drag, startPoint x: 633, startPoint y: 410, endPoint x: 670, endPoint y: 330, distance: 87.7
click at [670, 330] on div at bounding box center [601, 293] width 1443 height 704
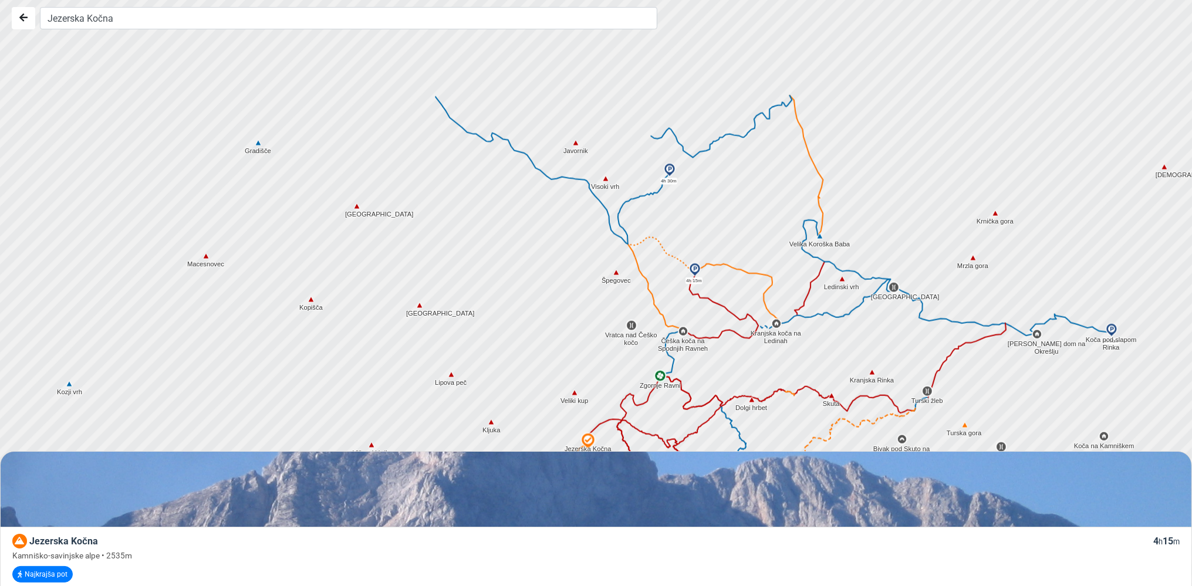
drag, startPoint x: 561, startPoint y: 201, endPoint x: 563, endPoint y: 351, distance: 150.3
click at [563, 351] on div at bounding box center [598, 293] width 1443 height 704
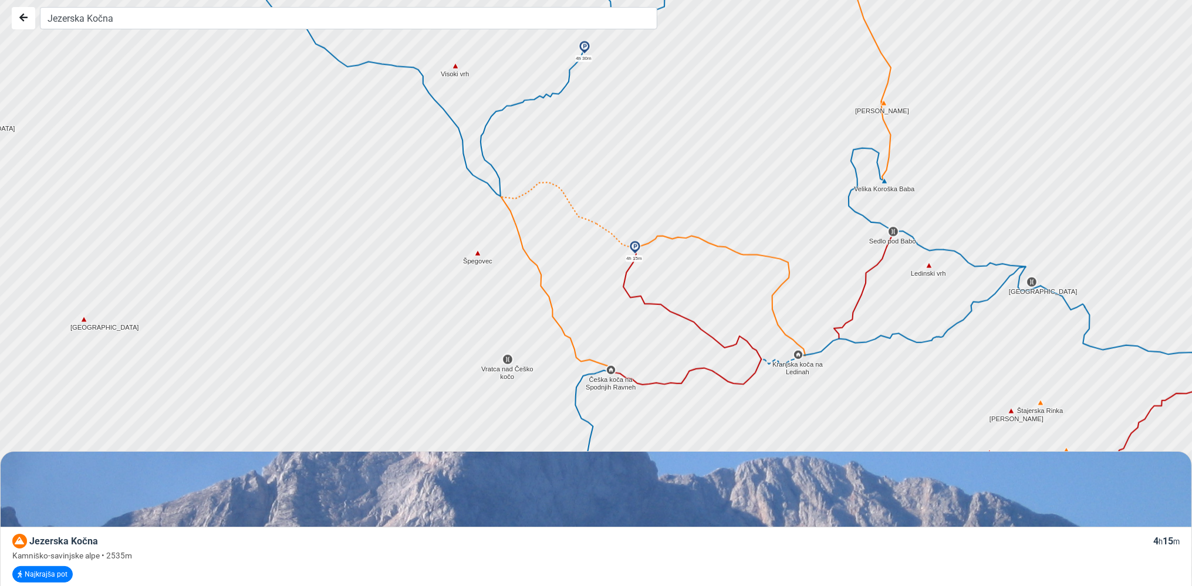
drag, startPoint x: 628, startPoint y: 241, endPoint x: 548, endPoint y: 260, distance: 82.6
click at [548, 260] on div at bounding box center [601, 293] width 1443 height 704
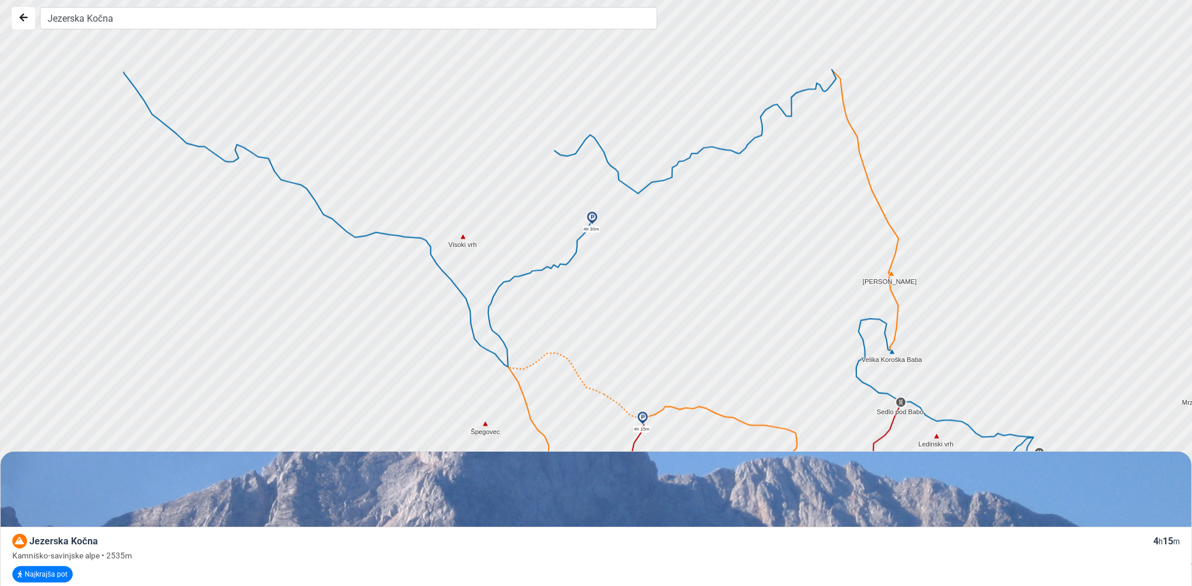
drag, startPoint x: 647, startPoint y: 198, endPoint x: 656, endPoint y: 371, distance: 172.8
click at [656, 371] on div at bounding box center [601, 293] width 1443 height 704
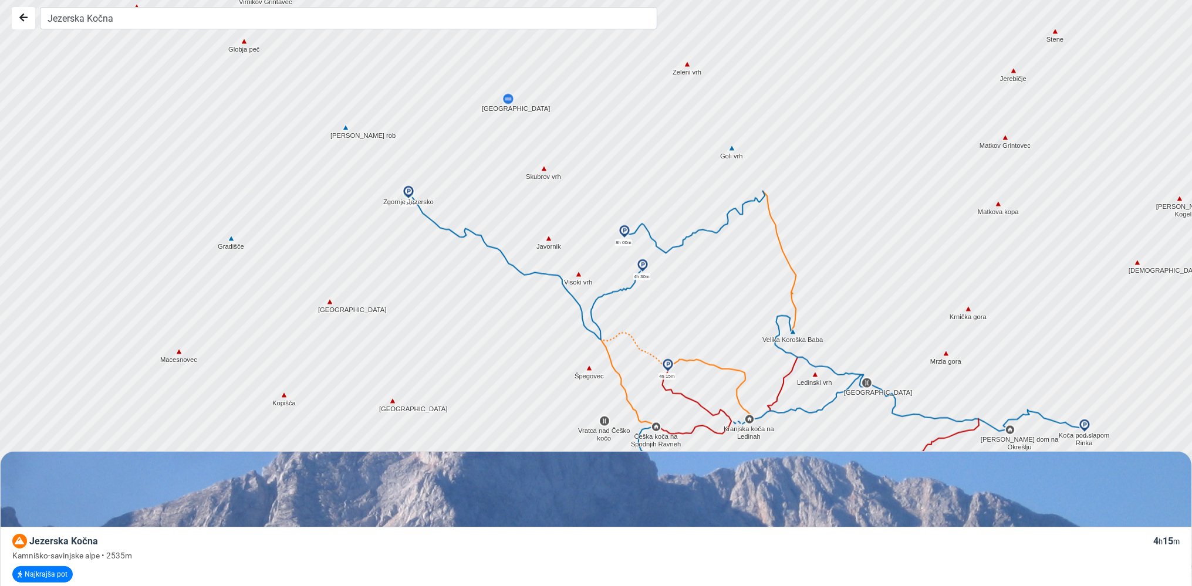
drag, startPoint x: 613, startPoint y: 416, endPoint x: 631, endPoint y: 387, distance: 33.5
click at [631, 387] on div at bounding box center [601, 293] width 1443 height 704
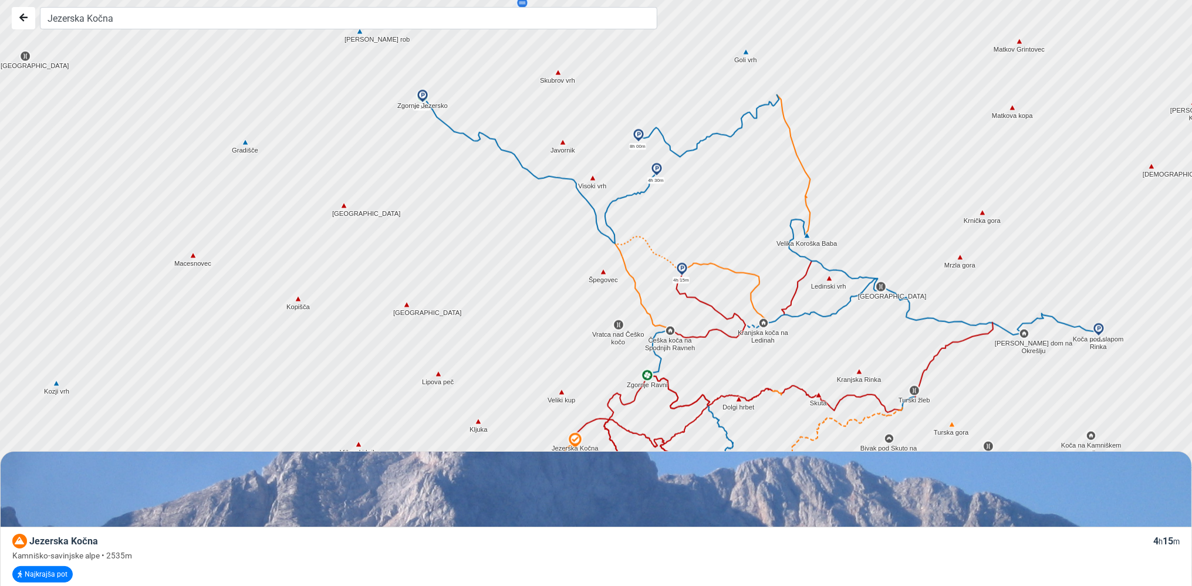
drag, startPoint x: 585, startPoint y: 398, endPoint x: 599, endPoint y: 299, distance: 99.6
click at [599, 299] on div at bounding box center [601, 293] width 1443 height 704
click at [671, 331] on img at bounding box center [670, 331] width 11 height 11
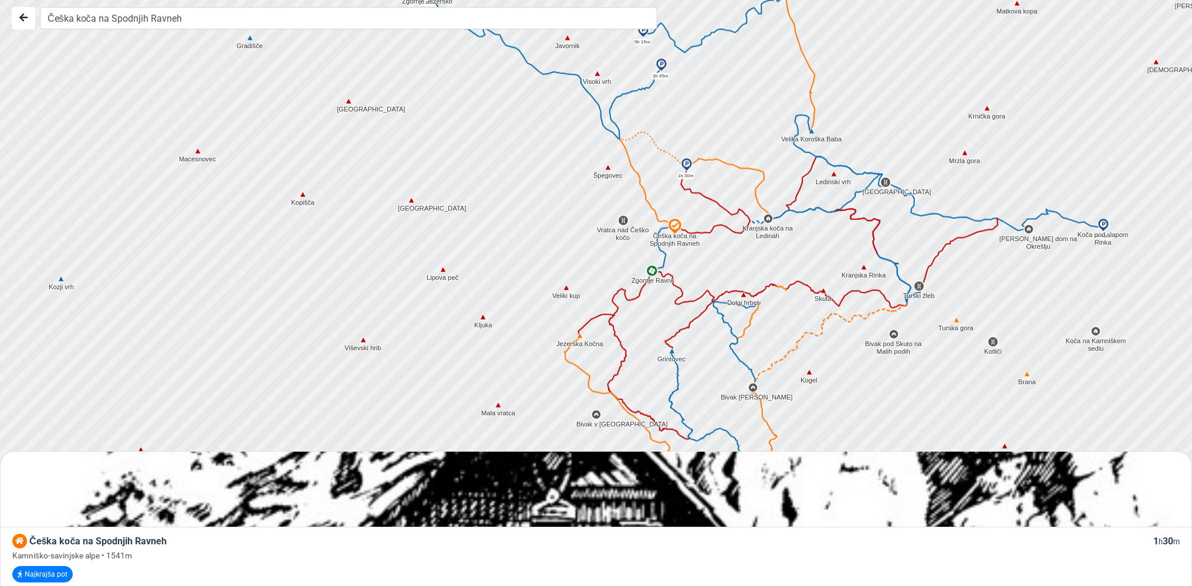
drag, startPoint x: 656, startPoint y: 414, endPoint x: 660, endPoint y: 295, distance: 119.2
click at [660, 299] on div at bounding box center [601, 293] width 1443 height 704
click at [660, 295] on div at bounding box center [601, 293] width 1443 height 704
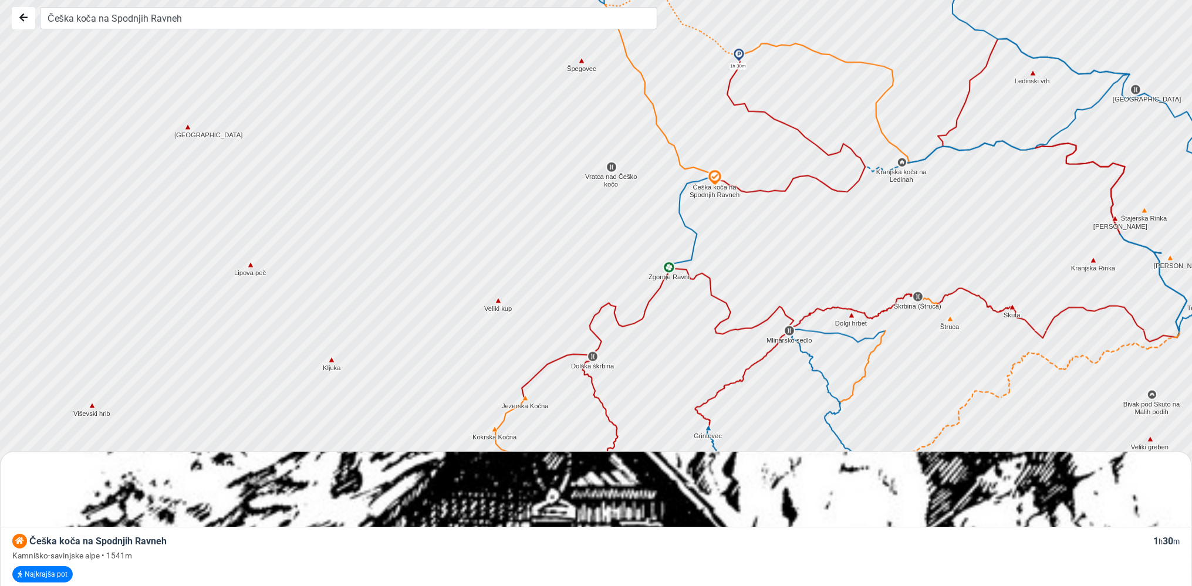
drag, startPoint x: 658, startPoint y: 278, endPoint x: 663, endPoint y: 328, distance: 50.2
click at [663, 328] on div at bounding box center [601, 293] width 1443 height 704
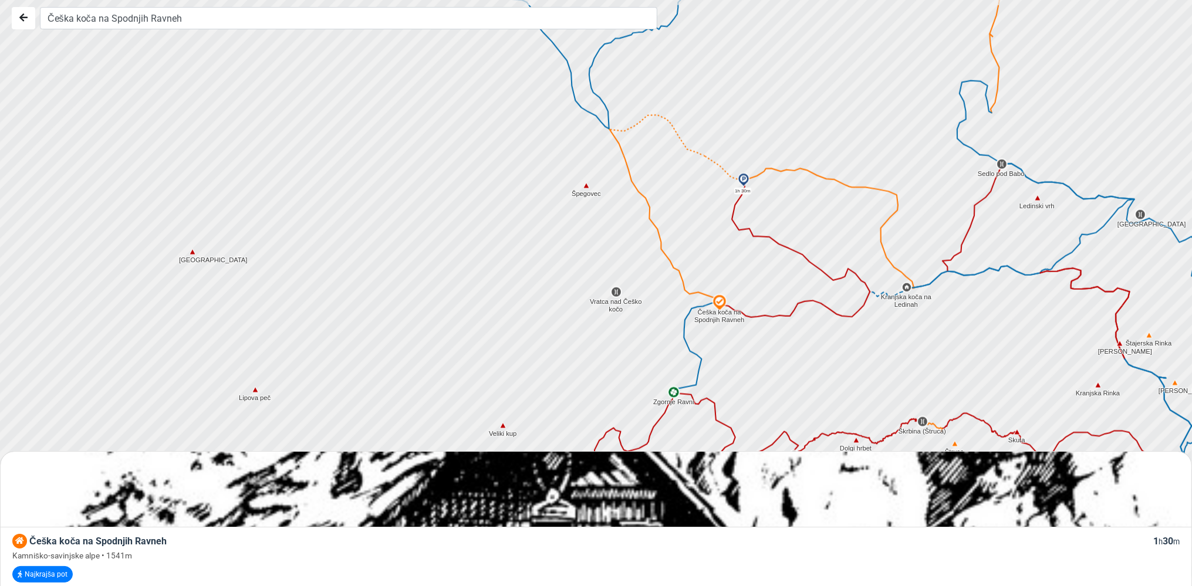
drag, startPoint x: 636, startPoint y: 280, endPoint x: 640, endPoint y: 409, distance: 129.2
click at [640, 409] on div at bounding box center [601, 293] width 1443 height 704
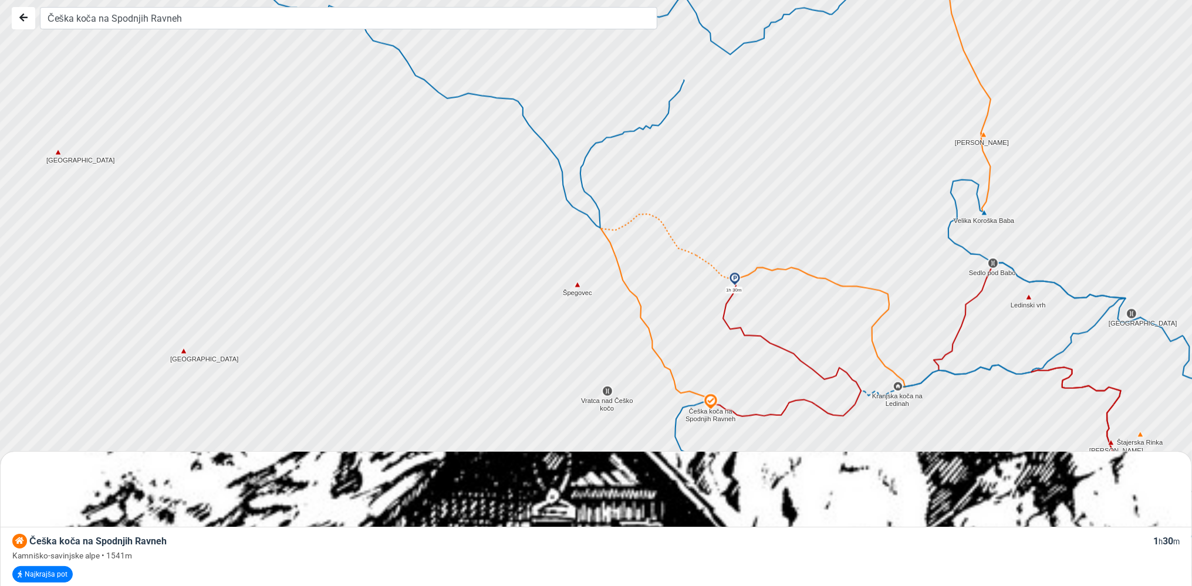
drag, startPoint x: 656, startPoint y: 285, endPoint x: 639, endPoint y: 377, distance: 93.8
click at [646, 384] on div at bounding box center [601, 293] width 1443 height 704
click at [733, 276] on img at bounding box center [734, 279] width 14 height 14
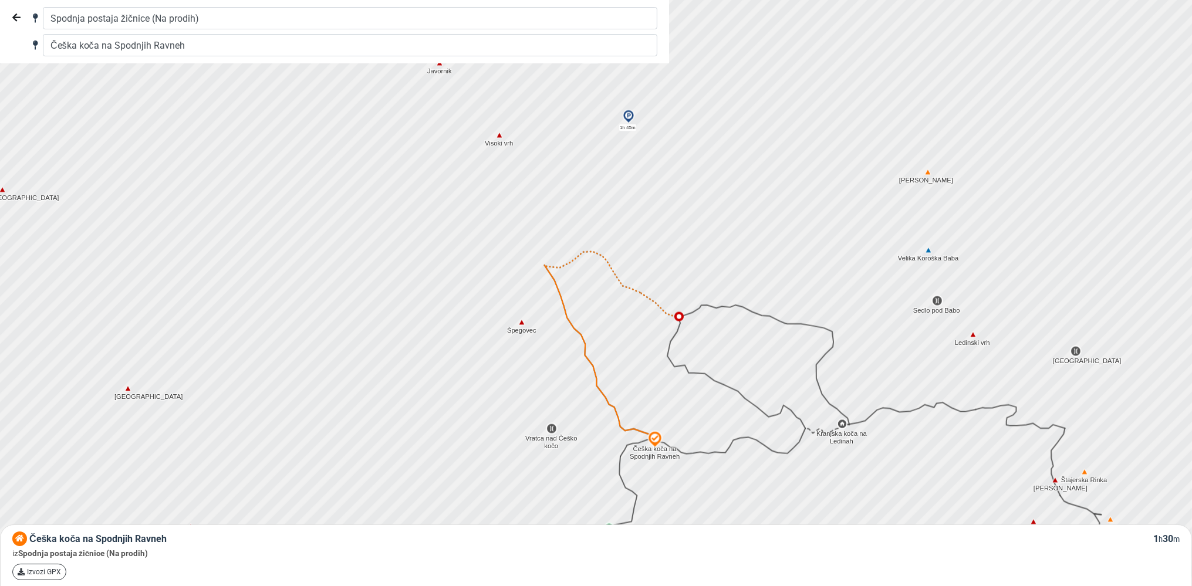
drag, startPoint x: 701, startPoint y: 318, endPoint x: 644, endPoint y: 356, distance: 68.5
click at [644, 356] on div at bounding box center [601, 293] width 1443 height 704
click at [926, 171] on img at bounding box center [928, 172] width 11 height 11
